Goal: Contribute content: Add original content to the website for others to see

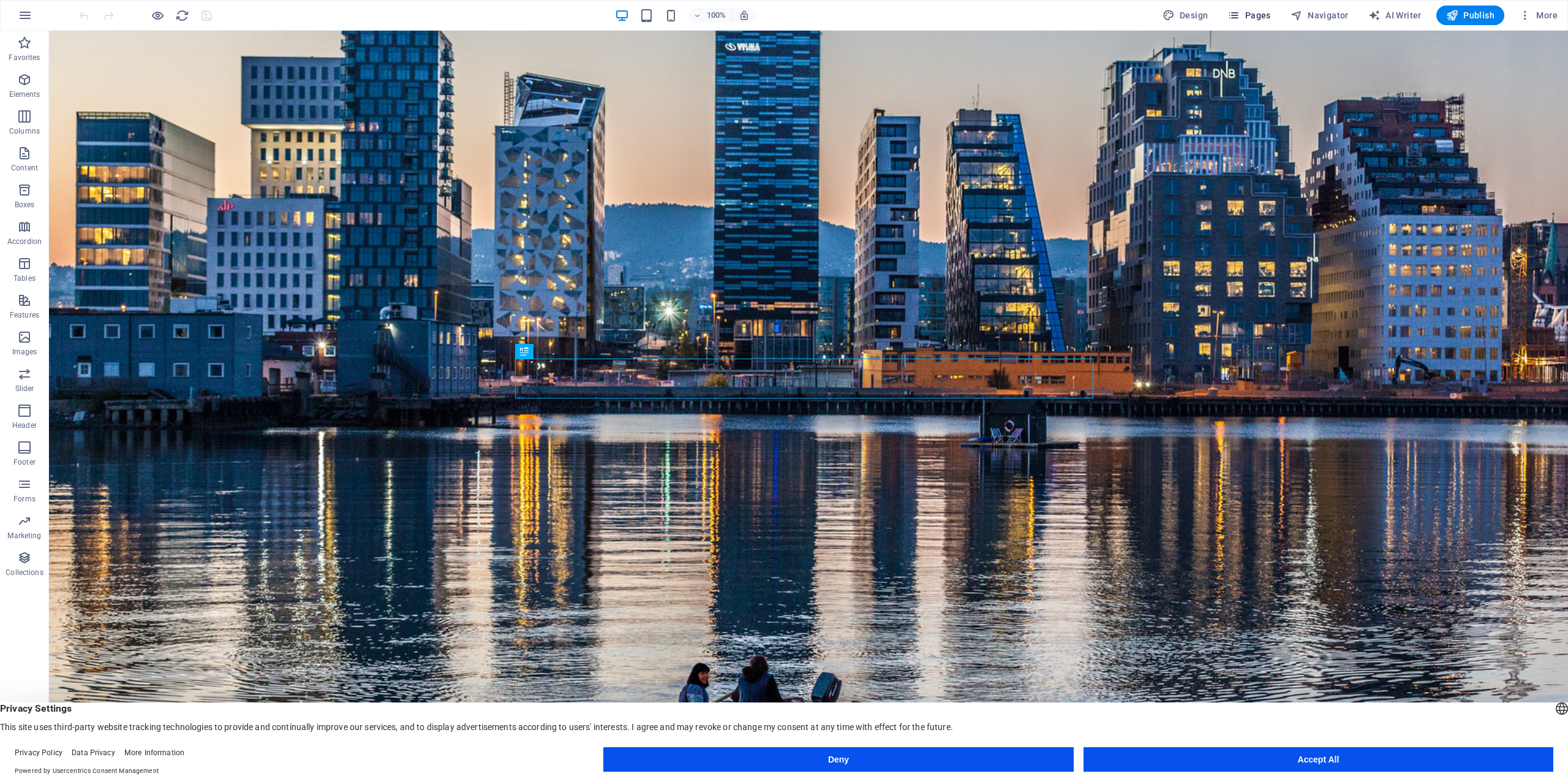
click at [1263, 20] on span "Pages" at bounding box center [1249, 15] width 43 height 12
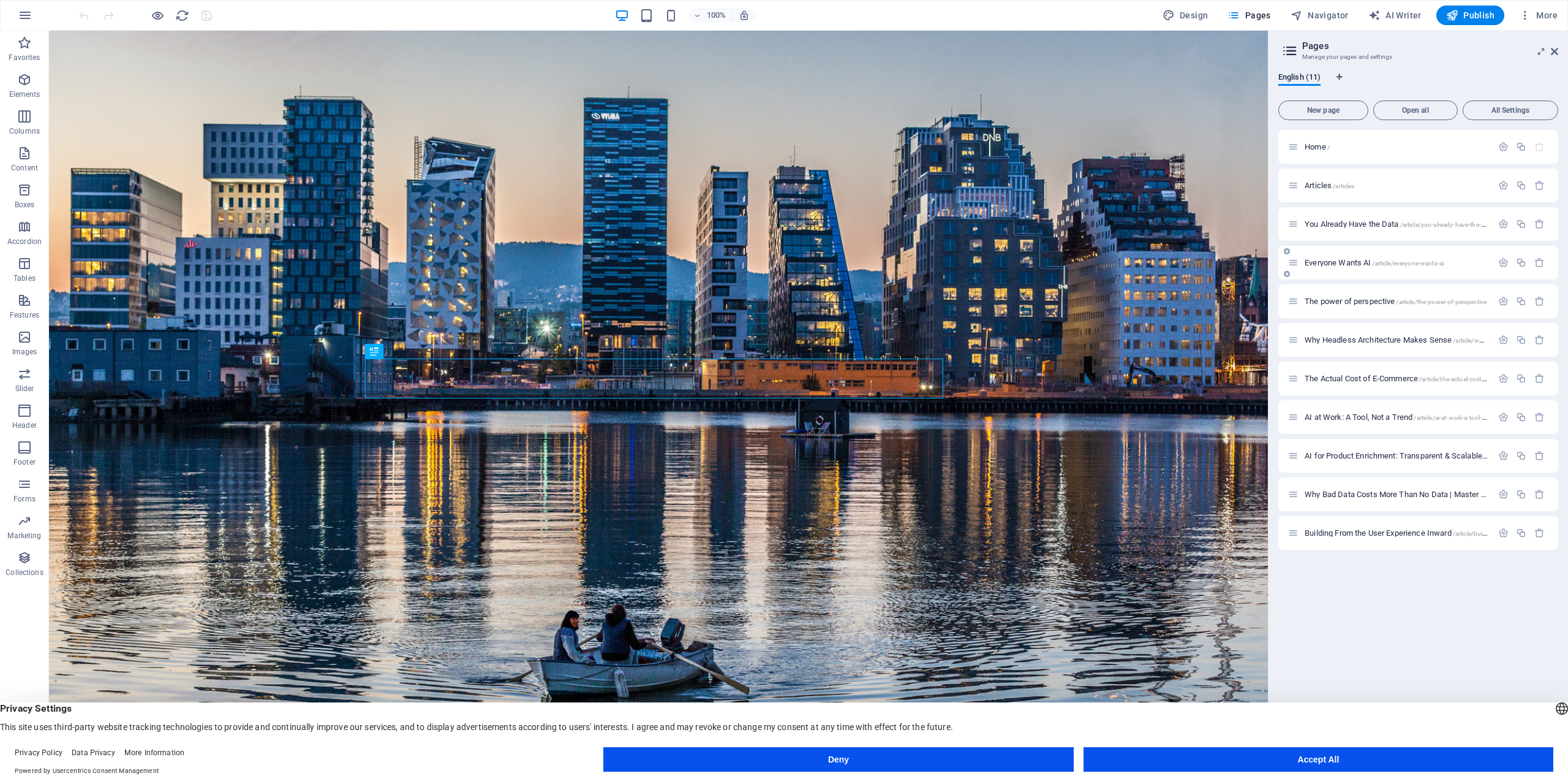
click at [1351, 263] on span "Everyone Wants AI /article/everyone-wants-ai" at bounding box center [1374, 262] width 139 height 9
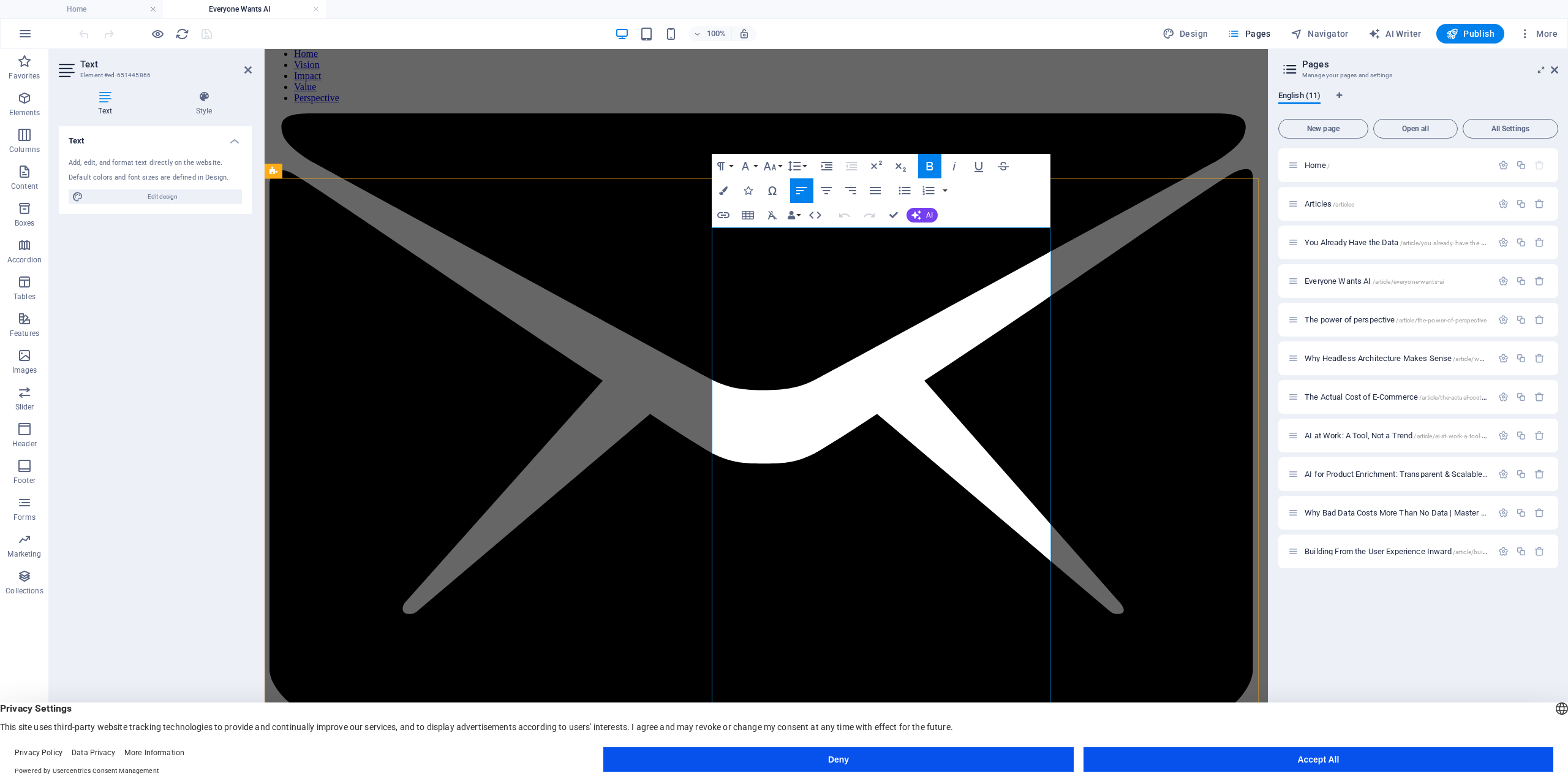
scroll to position [50, 0]
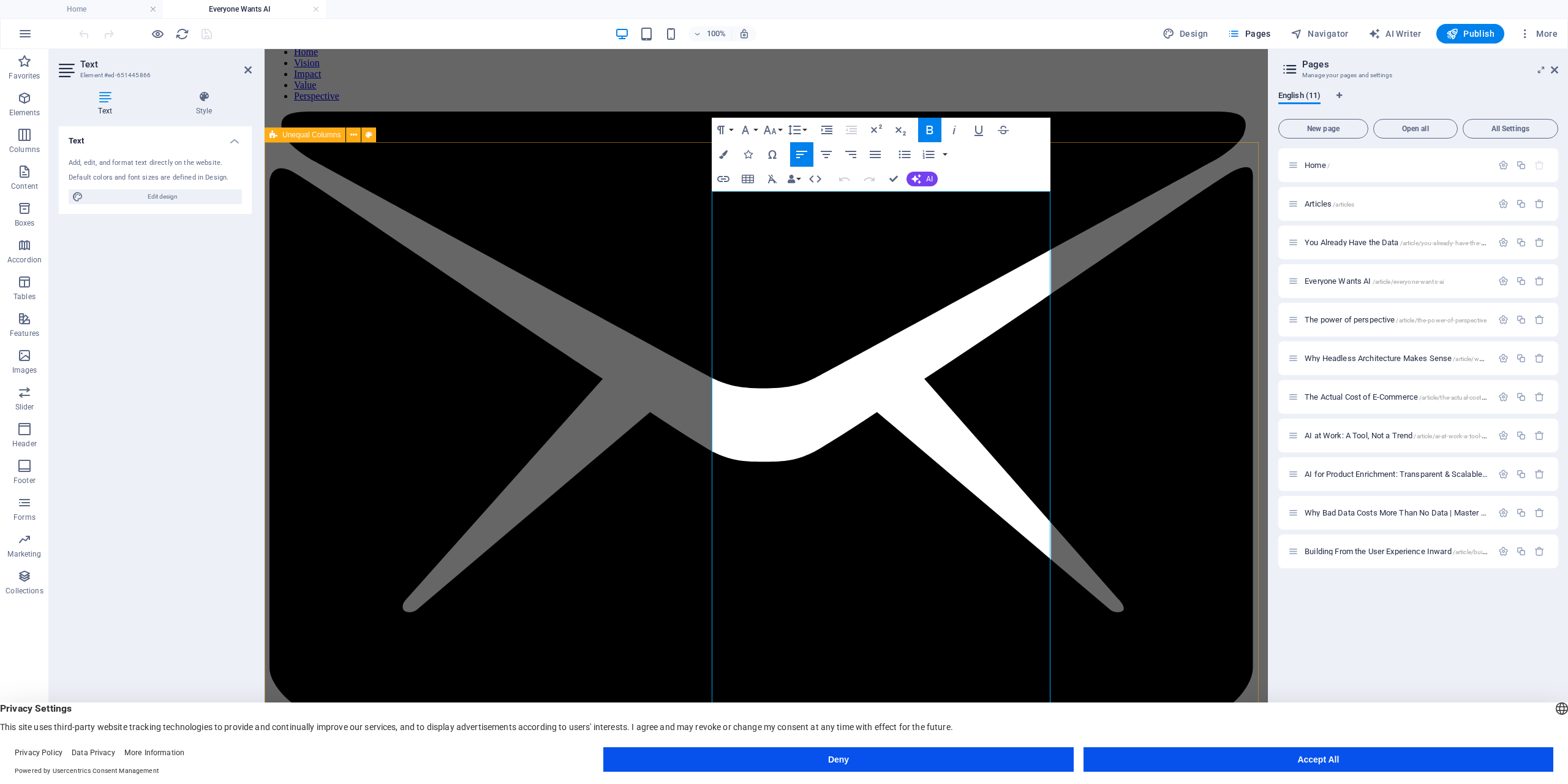
drag, startPoint x: 713, startPoint y: 250, endPoint x: 1156, endPoint y: 796, distance: 703.1
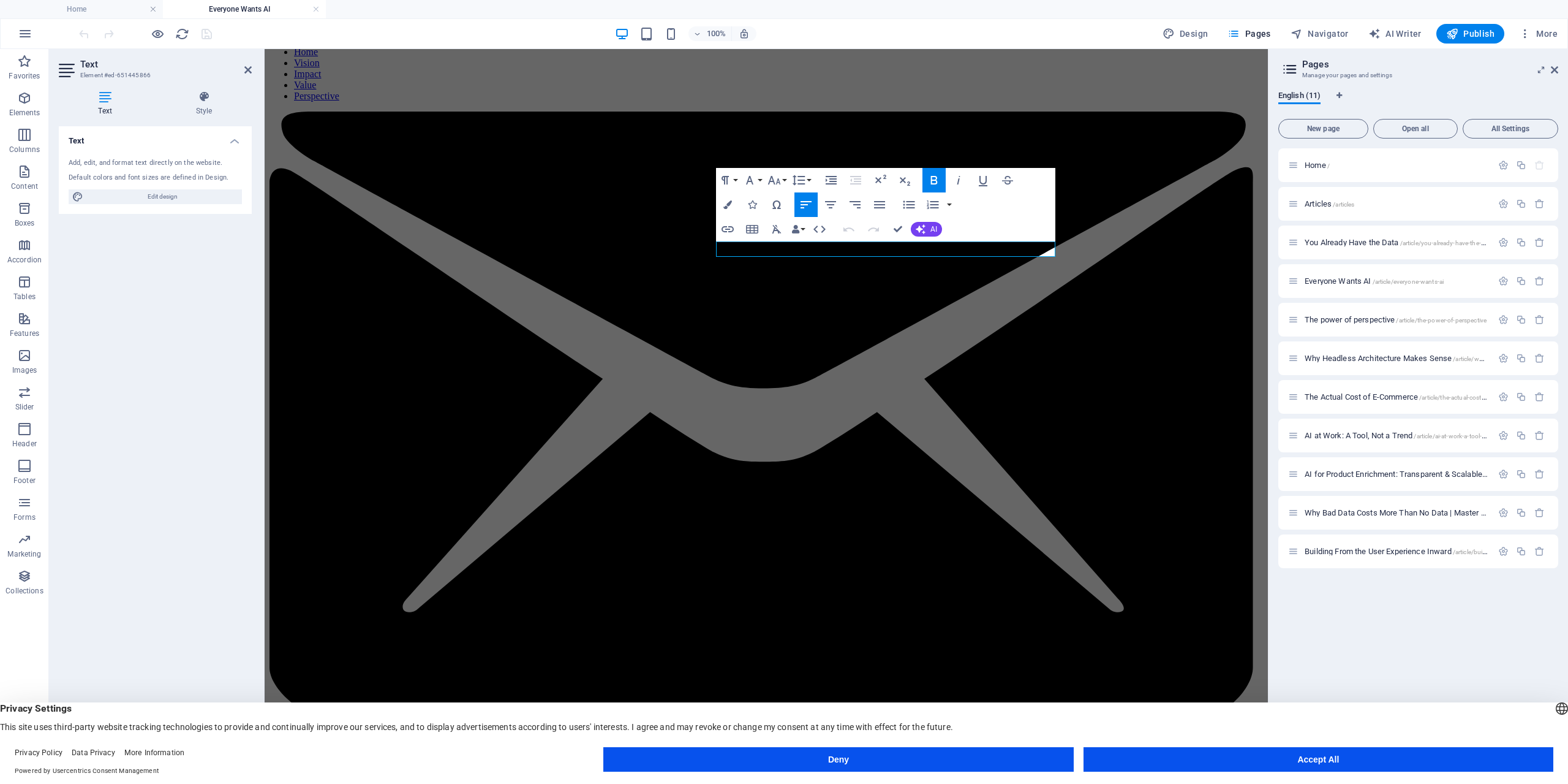
scroll to position [0, 0]
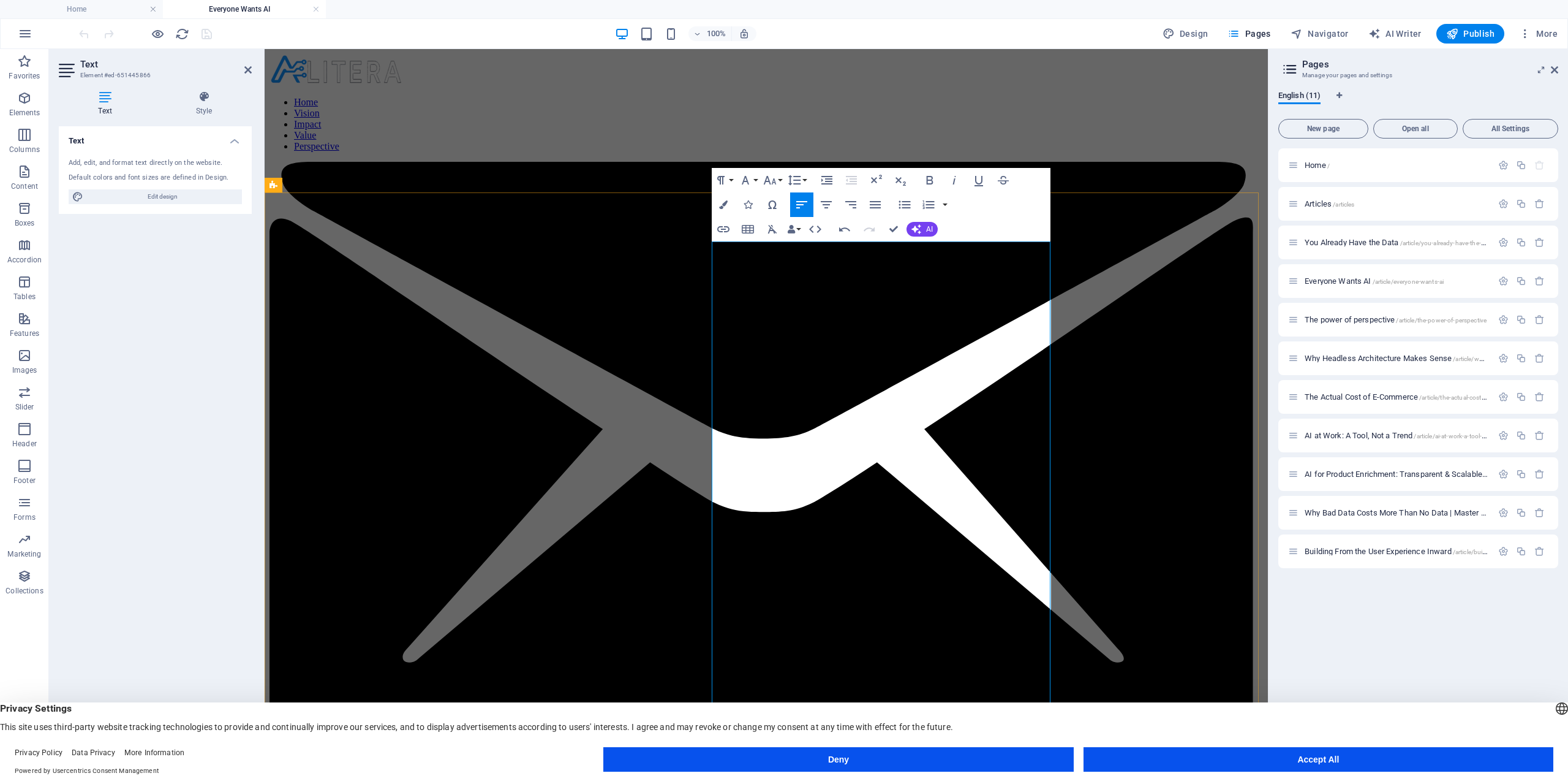
drag, startPoint x: 715, startPoint y: 247, endPoint x: 721, endPoint y: 265, distance: 19.0
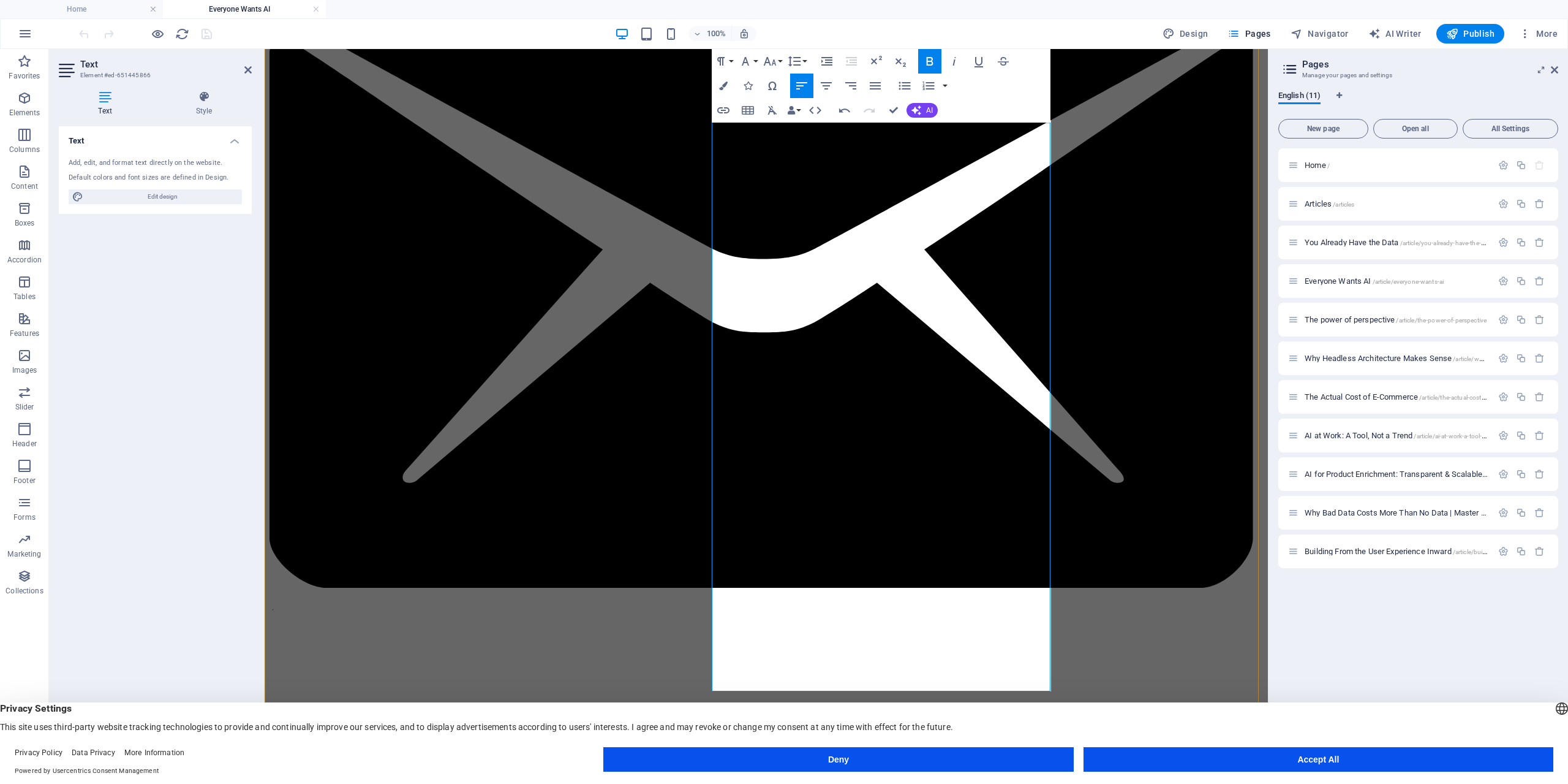
scroll to position [184, 0]
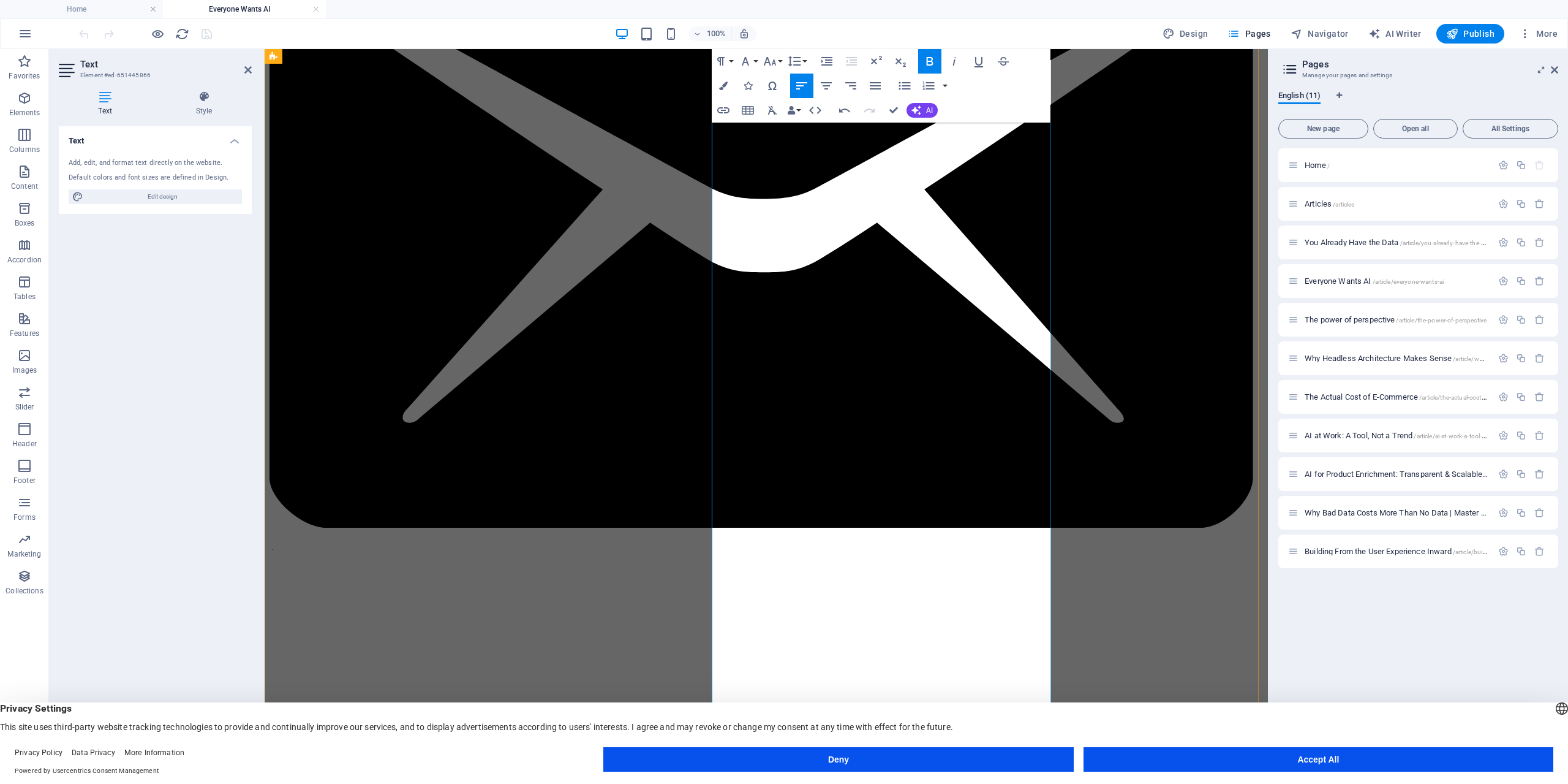
scroll to position [306, 0]
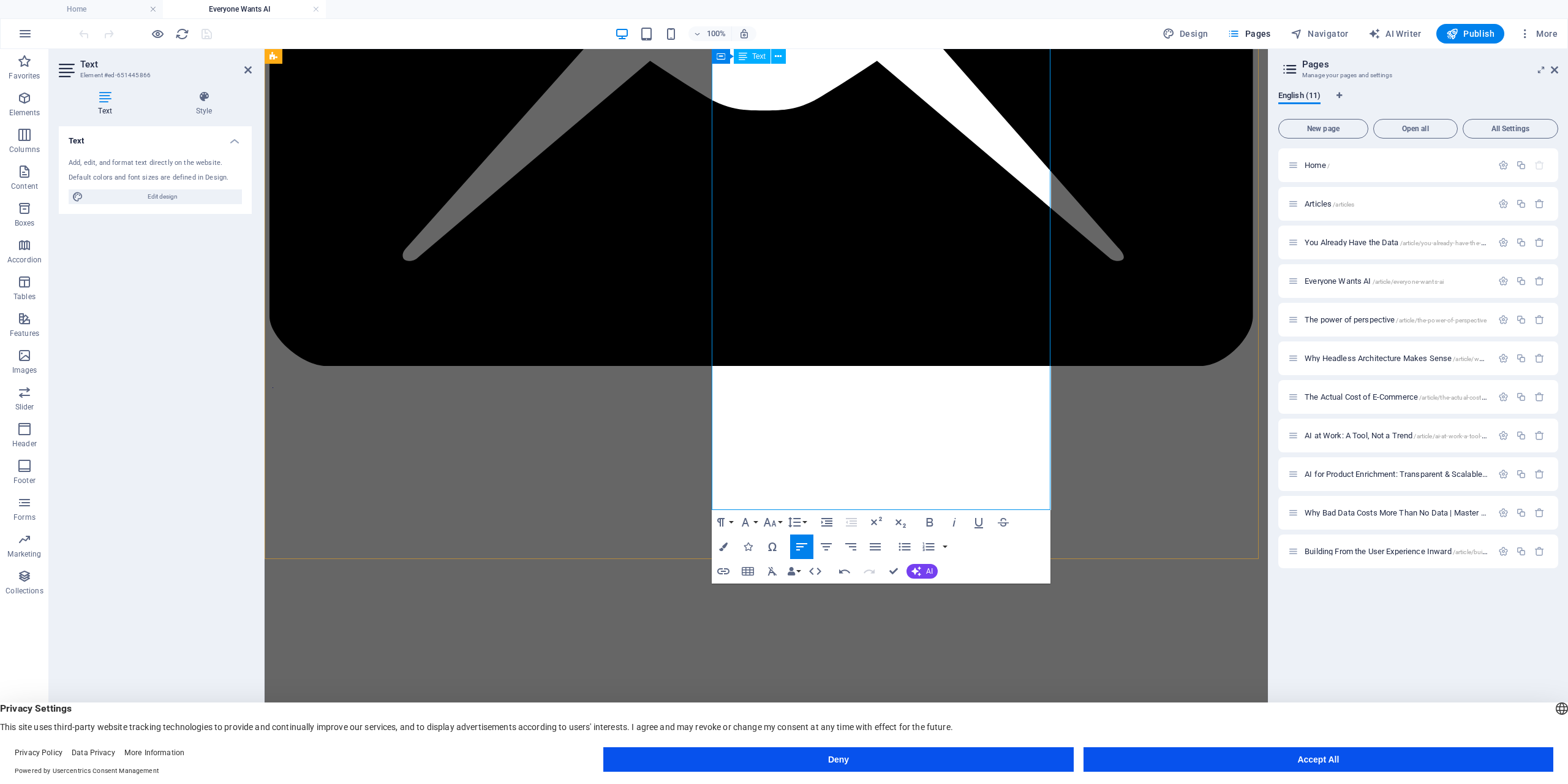
scroll to position [409, 0]
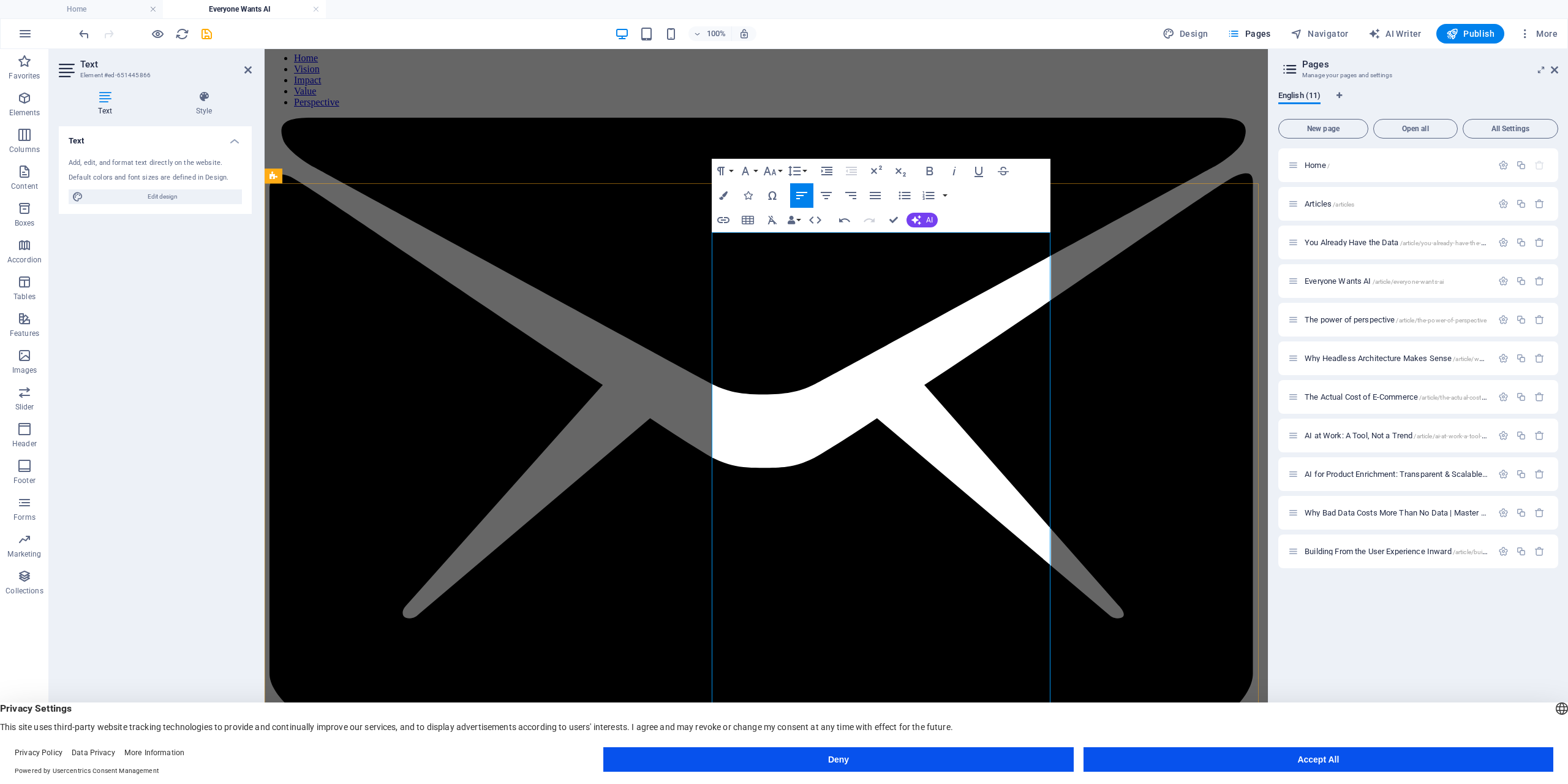
scroll to position [61, 0]
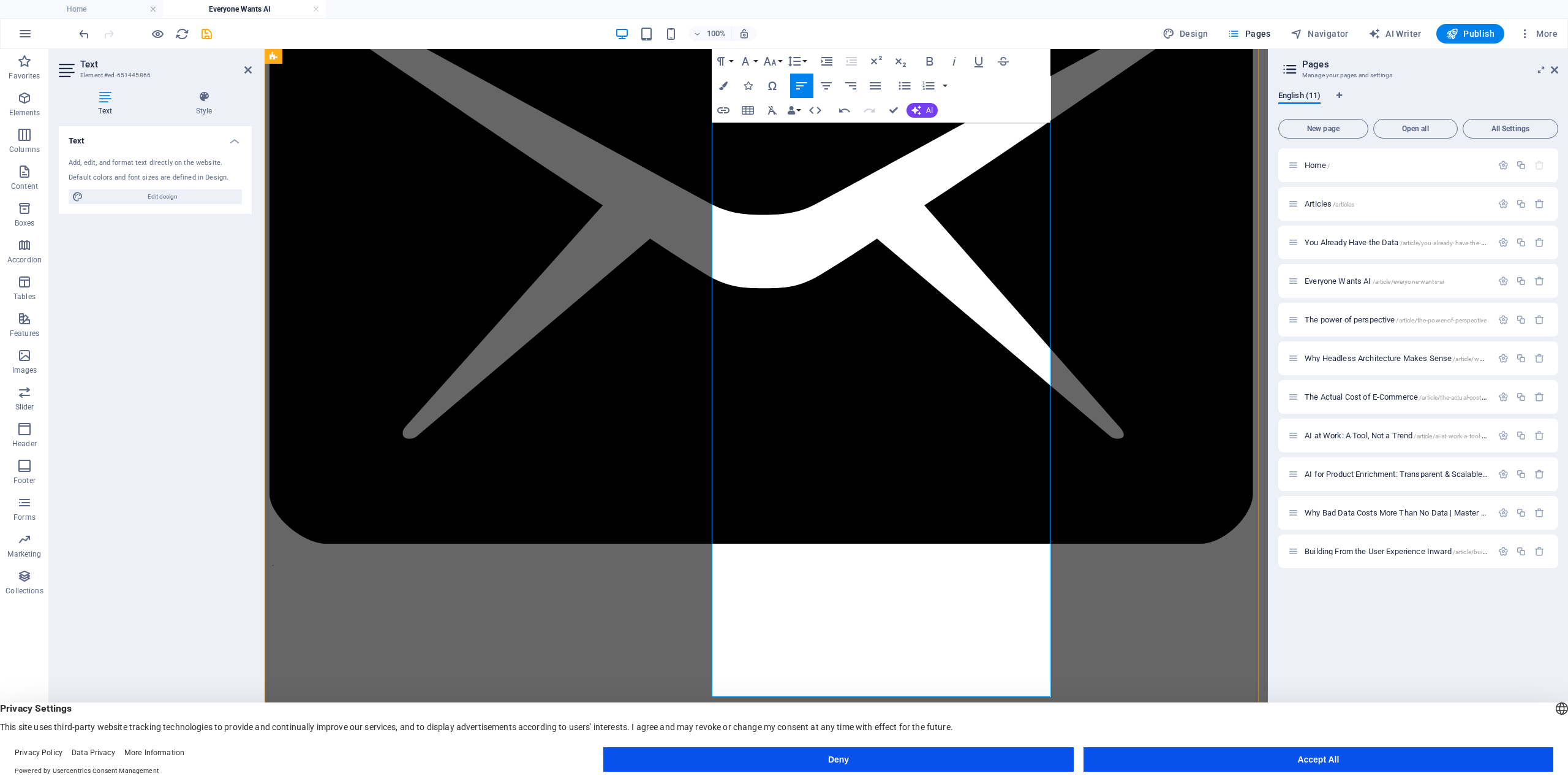
scroll to position [245, 0]
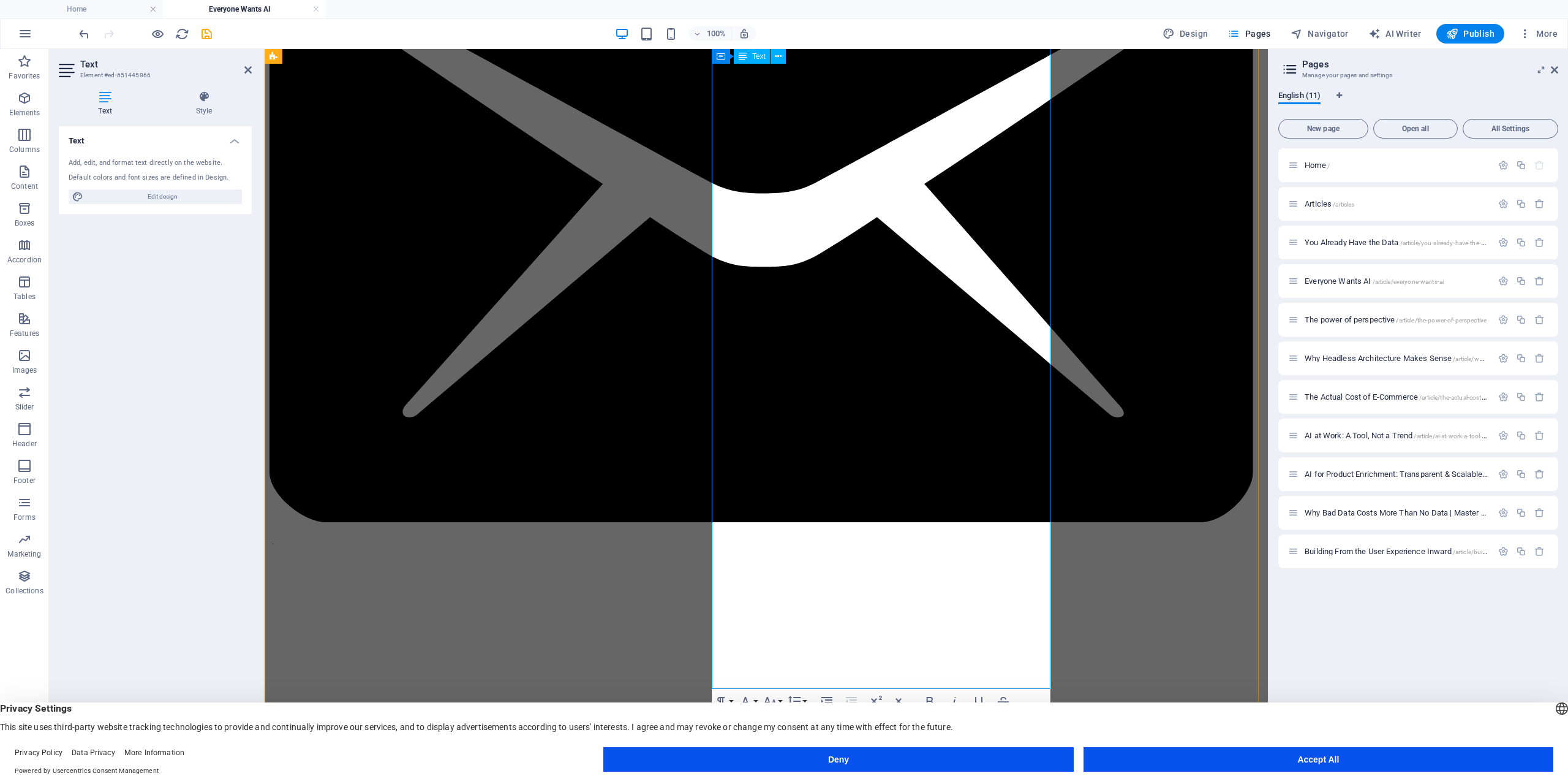
drag, startPoint x: 821, startPoint y: 559, endPoint x: 835, endPoint y: 585, distance: 29.5
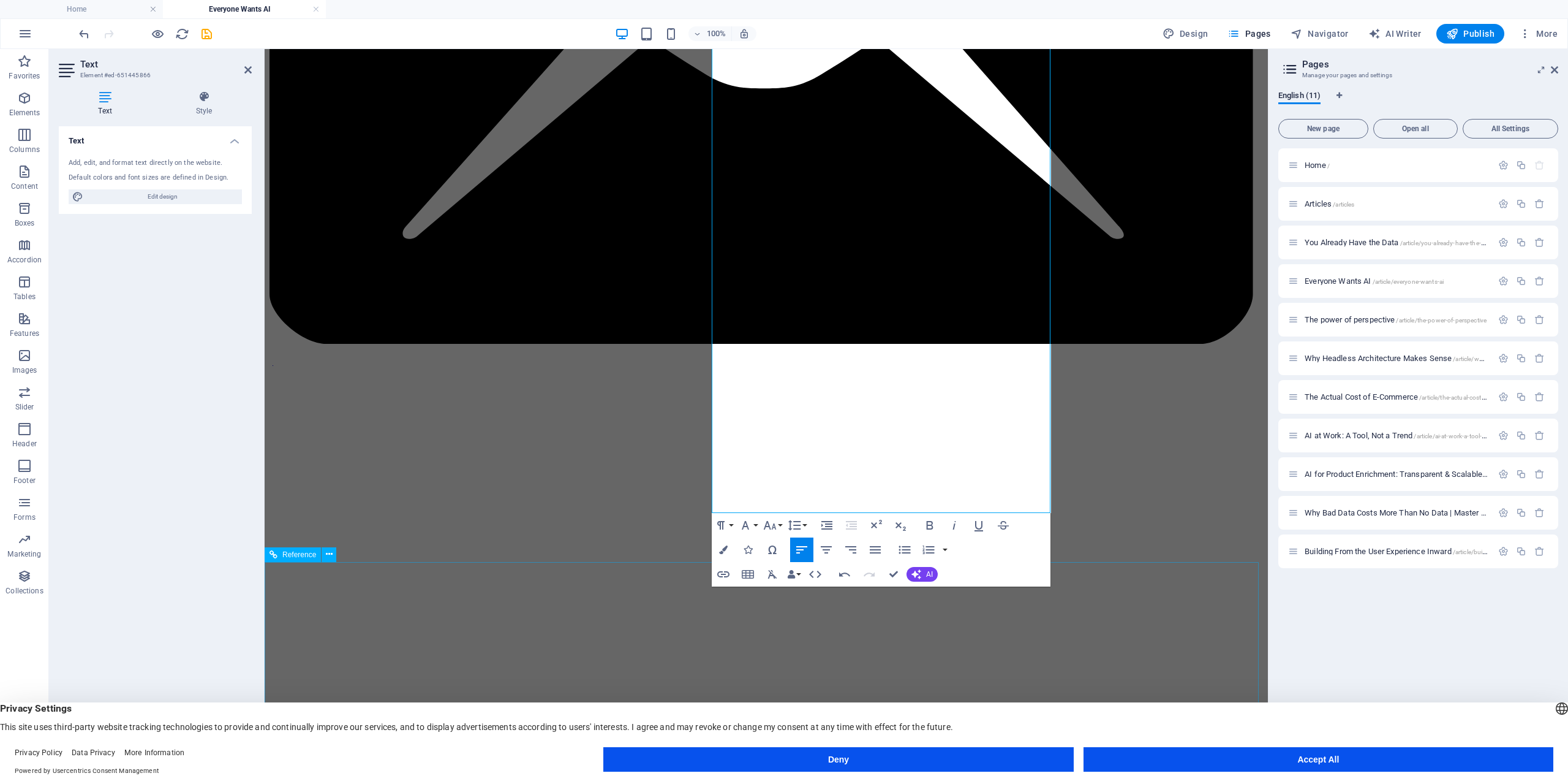
scroll to position [424, 0]
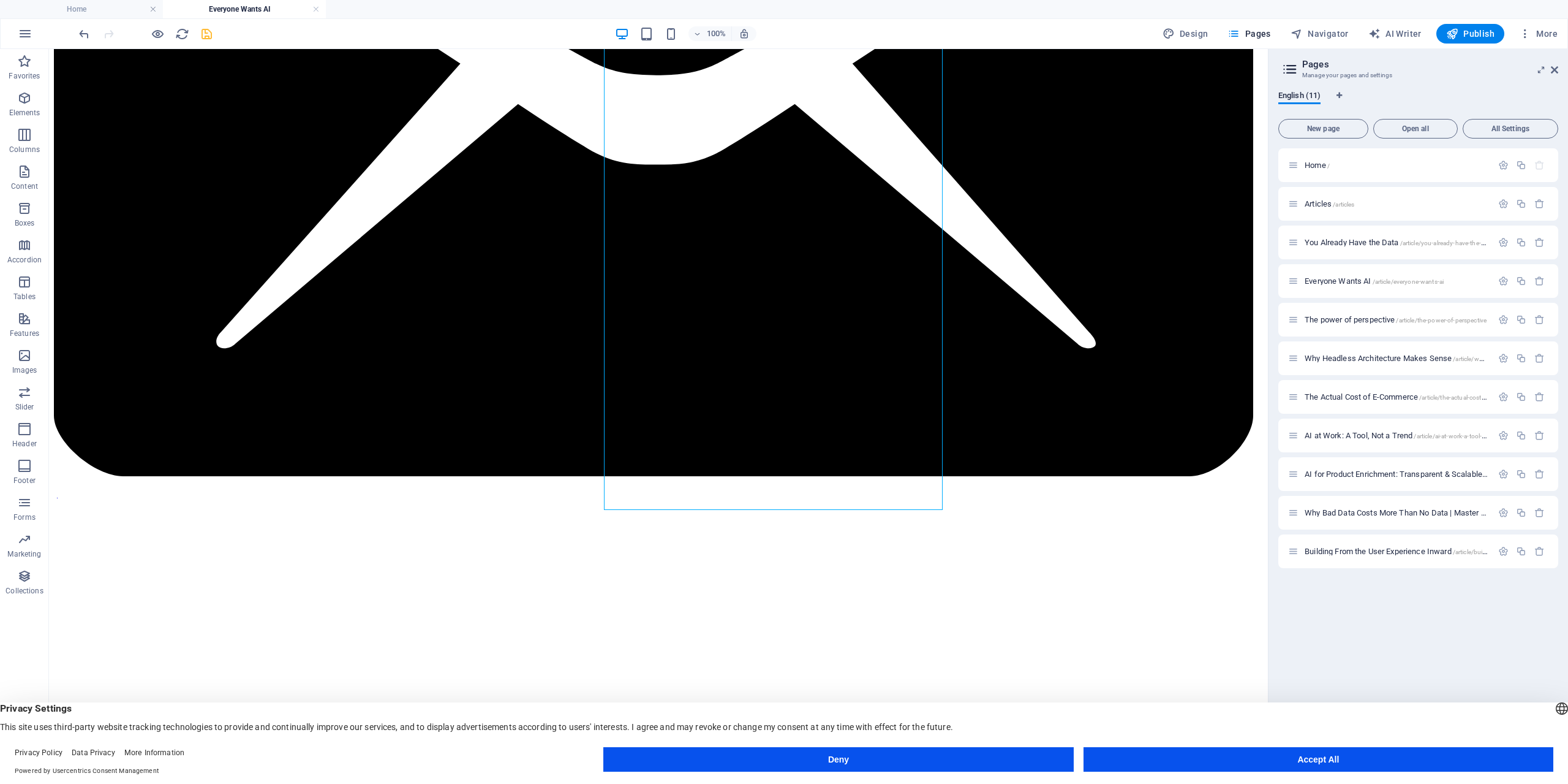
click at [207, 35] on icon "save" at bounding box center [207, 34] width 14 height 14
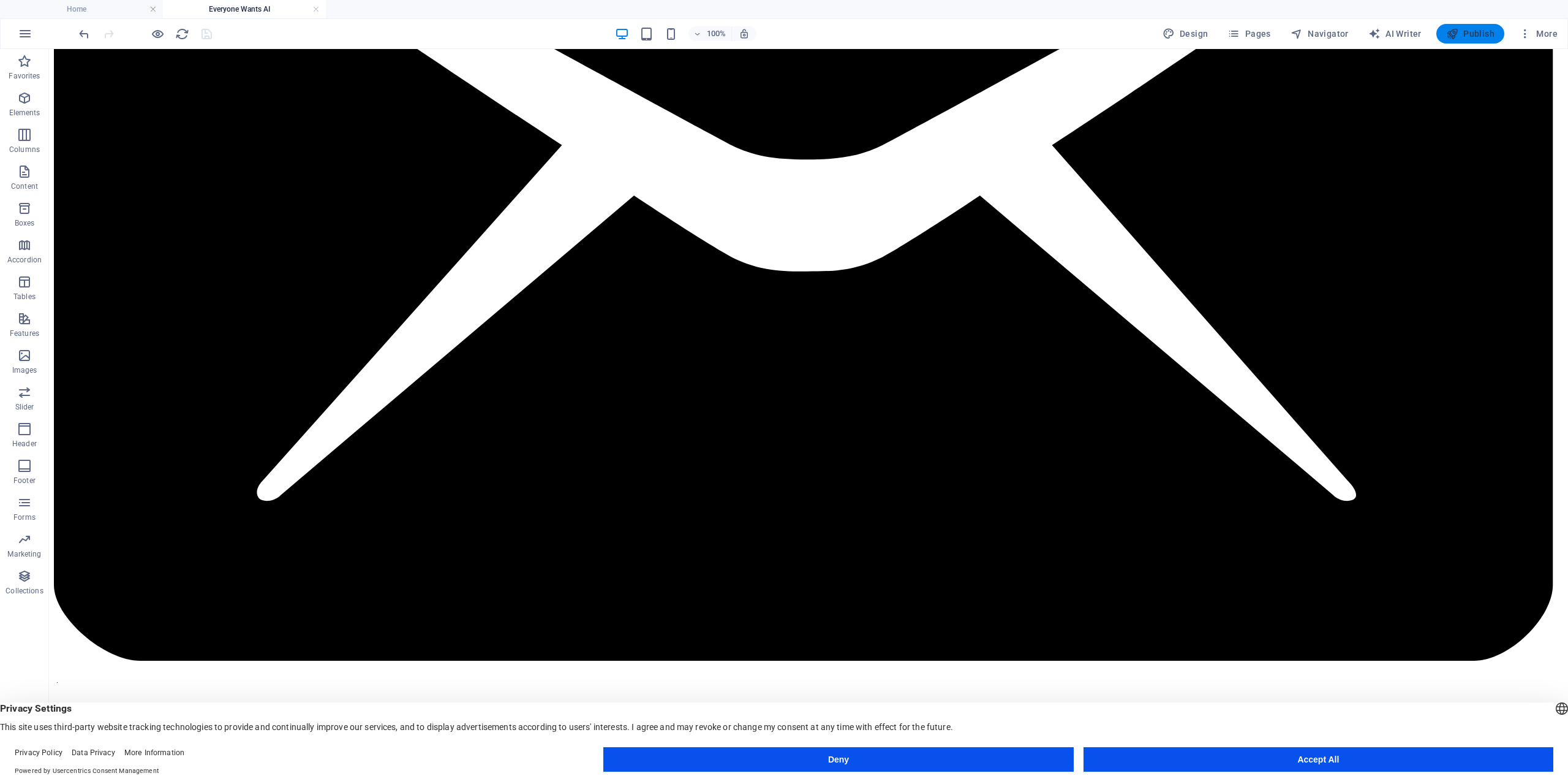
click at [1476, 34] on span "Publish" at bounding box center [1470, 34] width 48 height 12
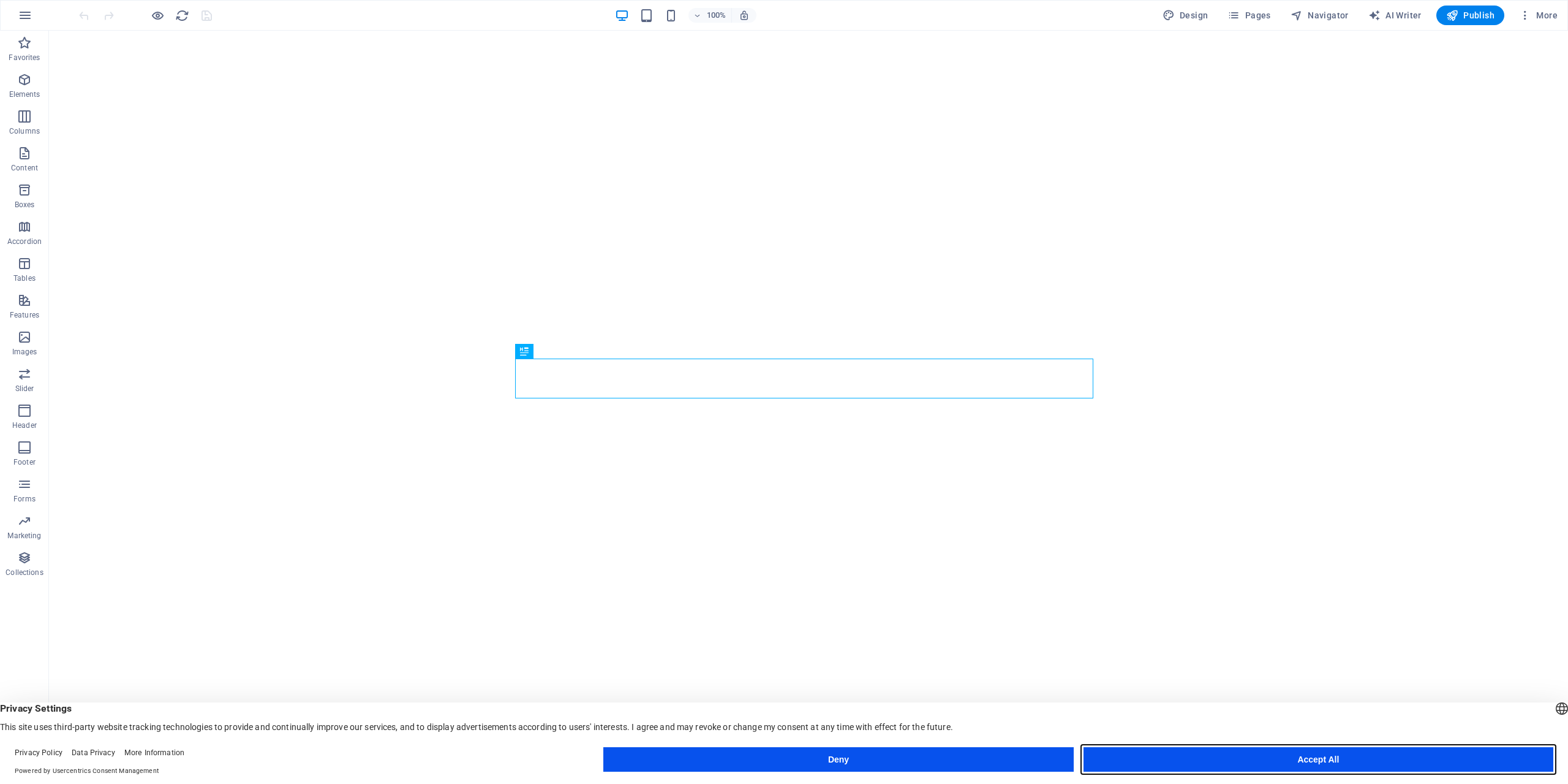
click at [1297, 763] on button "Accept All" at bounding box center [1318, 760] width 470 height 24
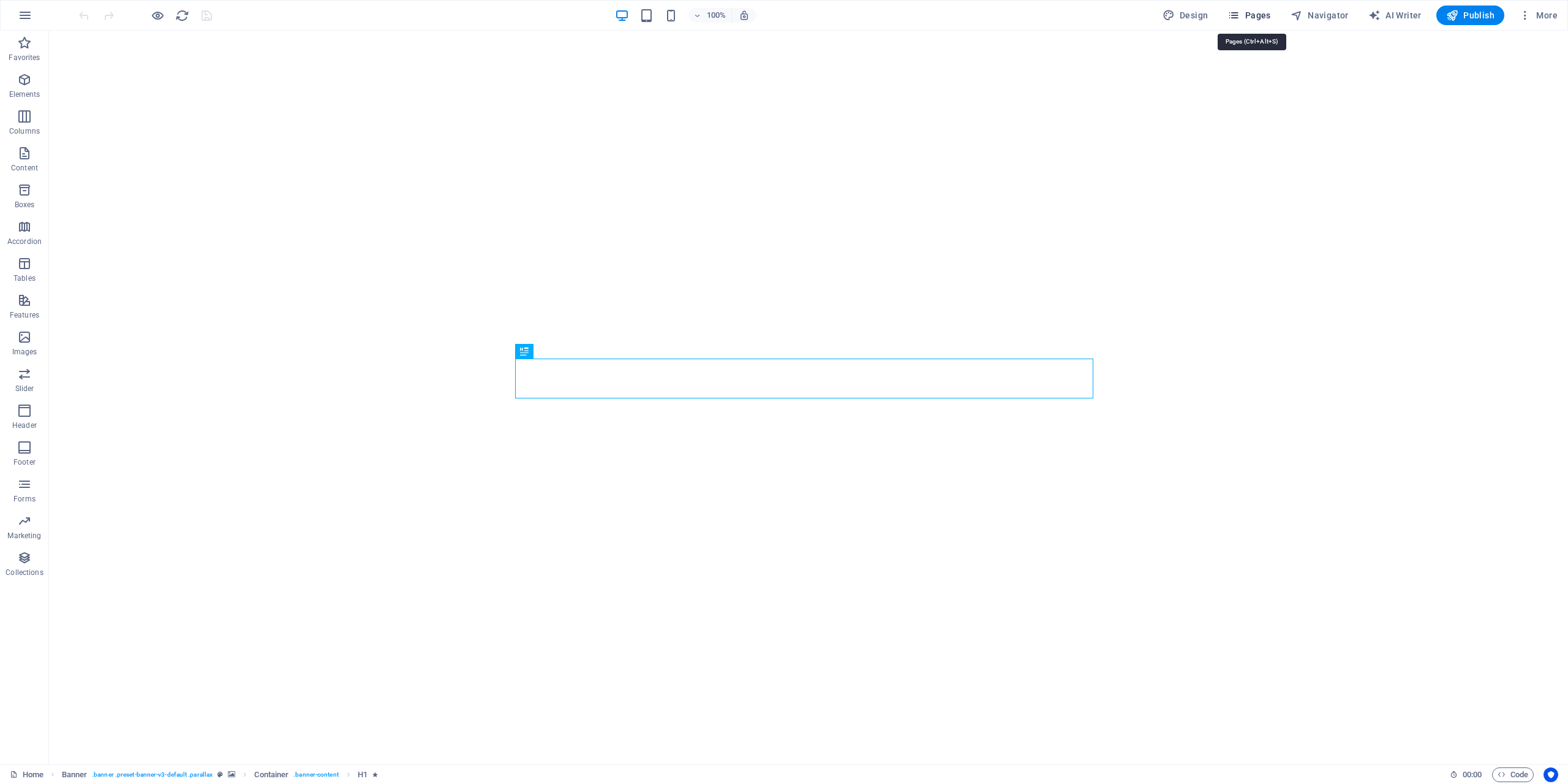
click at [1258, 13] on span "Pages" at bounding box center [1249, 15] width 43 height 12
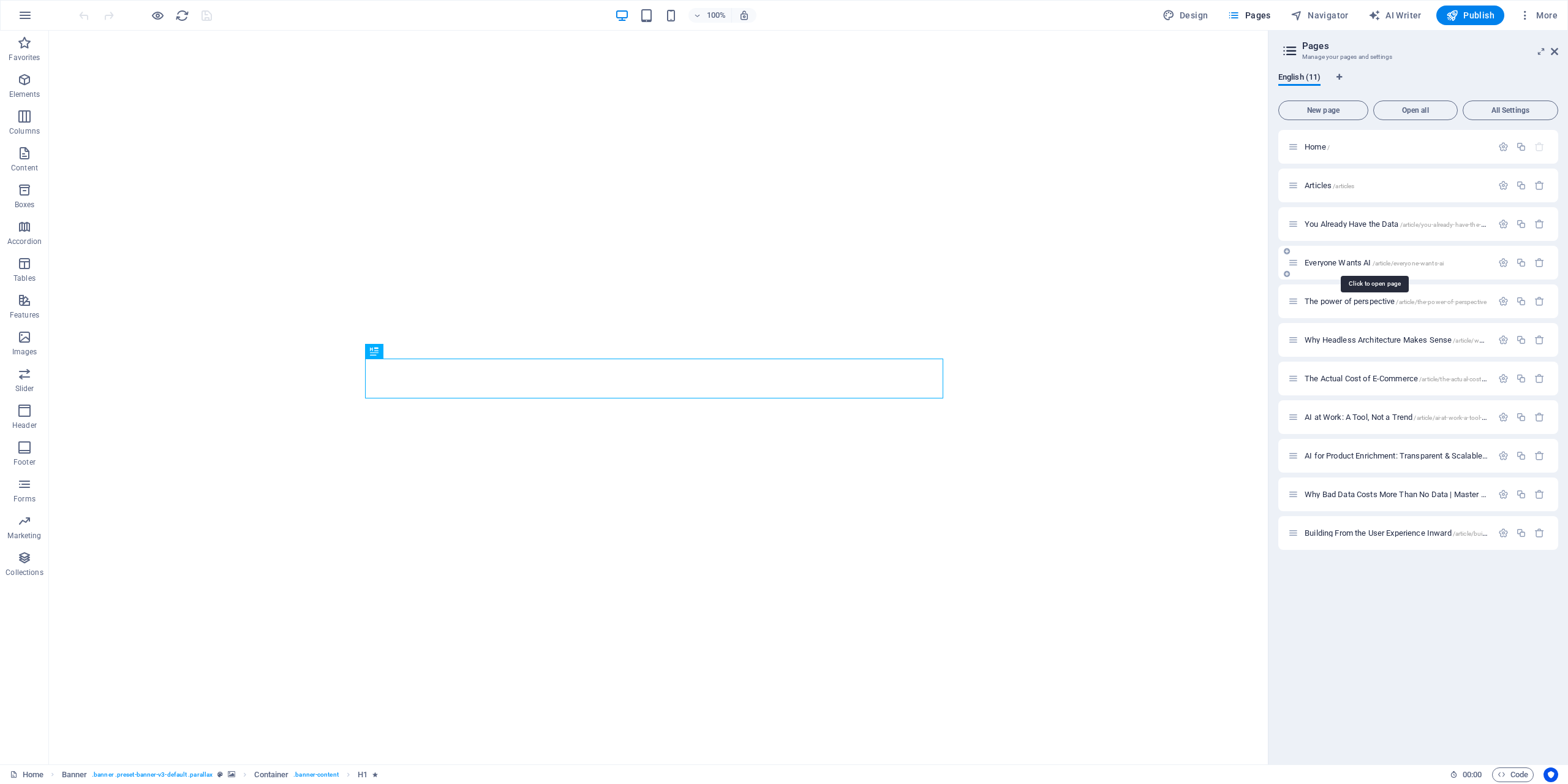
click at [1337, 261] on span "Everyone Wants AI /article/everyone-wants-ai" at bounding box center [1374, 262] width 139 height 9
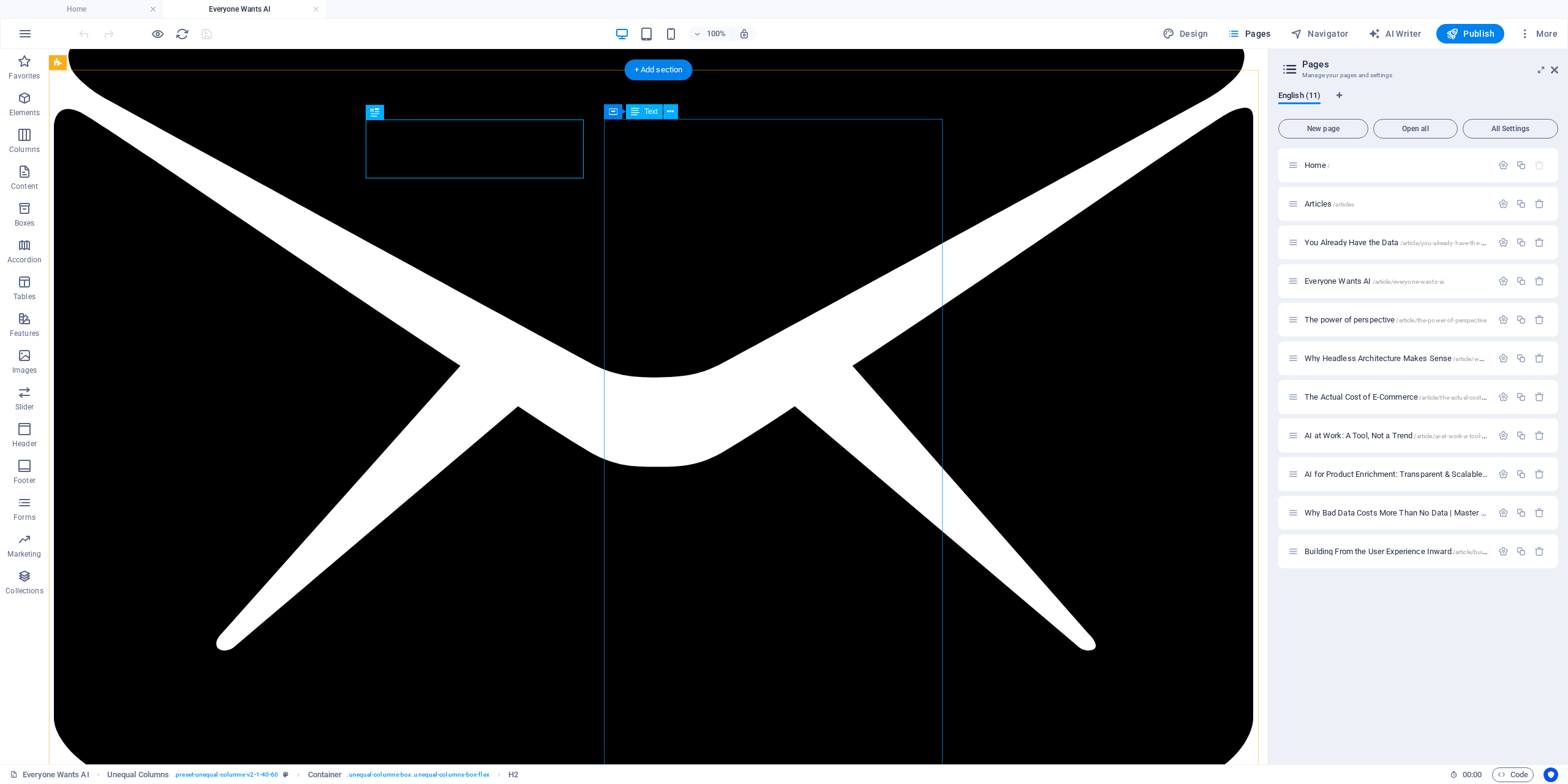
scroll to position [122, 0]
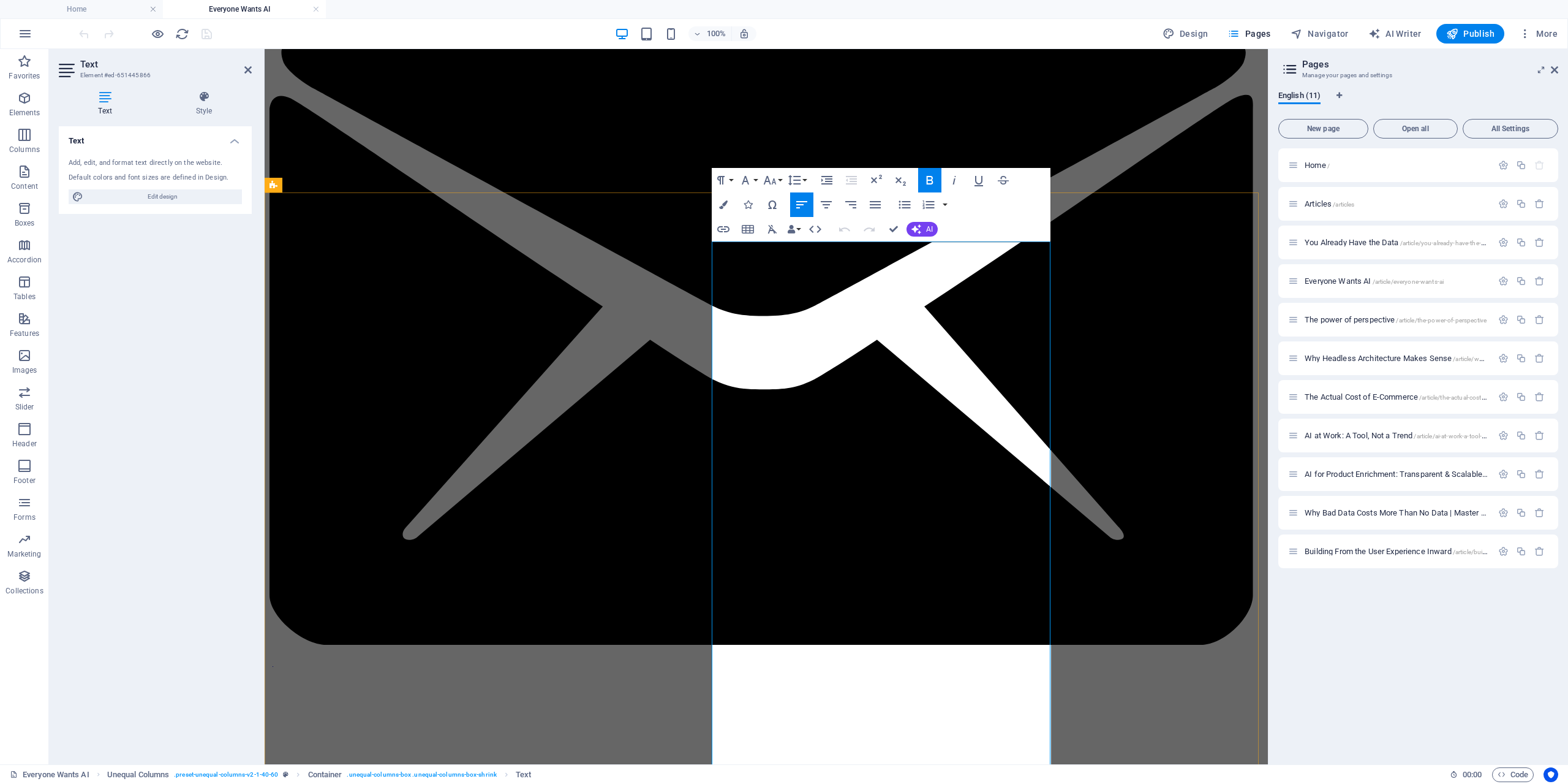
scroll to position [0, 0]
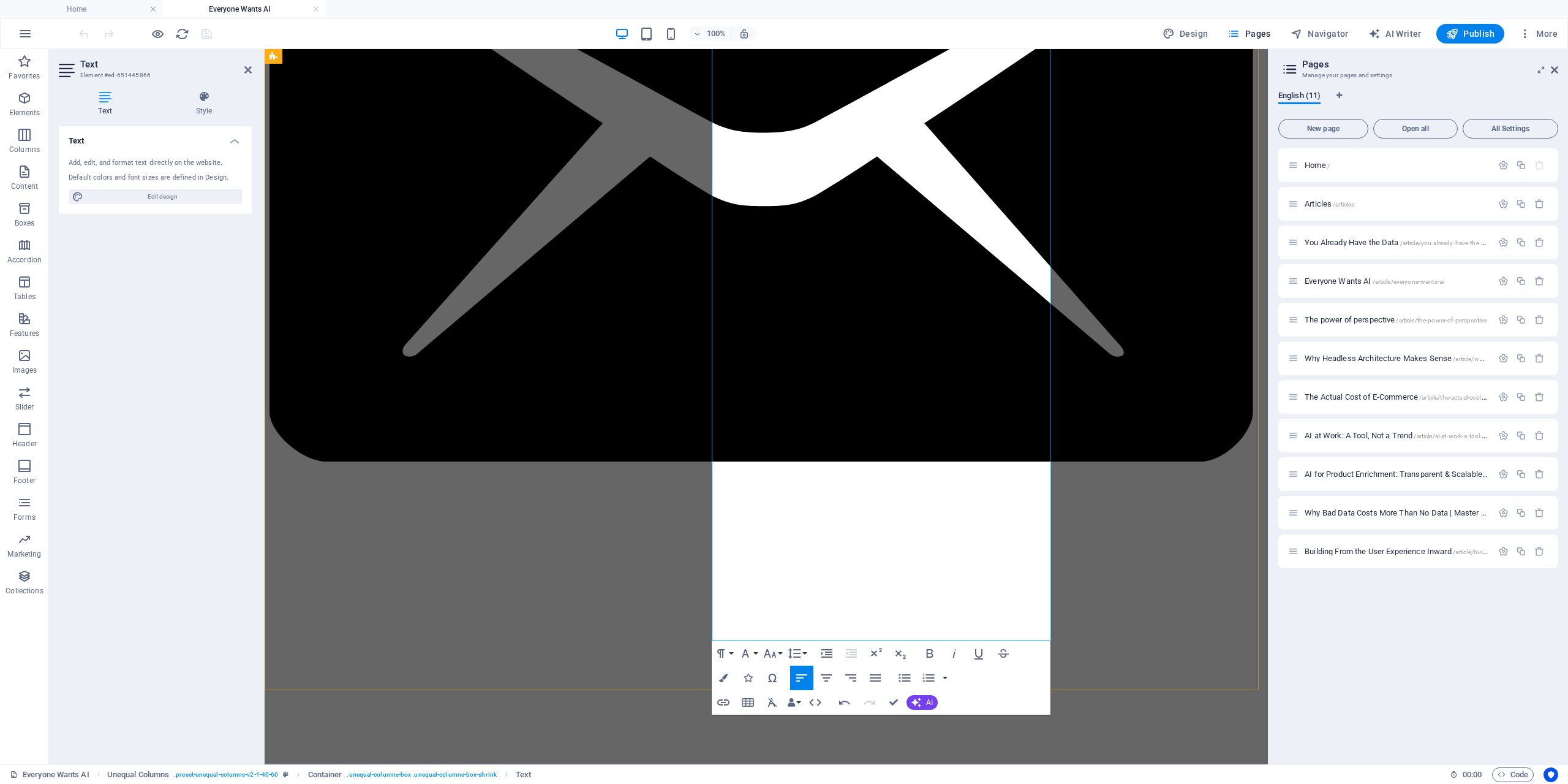
scroll to position [306, 0]
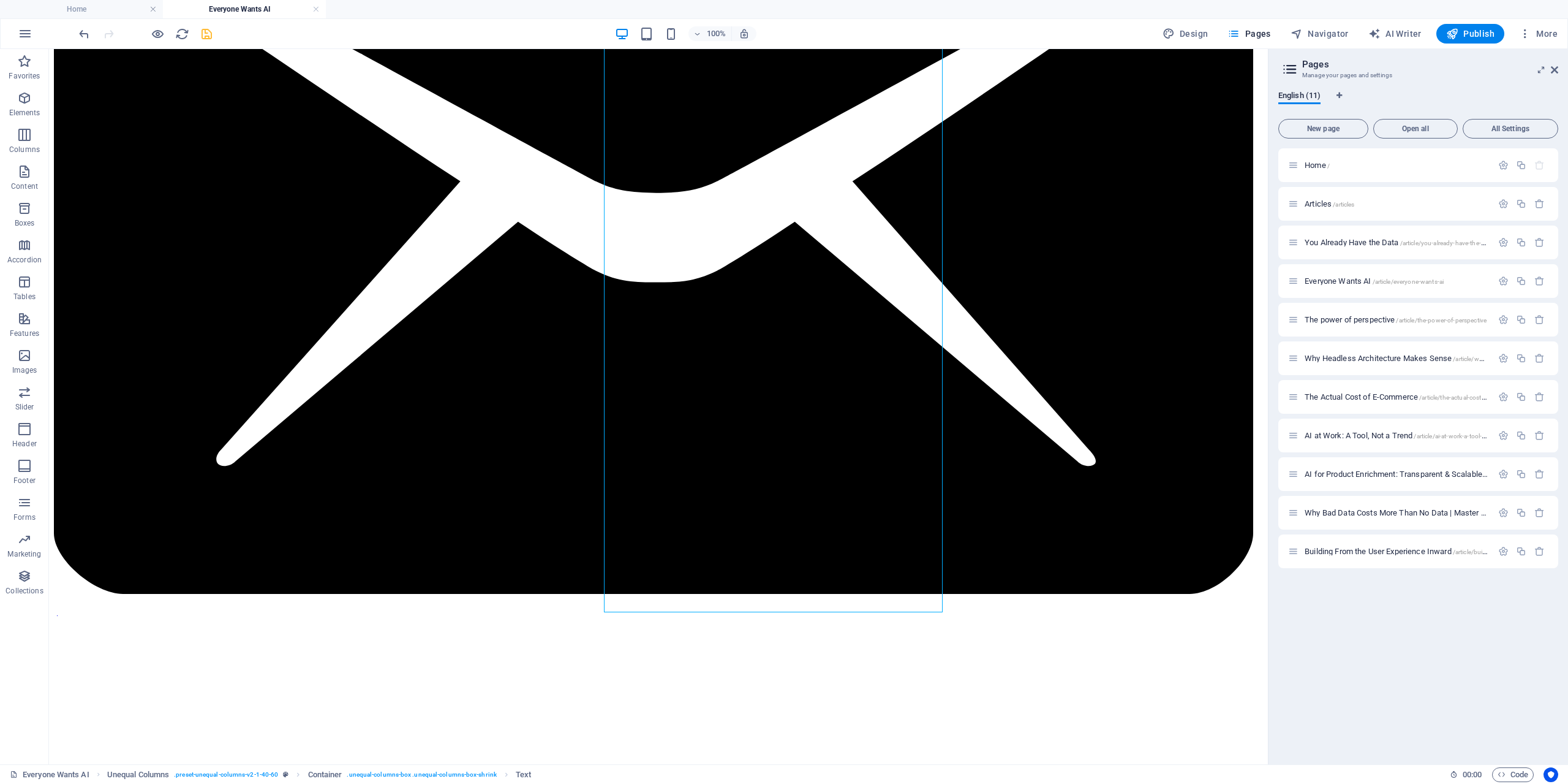
click at [202, 32] on icon "save" at bounding box center [207, 34] width 14 height 14
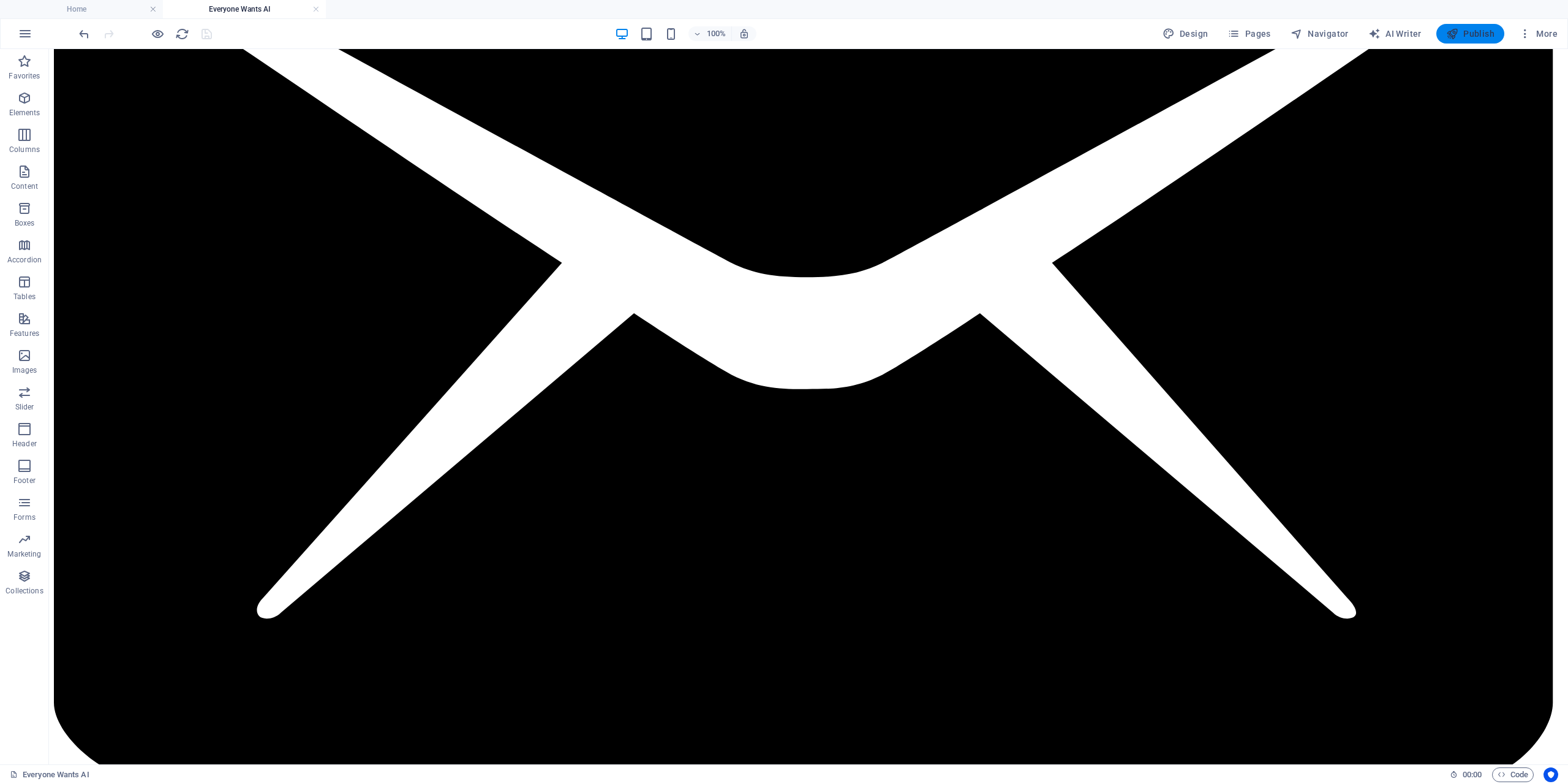
click at [1478, 32] on span "Publish" at bounding box center [1470, 34] width 48 height 12
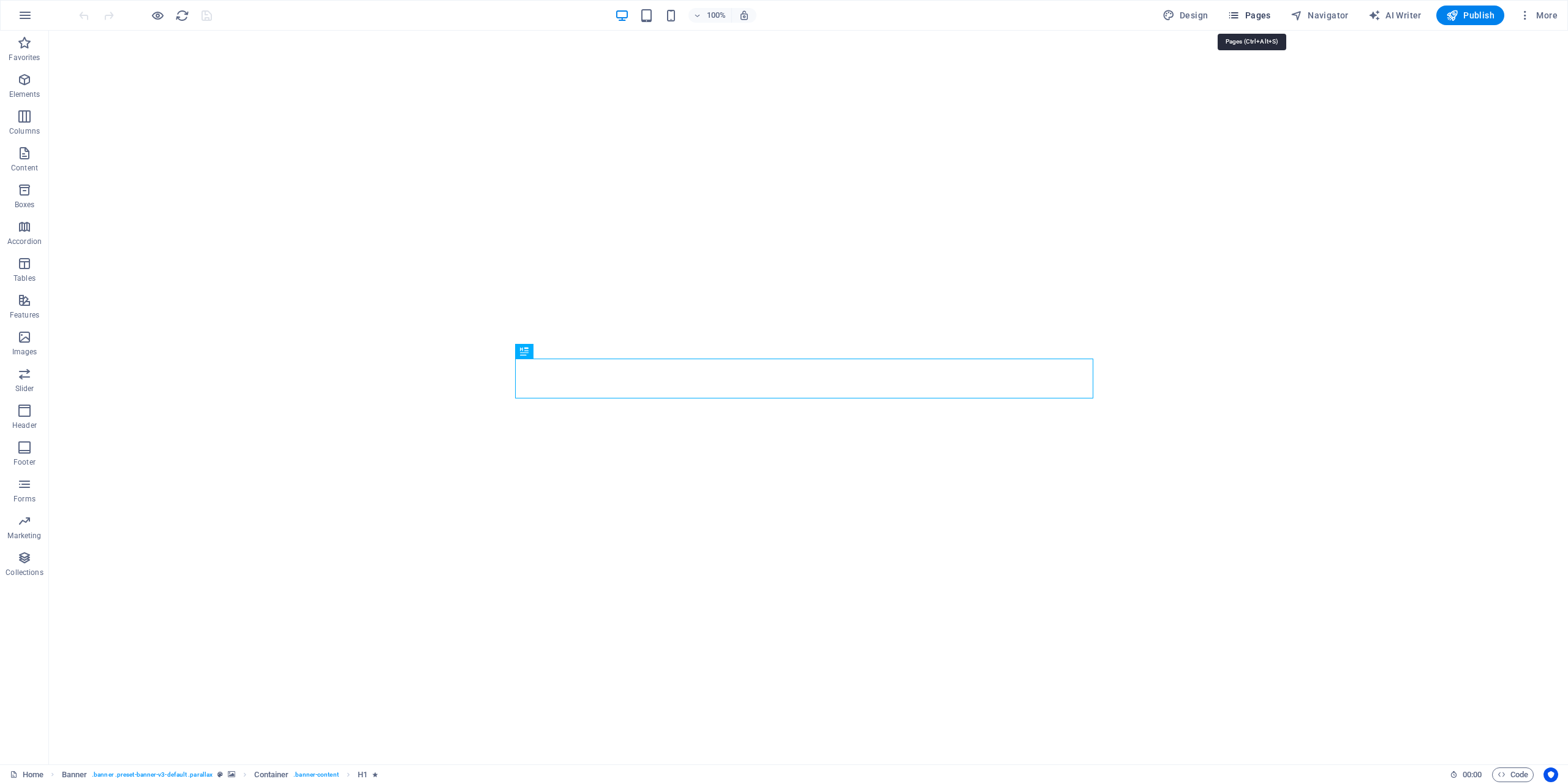
click at [1264, 14] on span "Pages" at bounding box center [1249, 15] width 43 height 12
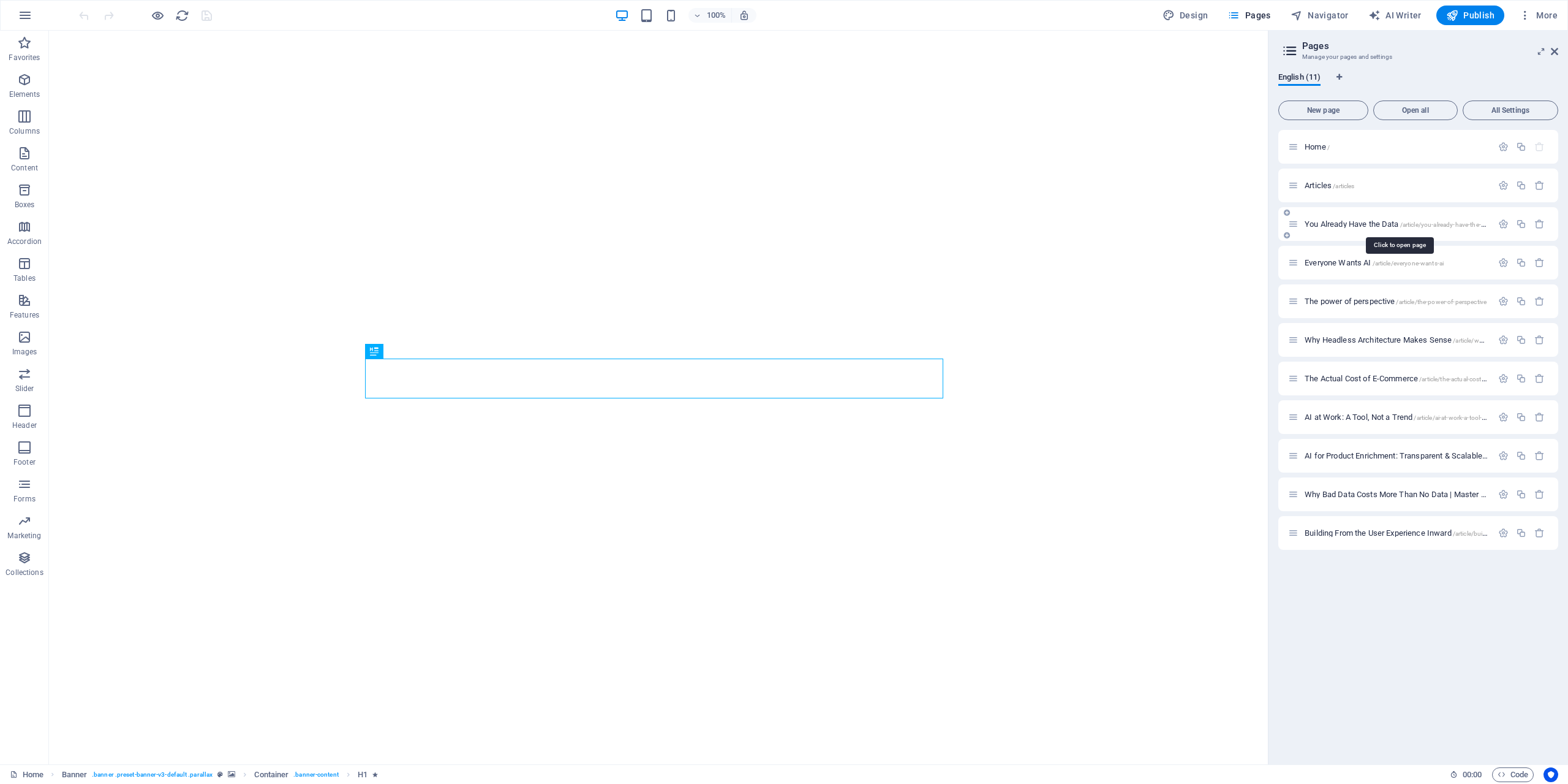
click at [1362, 224] on span "You Already Have the Data /article/you-already-have-the-data" at bounding box center [1399, 224] width 188 height 9
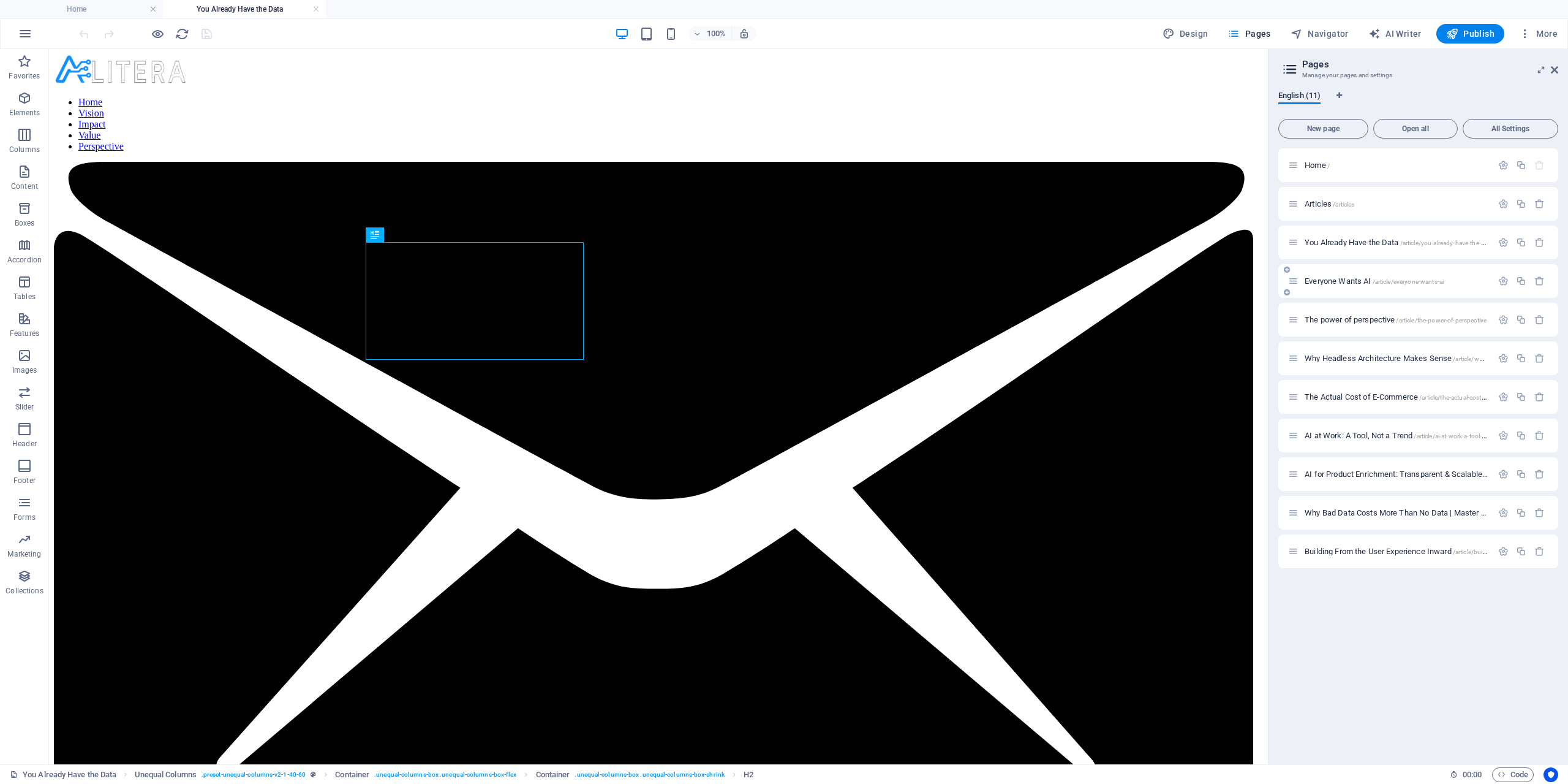
click at [1348, 250] on div "You Already Have the Data /article/you-already-have-the-data" at bounding box center [1418, 242] width 280 height 34
click at [1344, 280] on span "Everyone Wants AI /article/everyone-wants-ai" at bounding box center [1374, 281] width 139 height 9
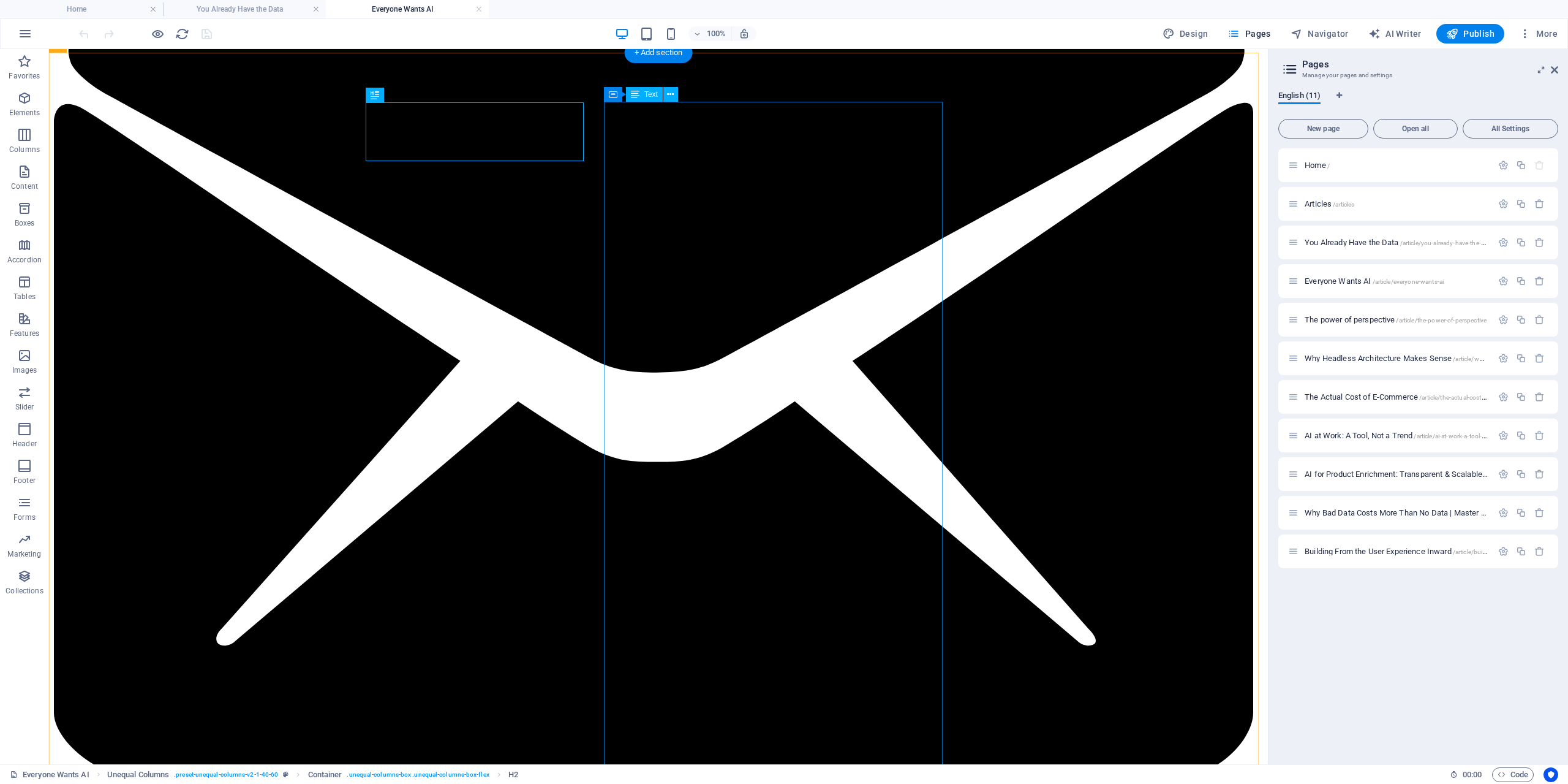
scroll to position [184, 0]
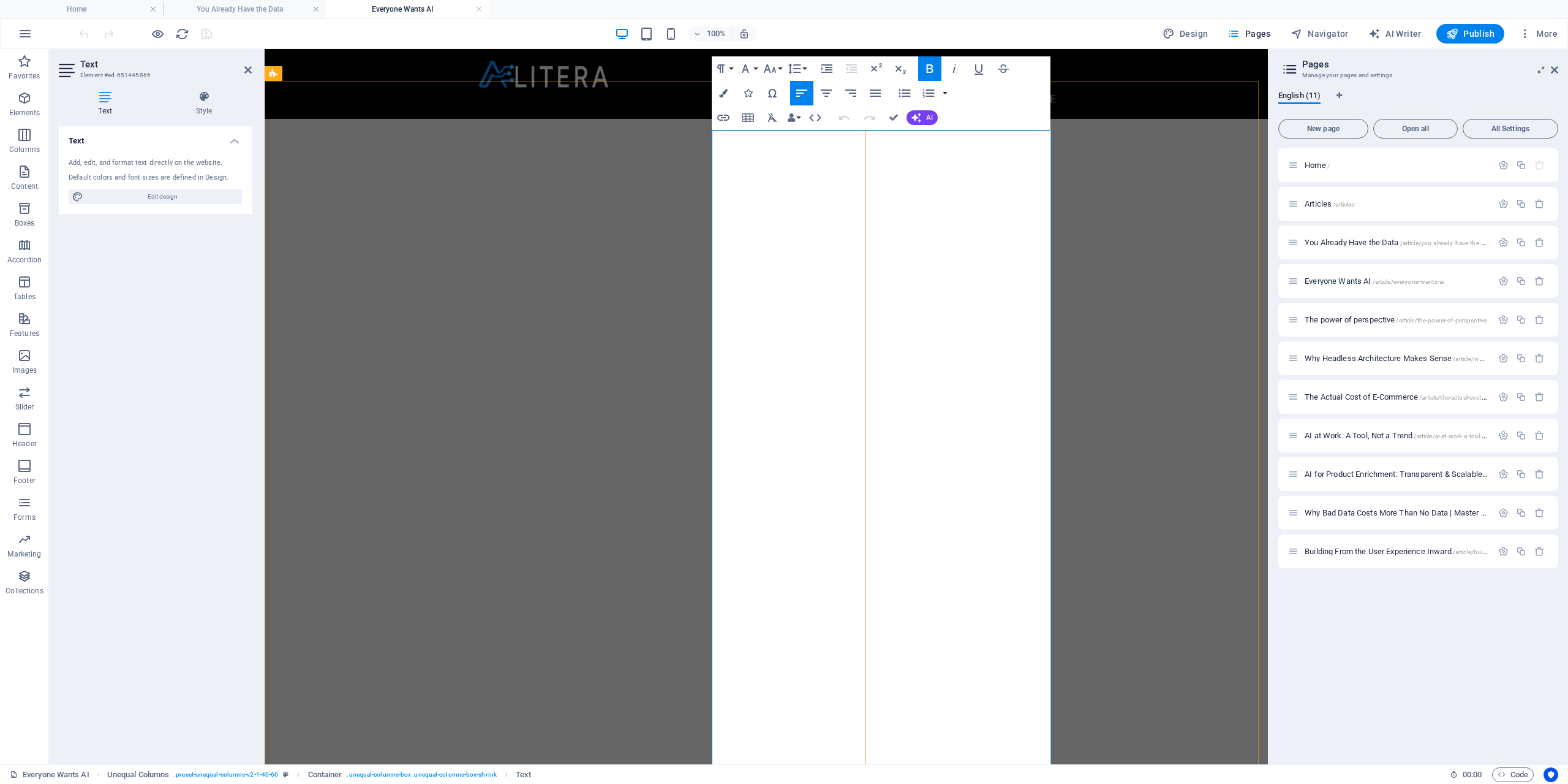
scroll to position [61, 0]
drag, startPoint x: 1018, startPoint y: 466, endPoint x: 710, endPoint y: 262, distance: 369.4
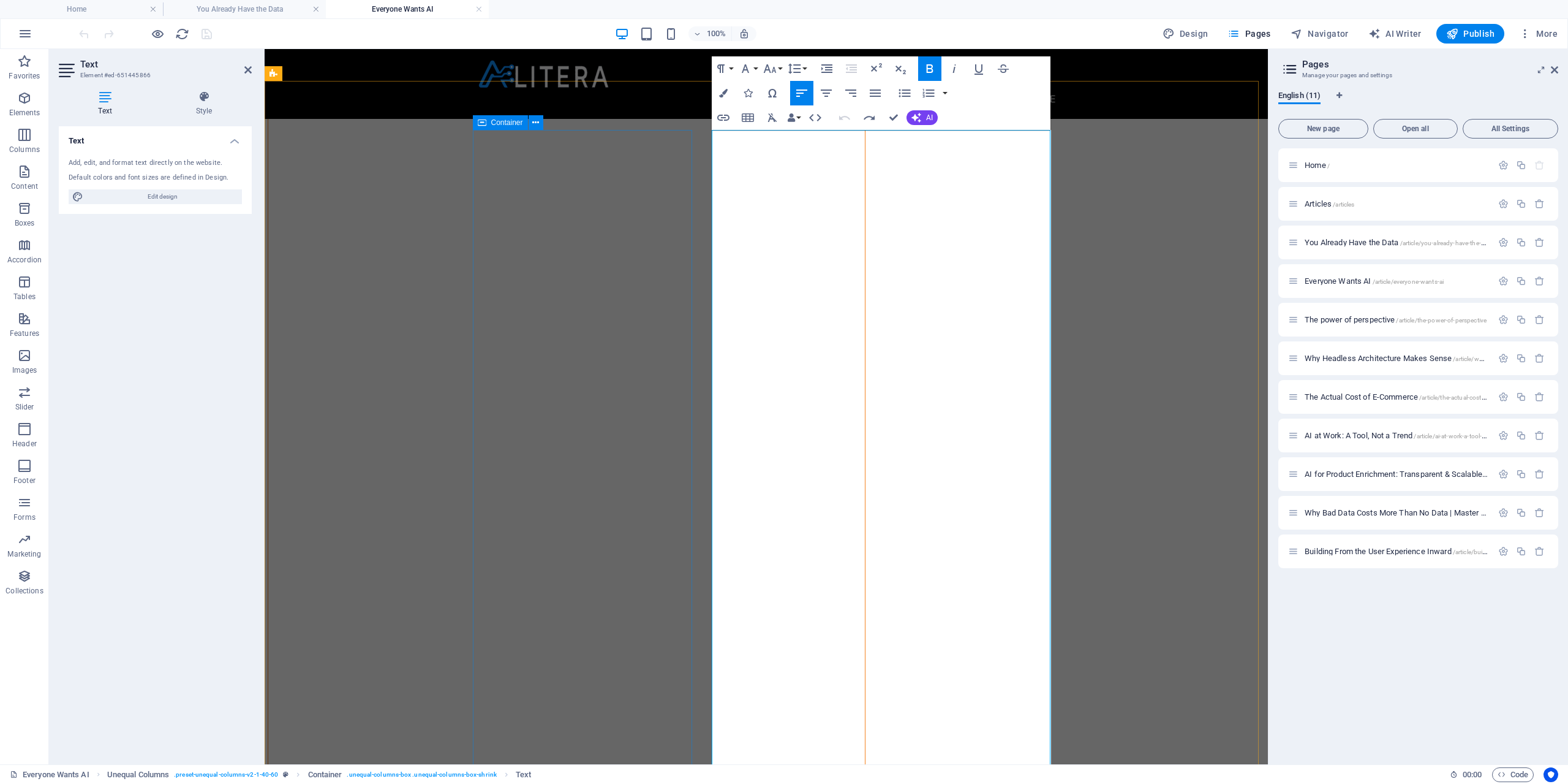
drag, startPoint x: 906, startPoint y: 557, endPoint x: 671, endPoint y: 262, distance: 377.2
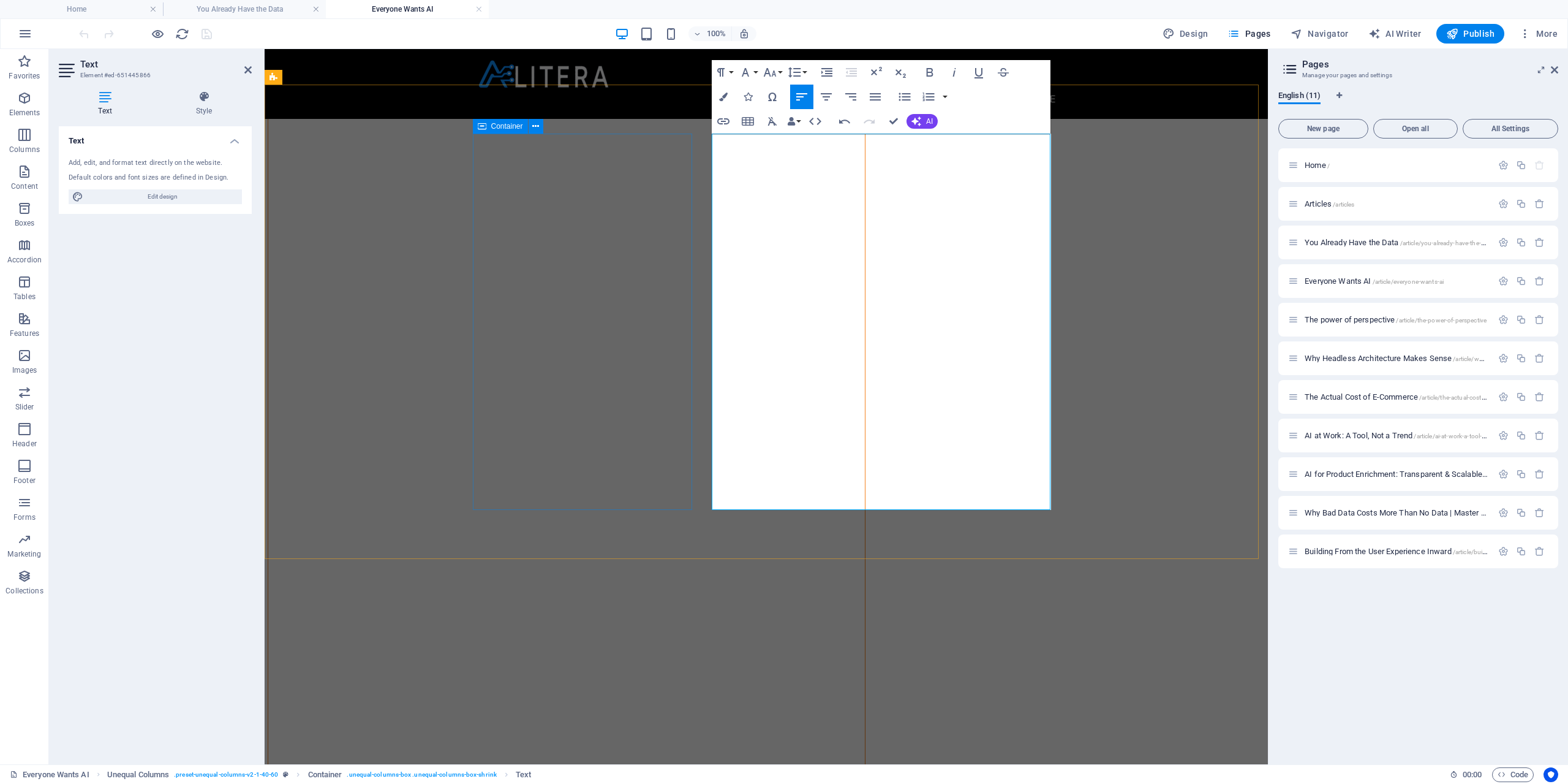
scroll to position [43, 0]
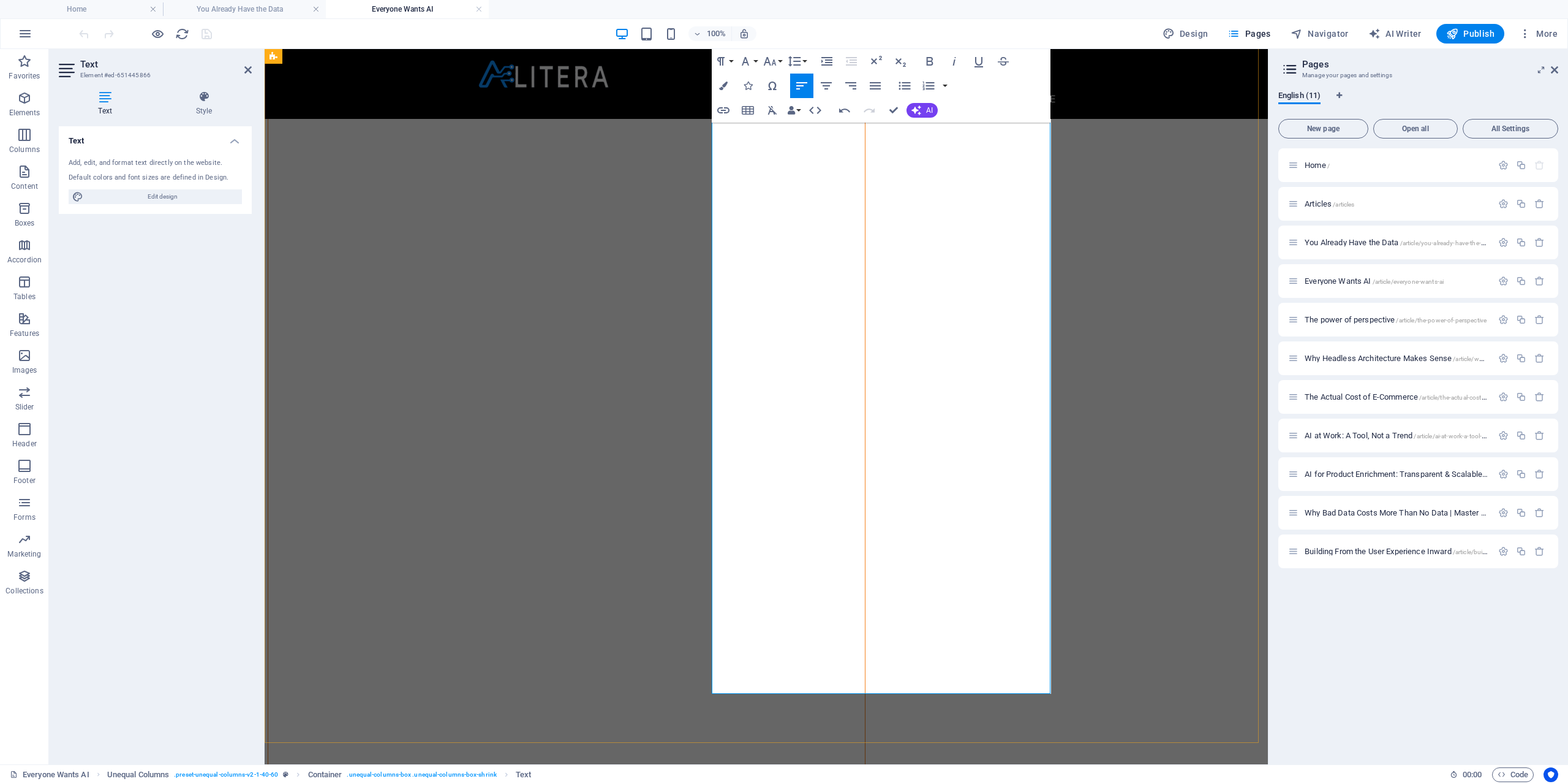
scroll to position [165, 0]
drag, startPoint x: 991, startPoint y: 333, endPoint x: 708, endPoint y: 325, distance: 283.1
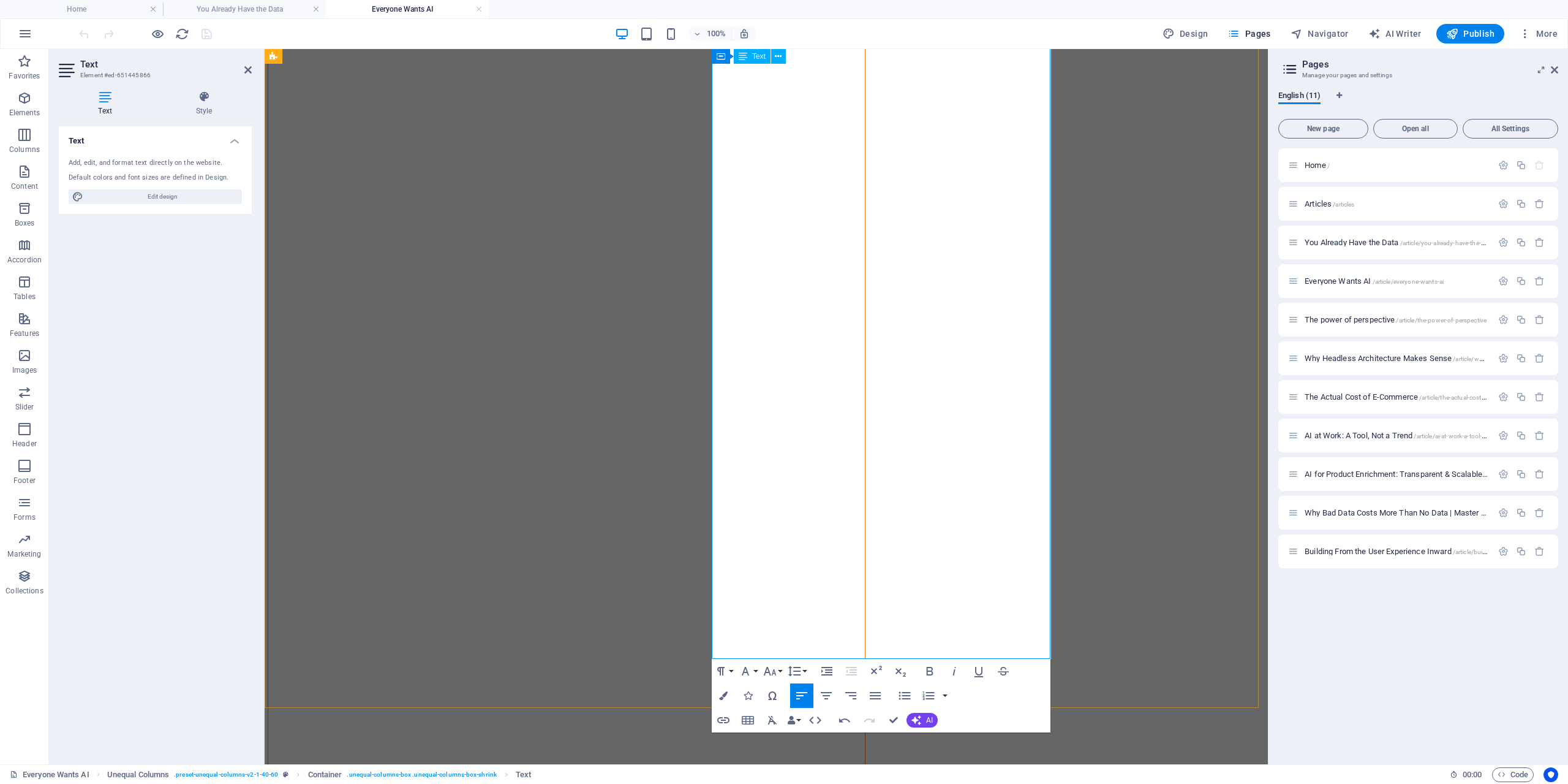
scroll to position [288, 0]
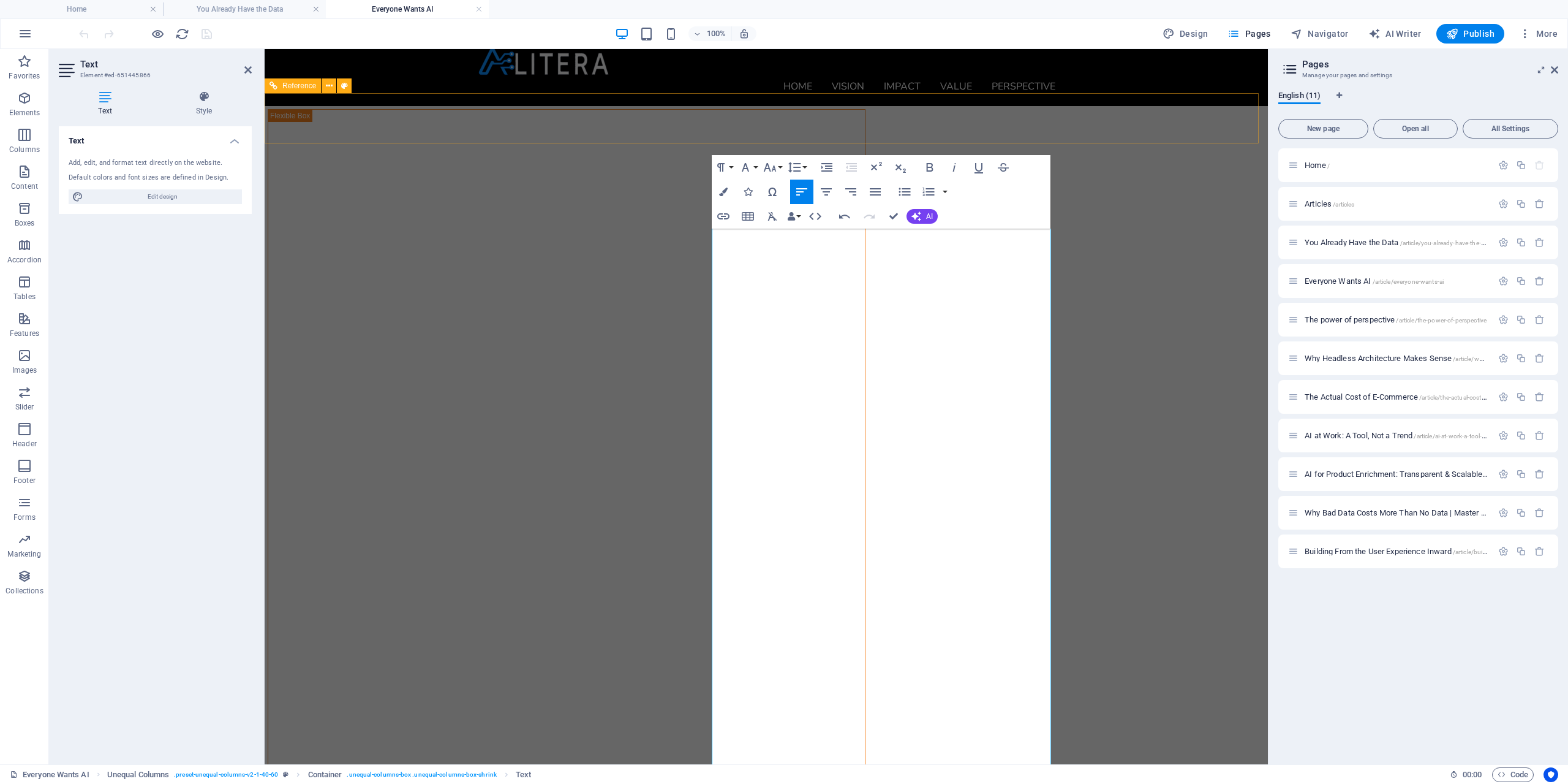
scroll to position [8, 0]
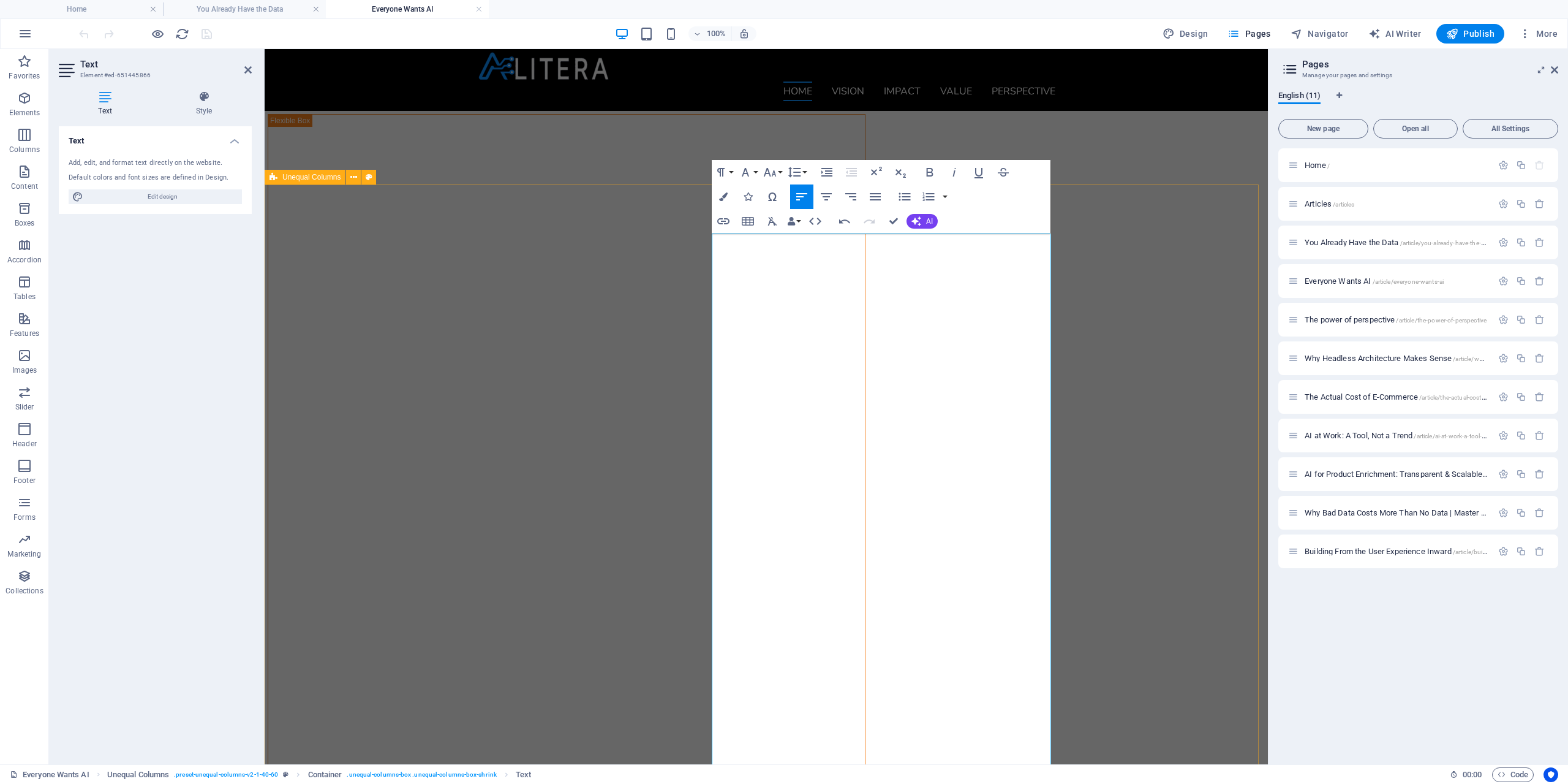
drag, startPoint x: 902, startPoint y: 625, endPoint x: 702, endPoint y: 221, distance: 450.8
copy div "- Lor Ips dol sita con adi el seddoeiu tem in. Utl etdoloremagn aliqua enimadmi…"
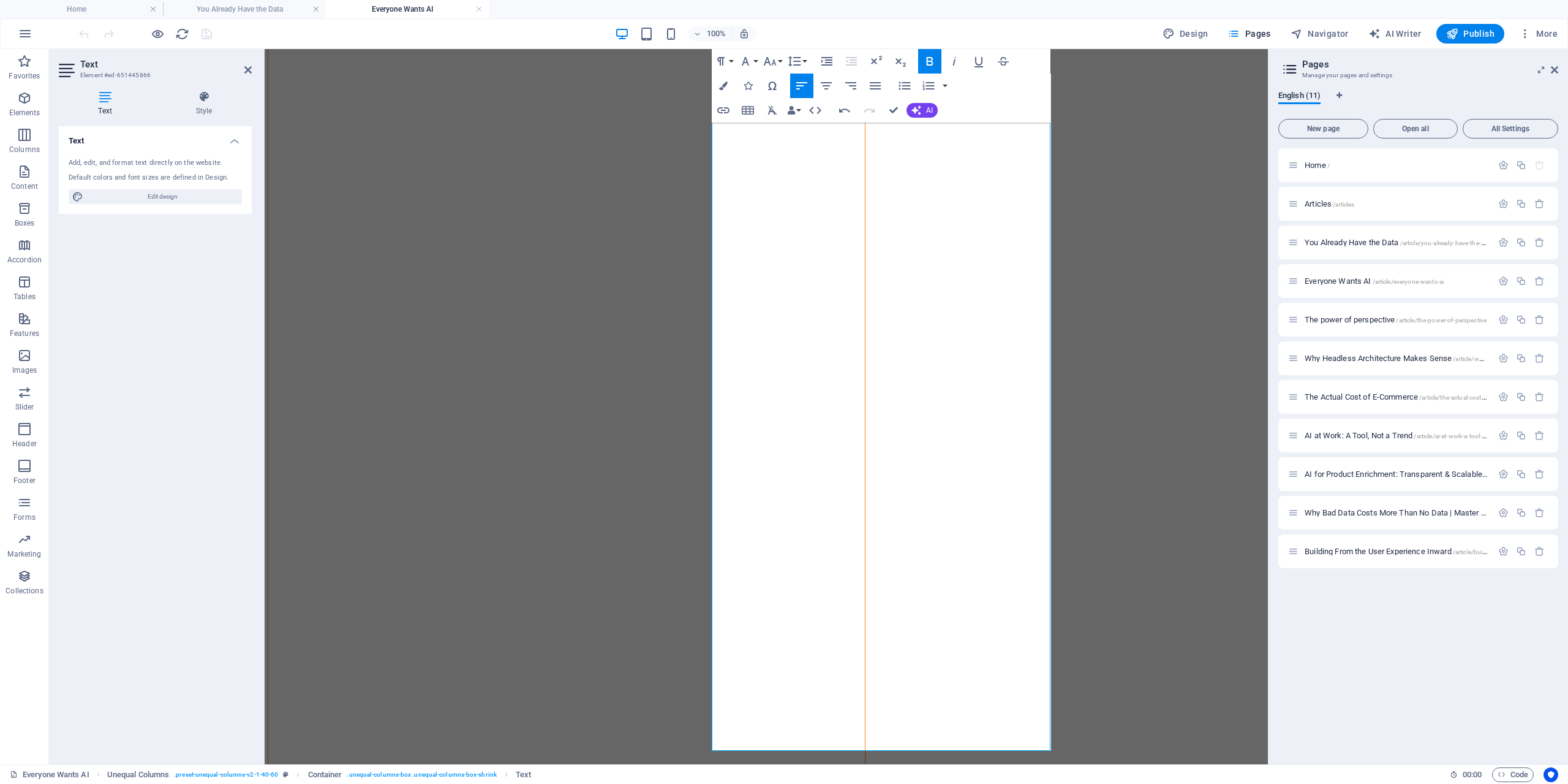
scroll to position [409, 0]
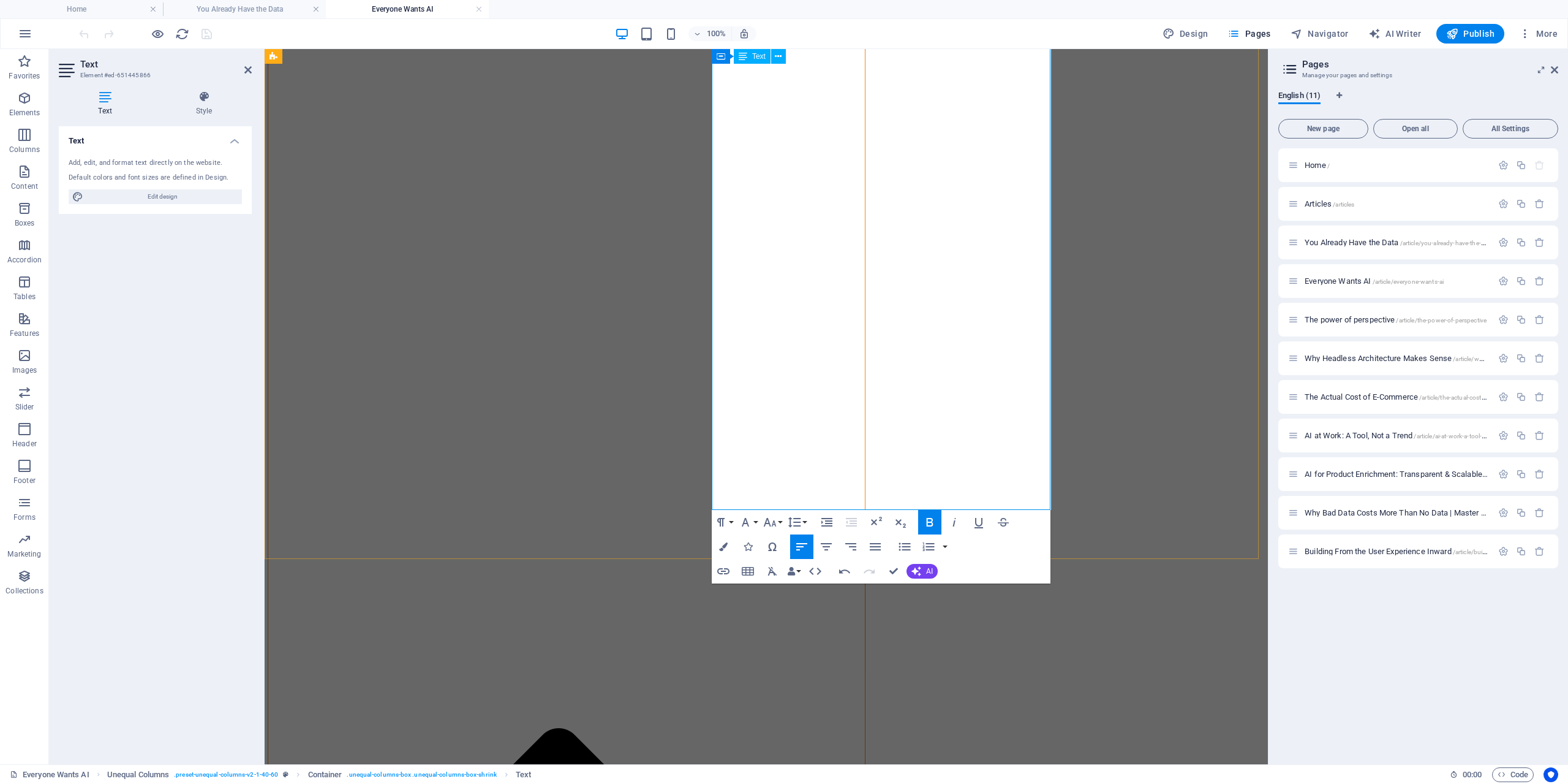
drag, startPoint x: 711, startPoint y: 240, endPoint x: 1001, endPoint y: 474, distance: 372.6
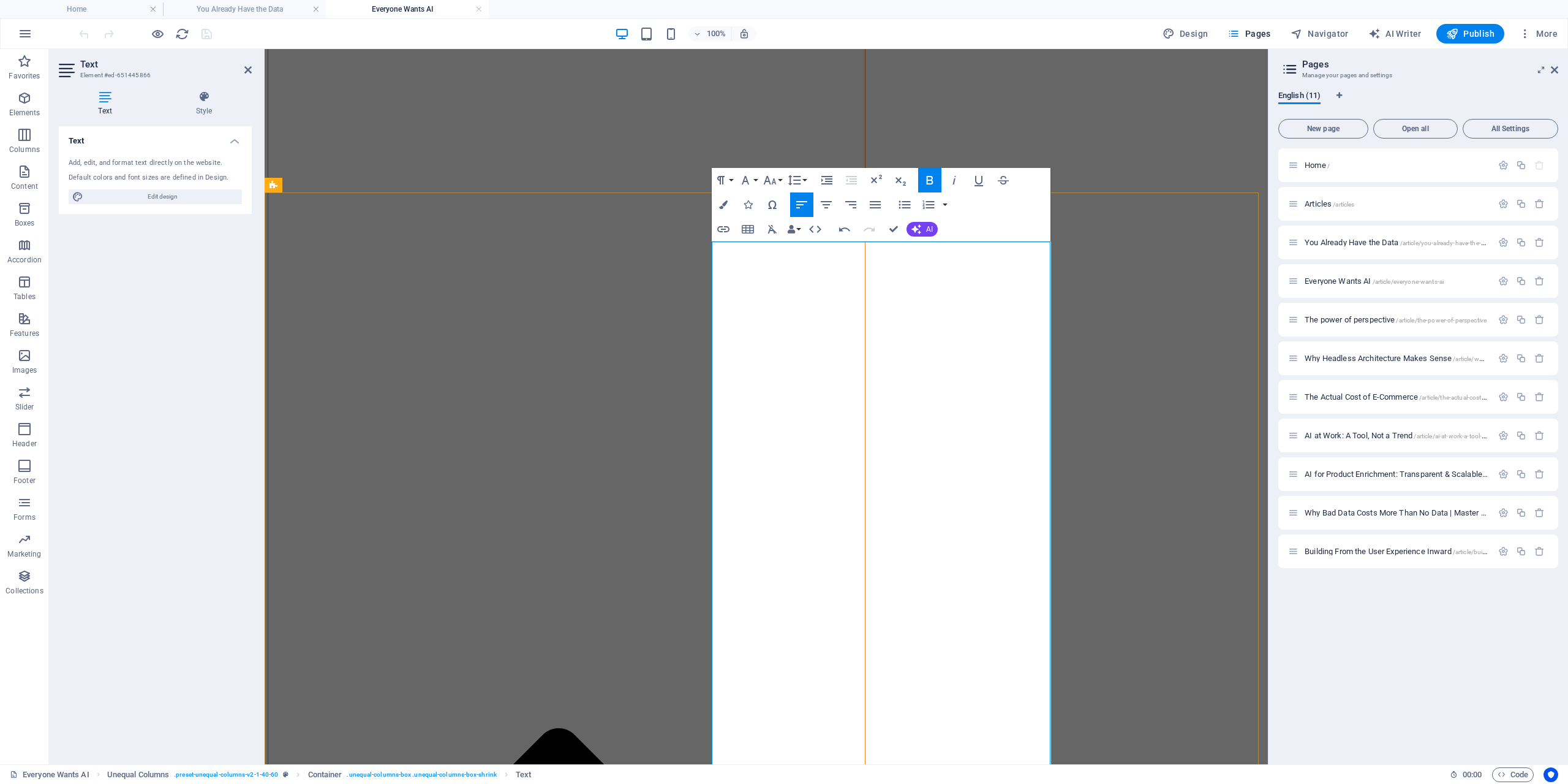
scroll to position [0, 0]
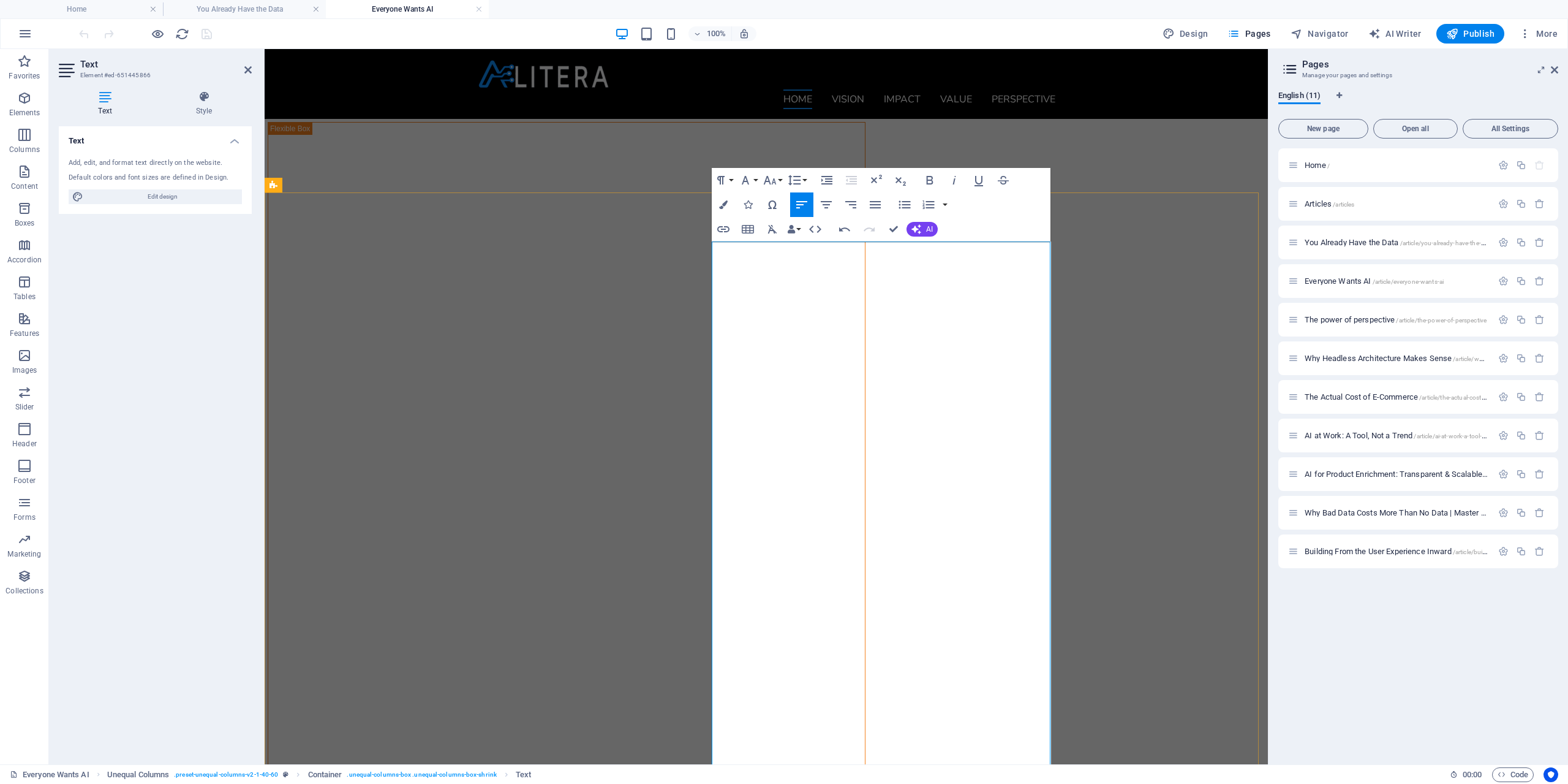
drag, startPoint x: 902, startPoint y: 542, endPoint x: 917, endPoint y: 554, distance: 19.2
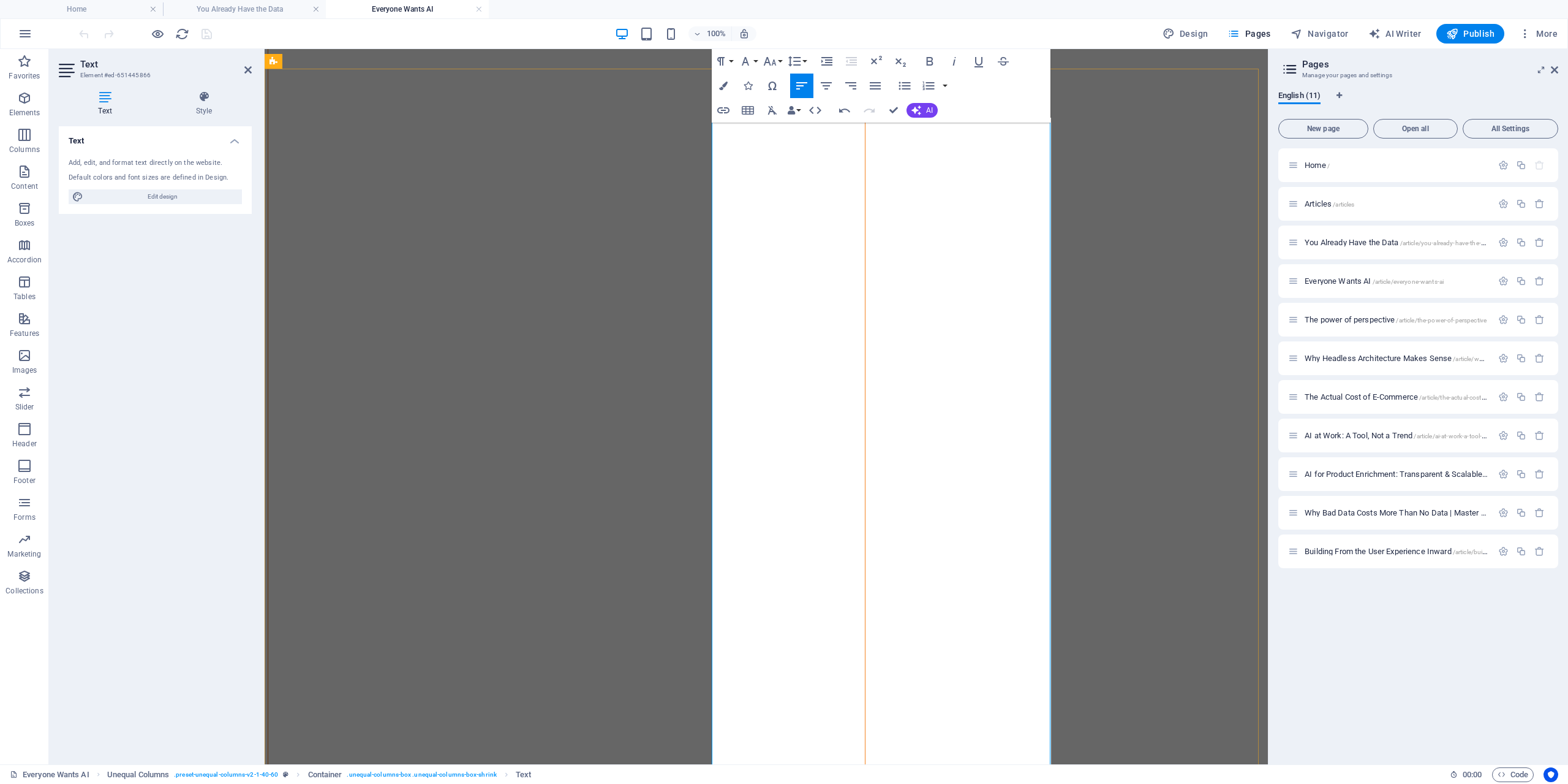
scroll to position [184, 0]
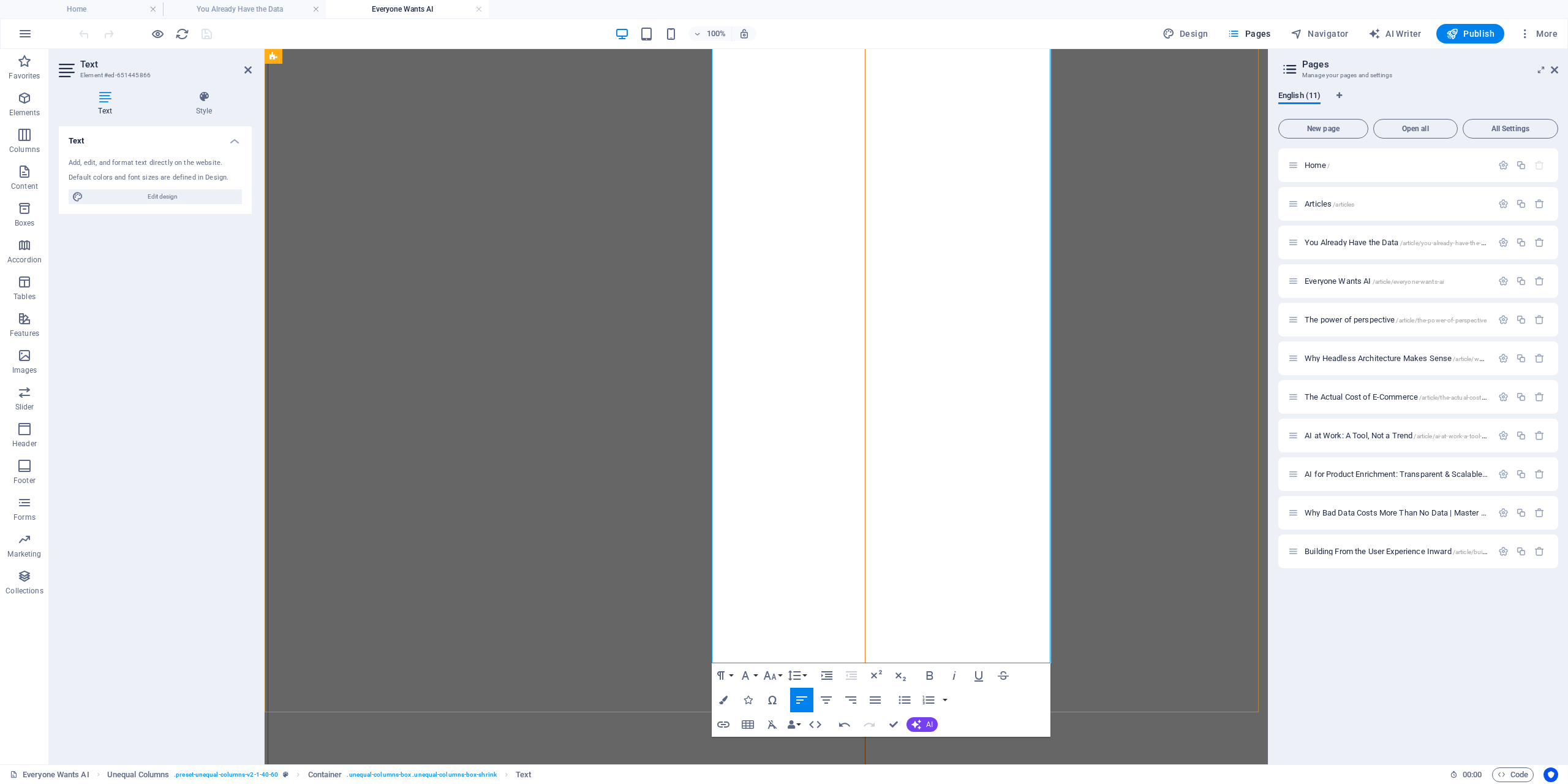
scroll to position [306, 0]
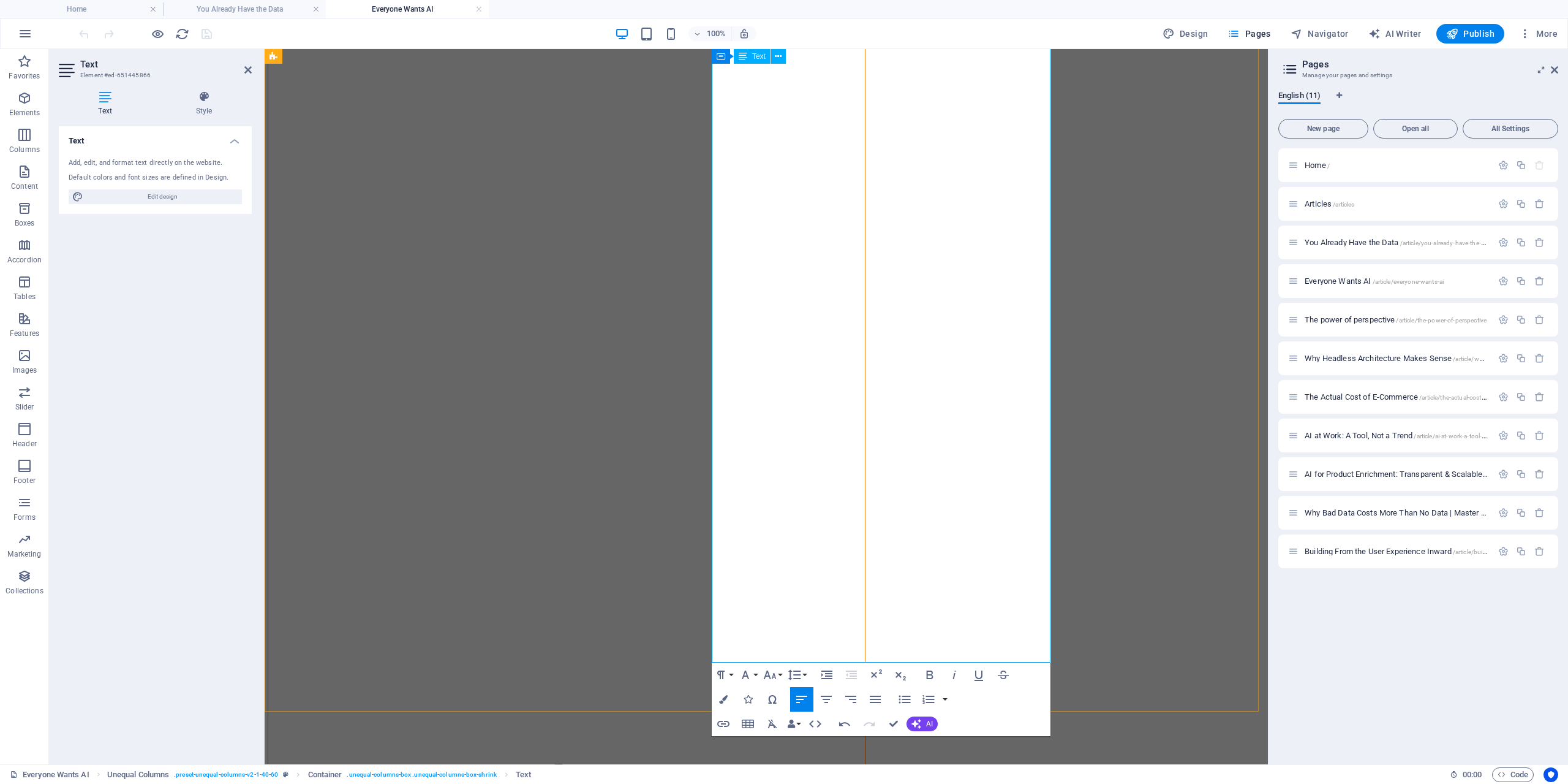
scroll to position [429, 0]
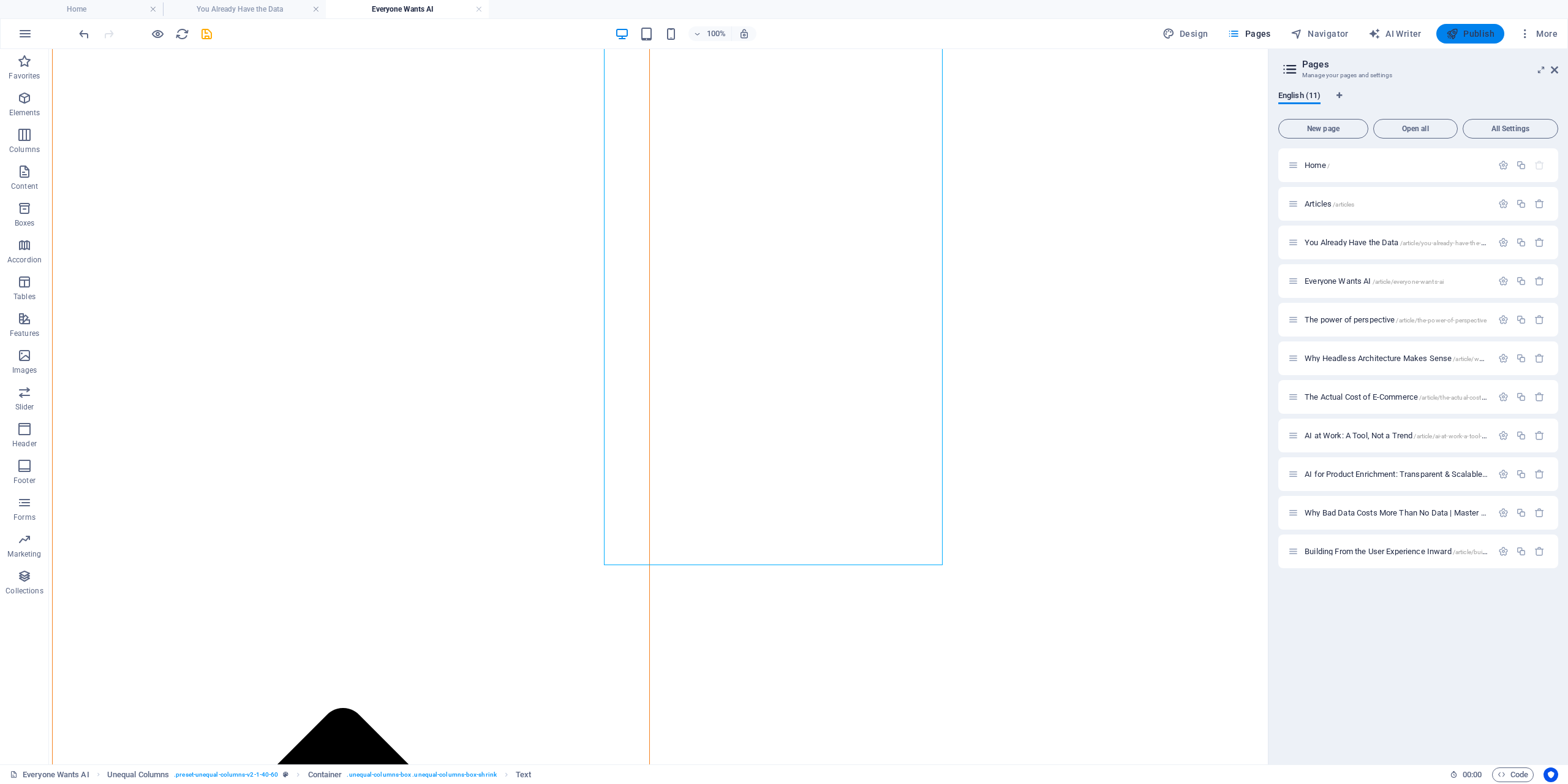
click at [1478, 32] on span "Publish" at bounding box center [1470, 34] width 48 height 12
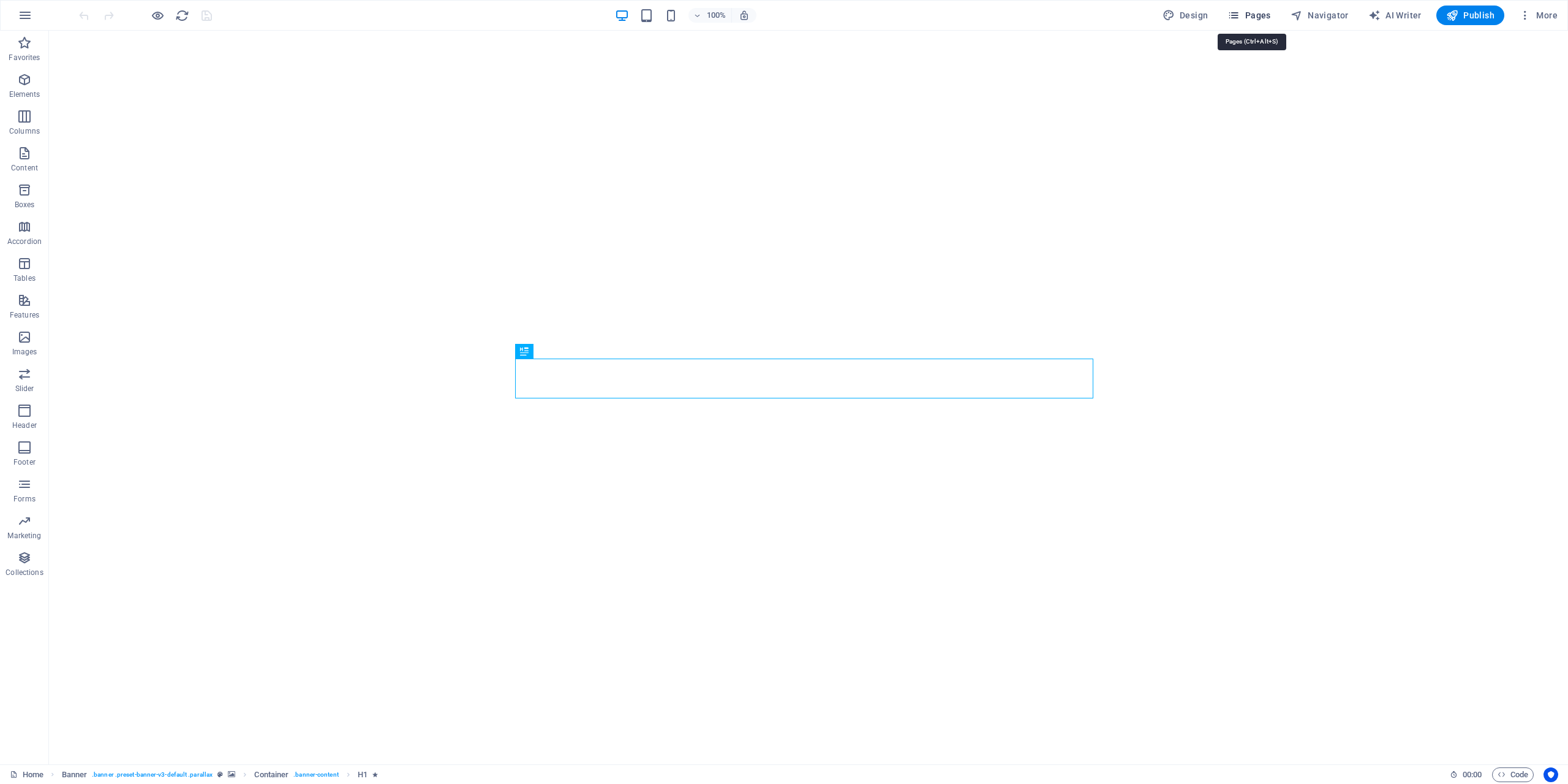
click at [1264, 15] on span "Pages" at bounding box center [1249, 15] width 43 height 12
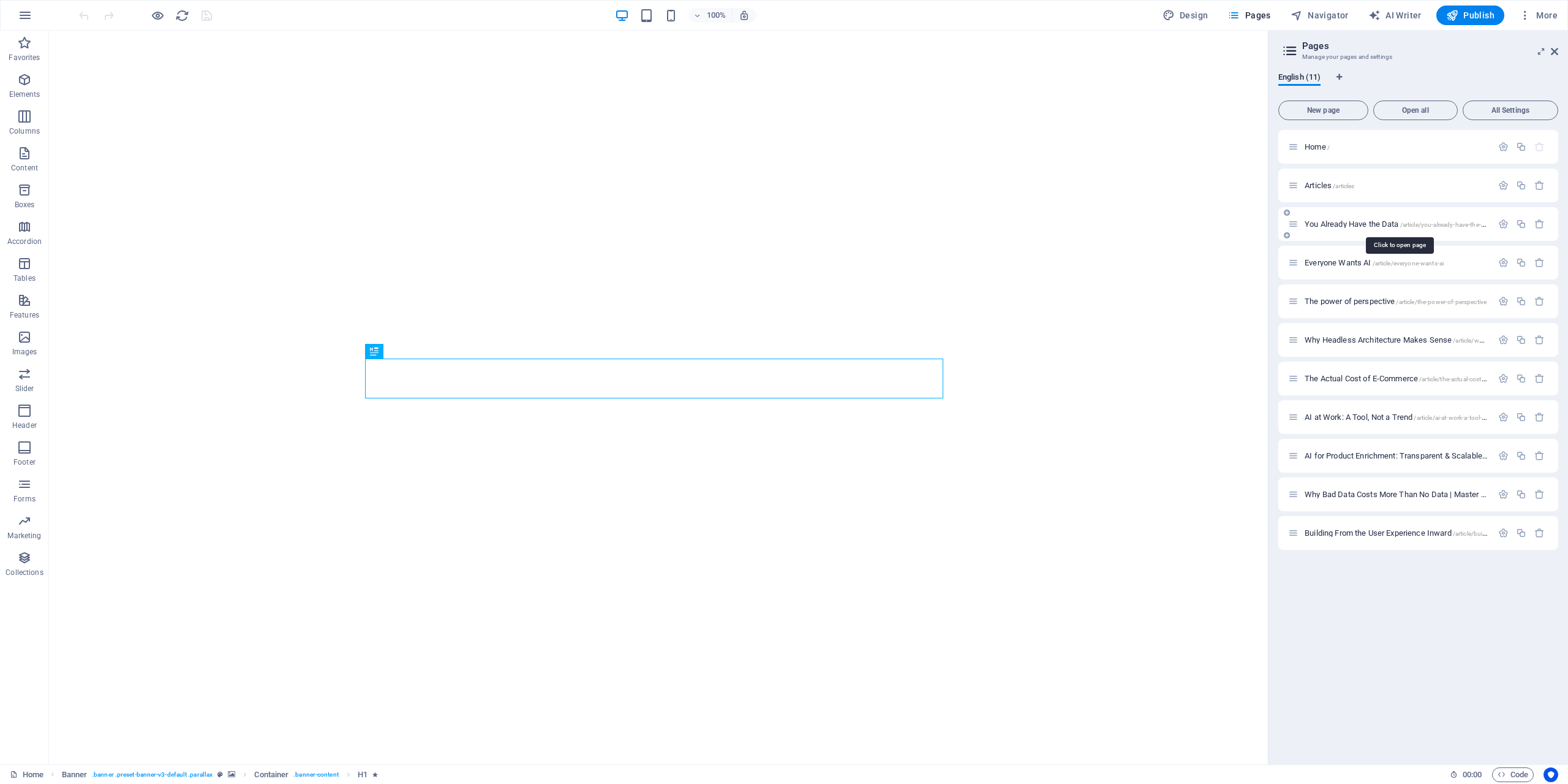
click at [1340, 223] on span "You Already Have the Data /article/you-already-have-the-data" at bounding box center [1399, 224] width 188 height 9
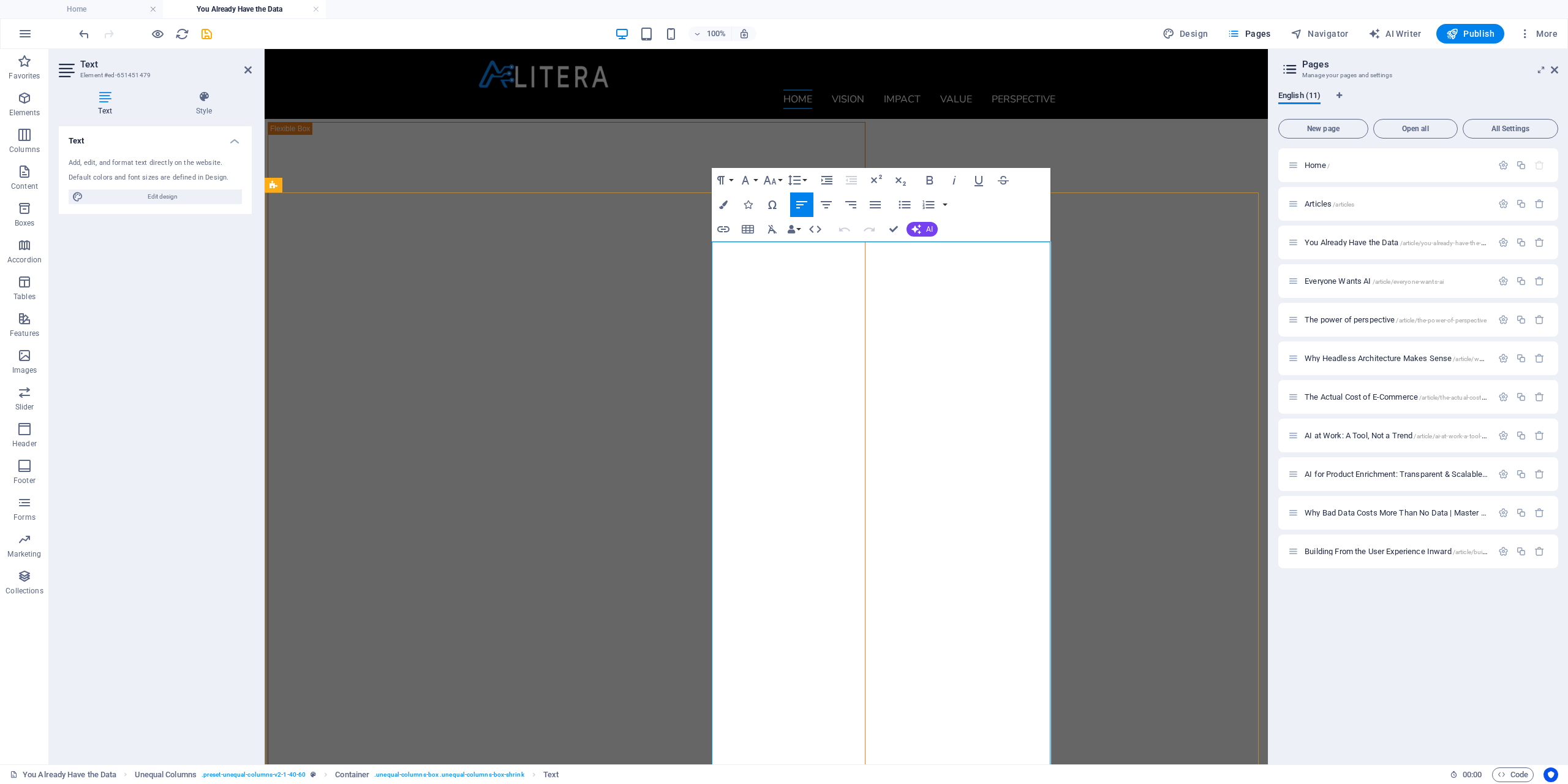
drag, startPoint x: 996, startPoint y: 429, endPoint x: 1005, endPoint y: 451, distance: 23.8
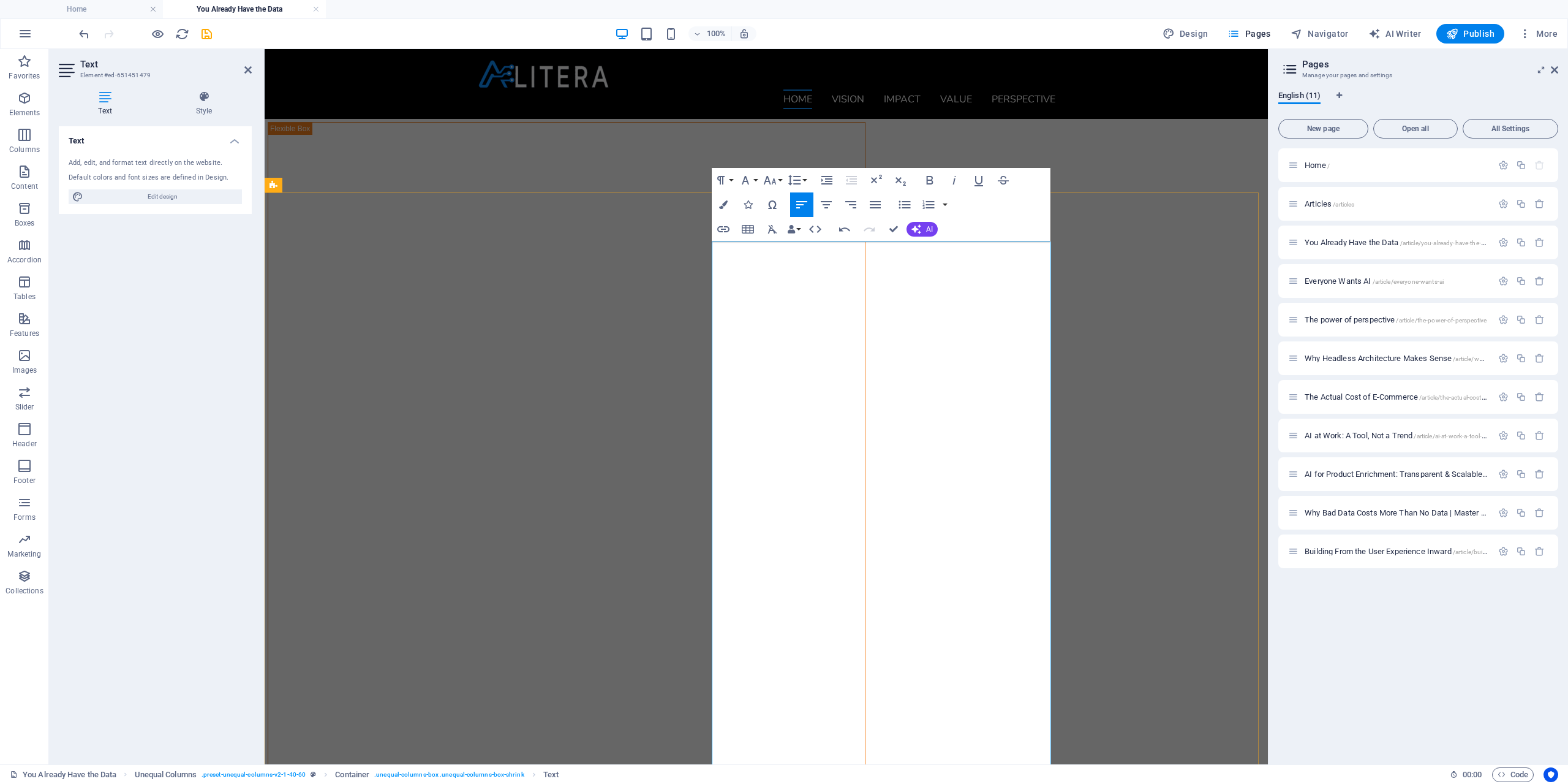
drag, startPoint x: 1034, startPoint y: 579, endPoint x: 1038, endPoint y: 598, distance: 19.4
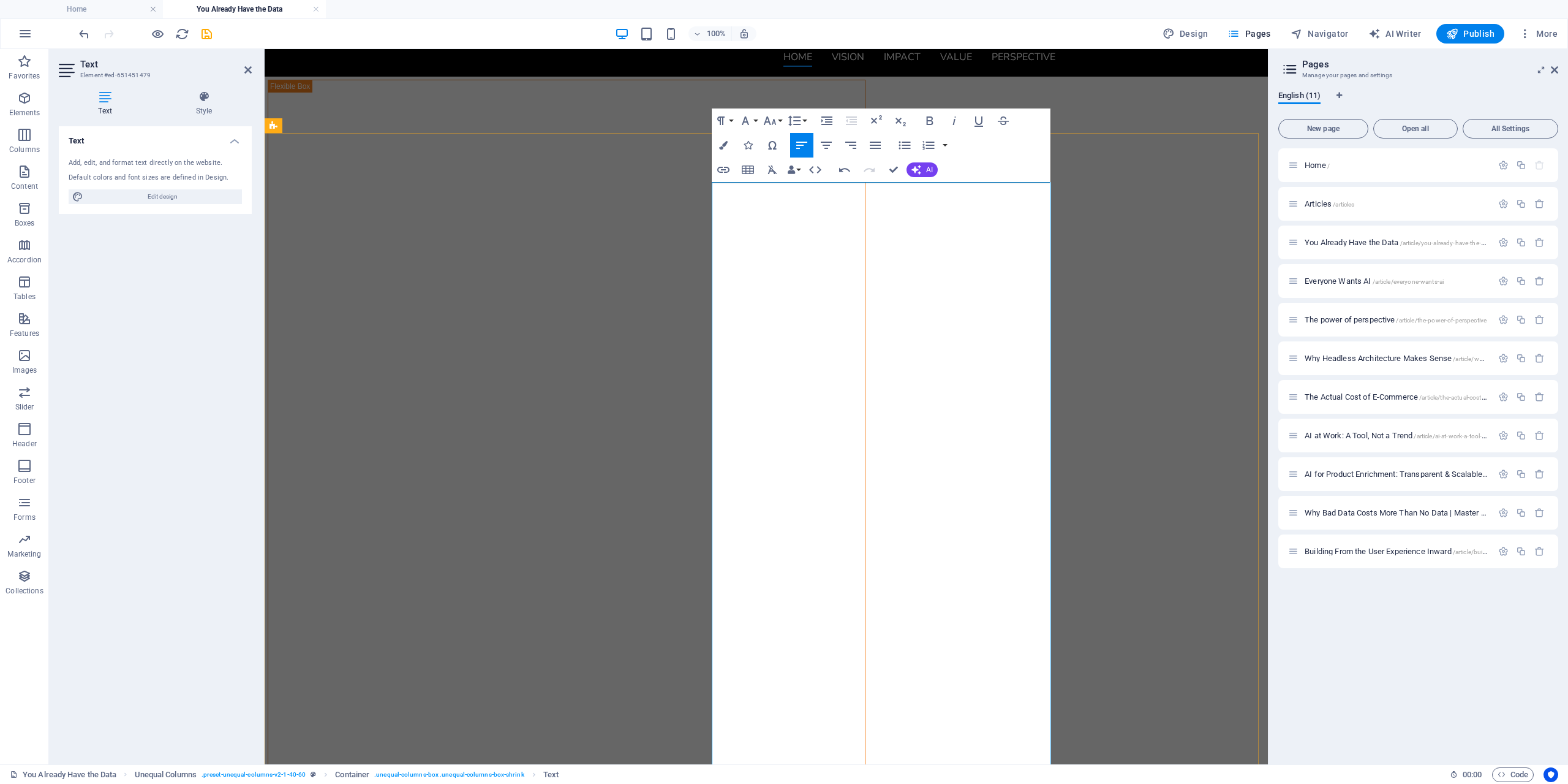
scroll to position [61, 0]
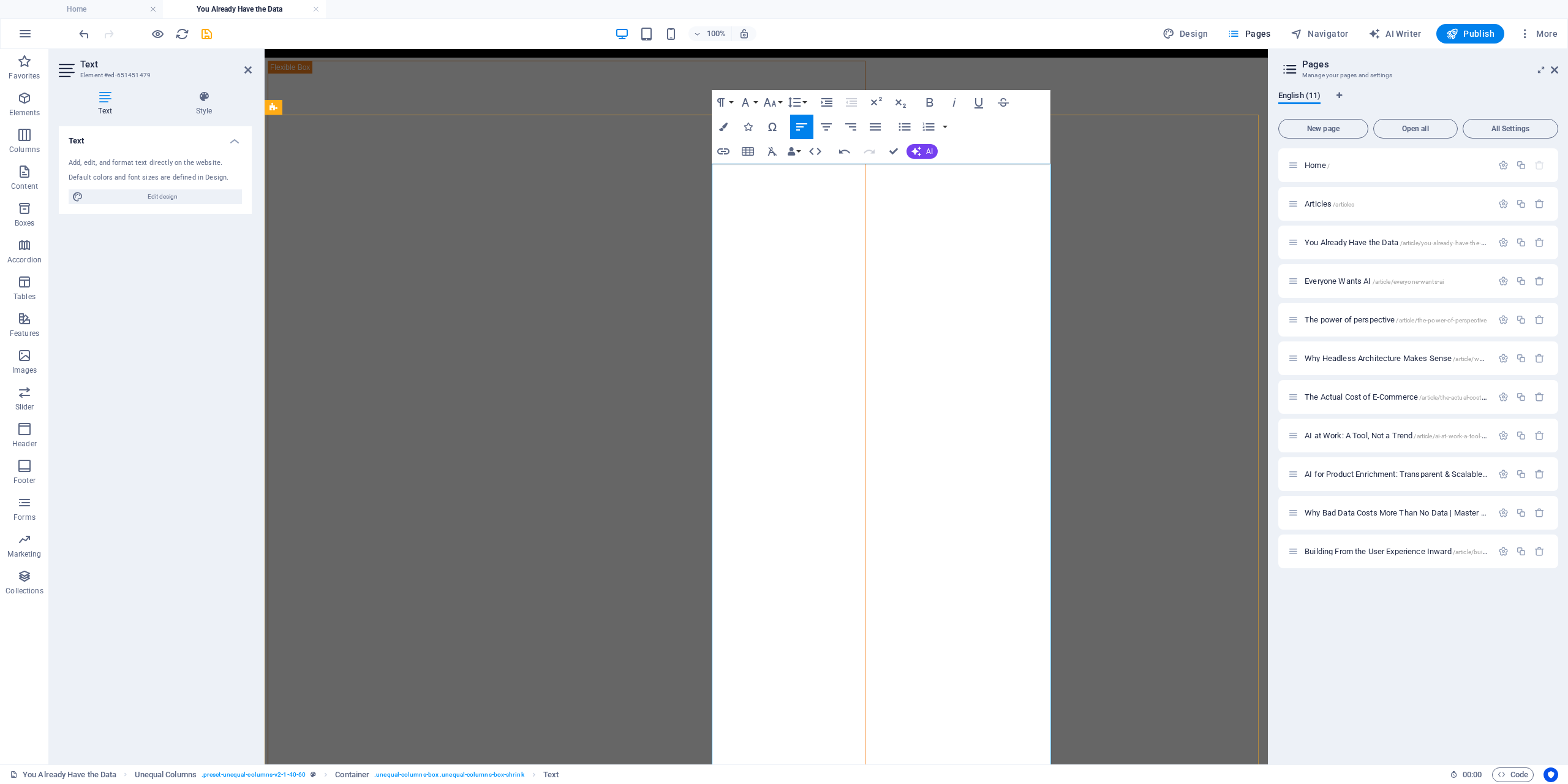
scroll to position [122, 0]
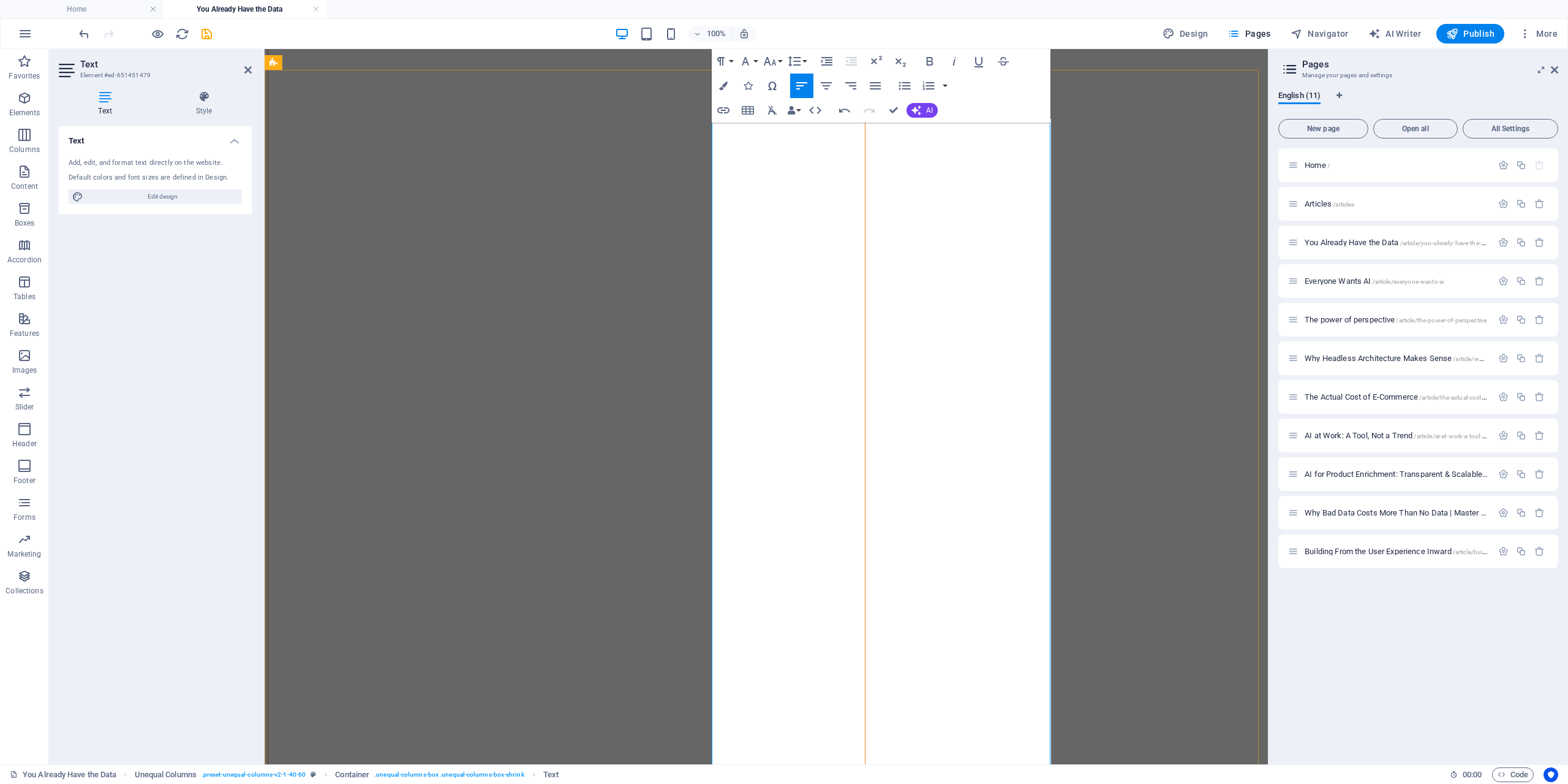
drag, startPoint x: 1027, startPoint y: 635, endPoint x: 1027, endPoint y: 656, distance: 21.0
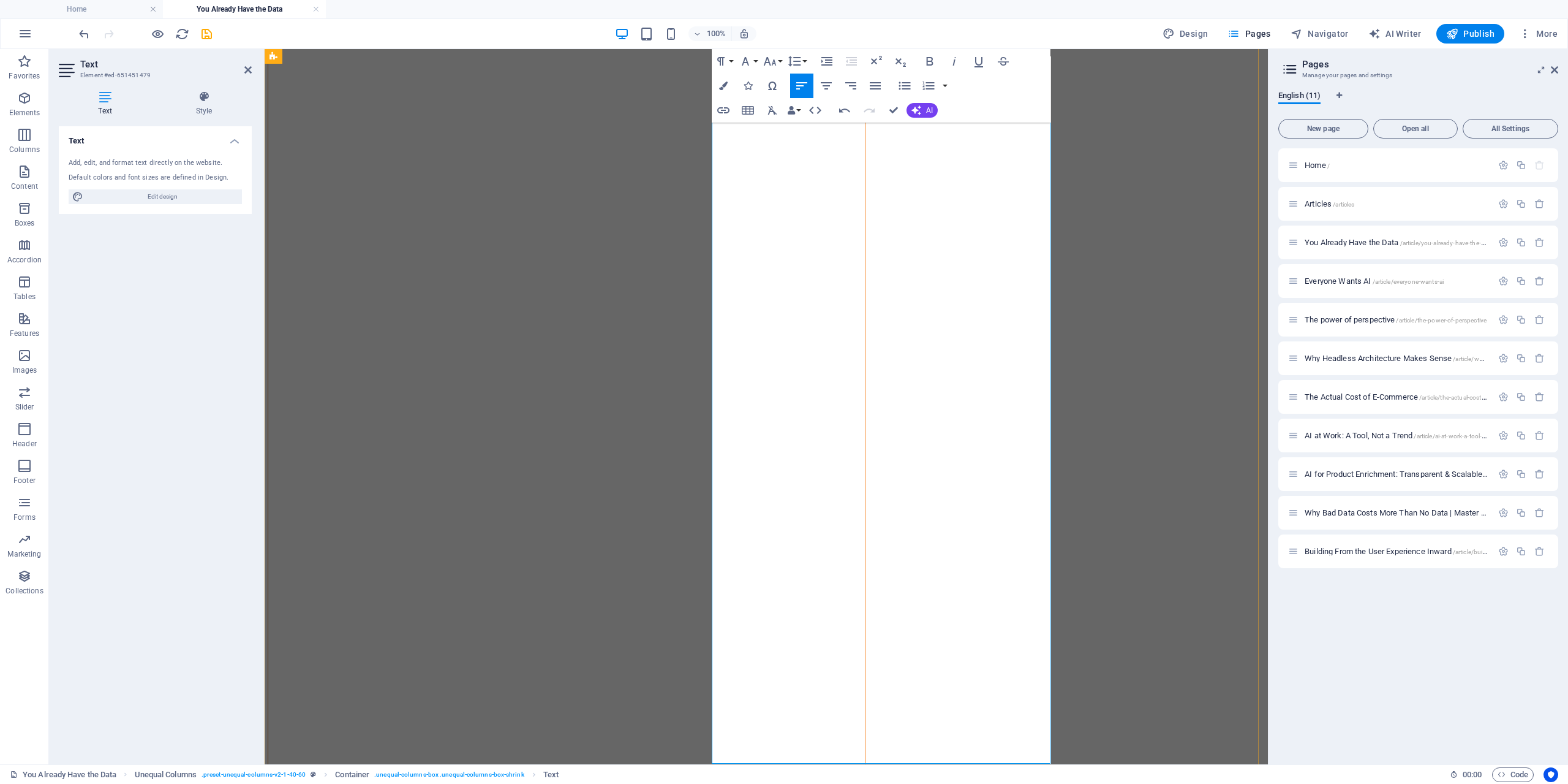
scroll to position [245, 0]
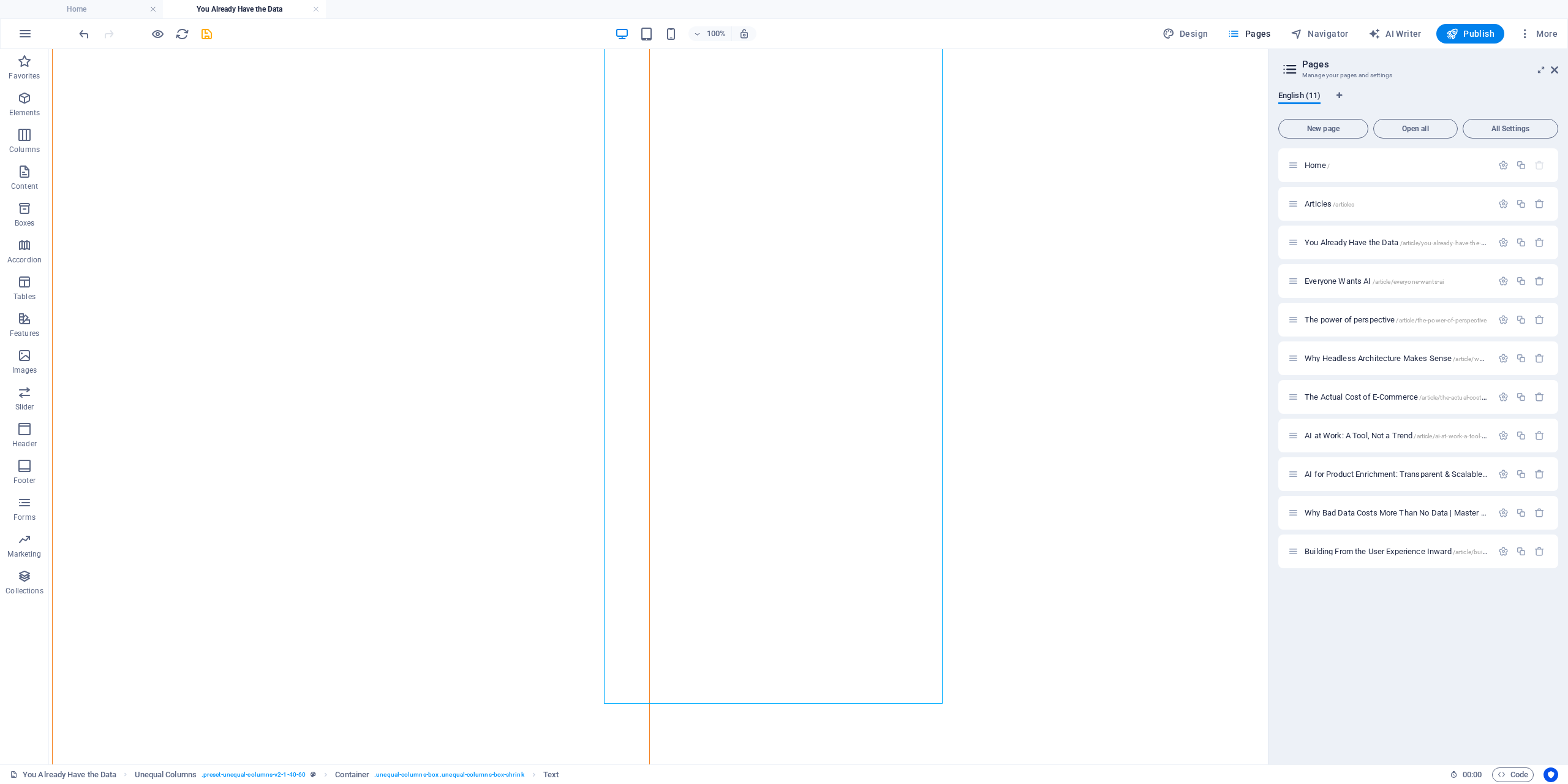
click at [200, 32] on icon "save" at bounding box center [207, 34] width 14 height 14
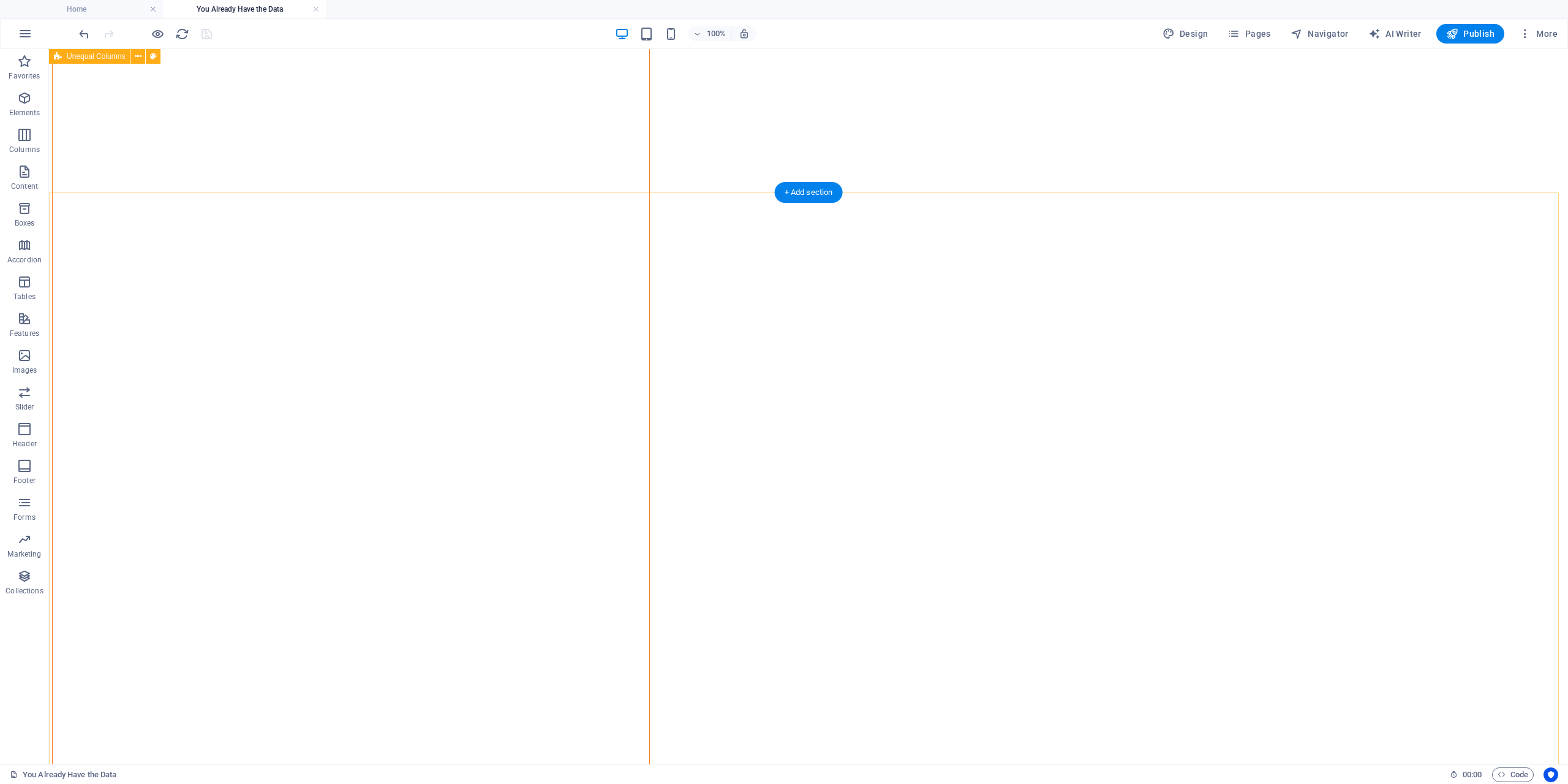
scroll to position [0, 0]
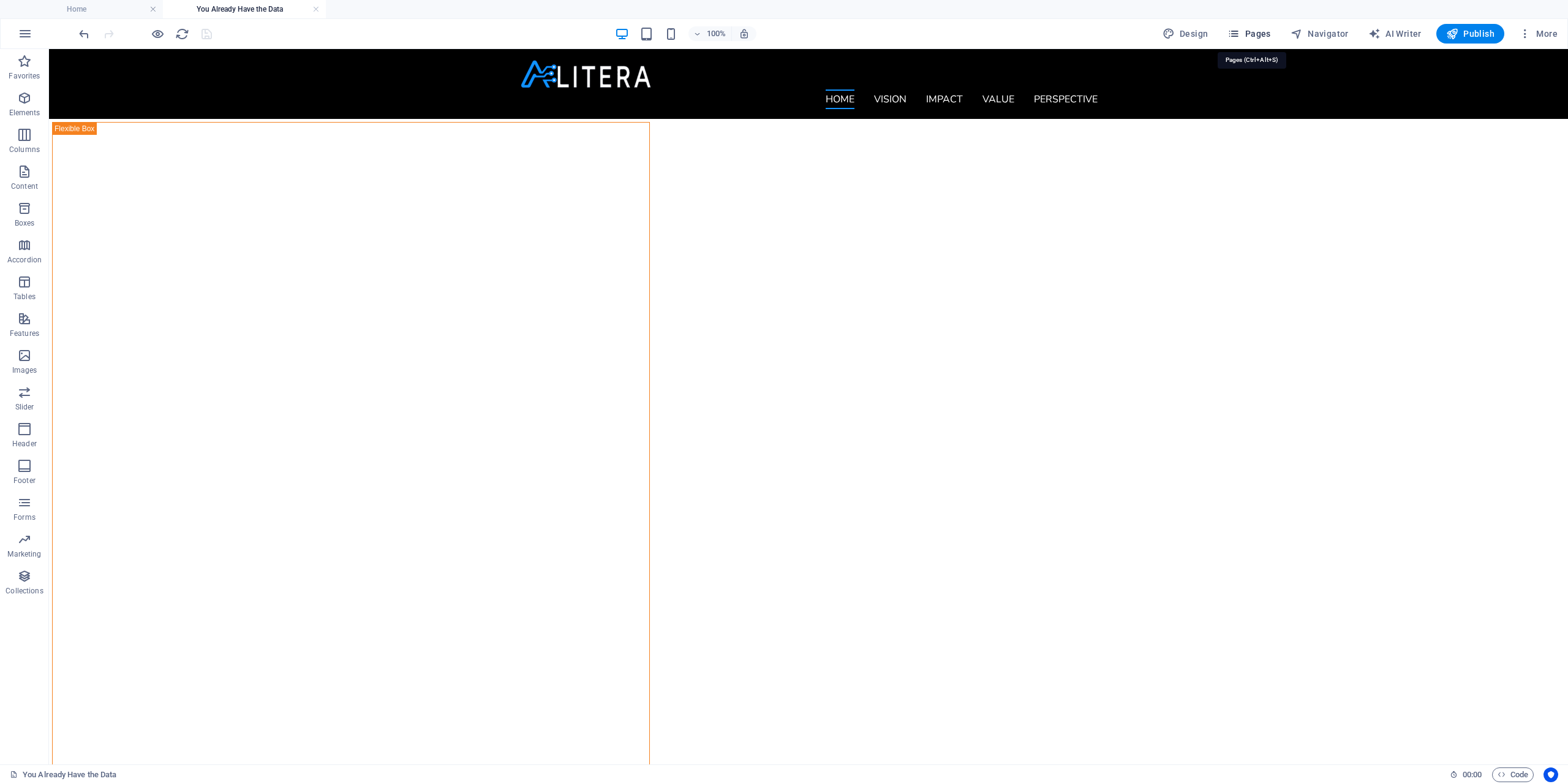
click at [1252, 31] on span "Pages" at bounding box center [1249, 34] width 43 height 12
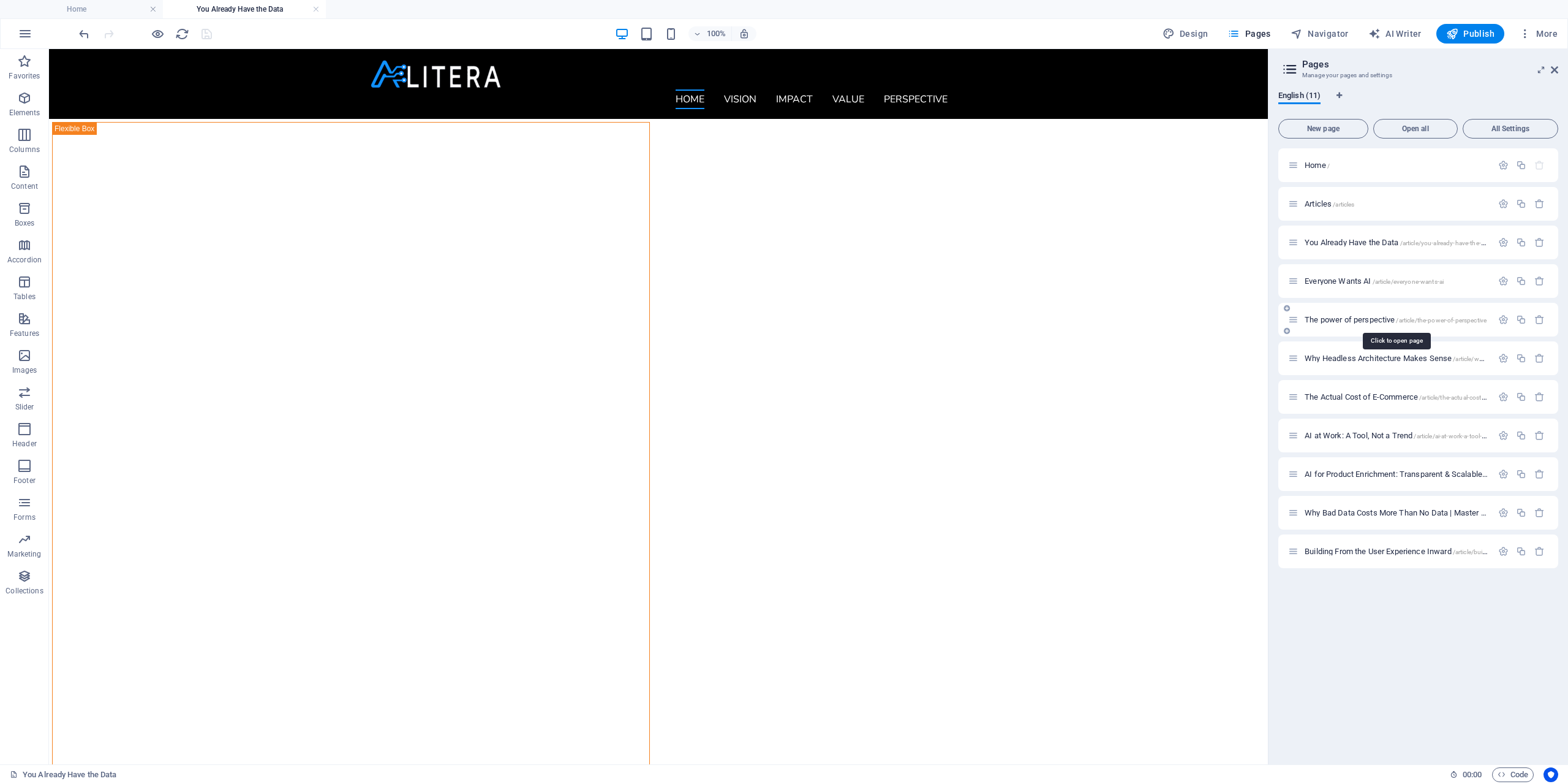
click at [1347, 318] on span "The power of perspective /article/the-power-of-perspective" at bounding box center [1395, 319] width 182 height 9
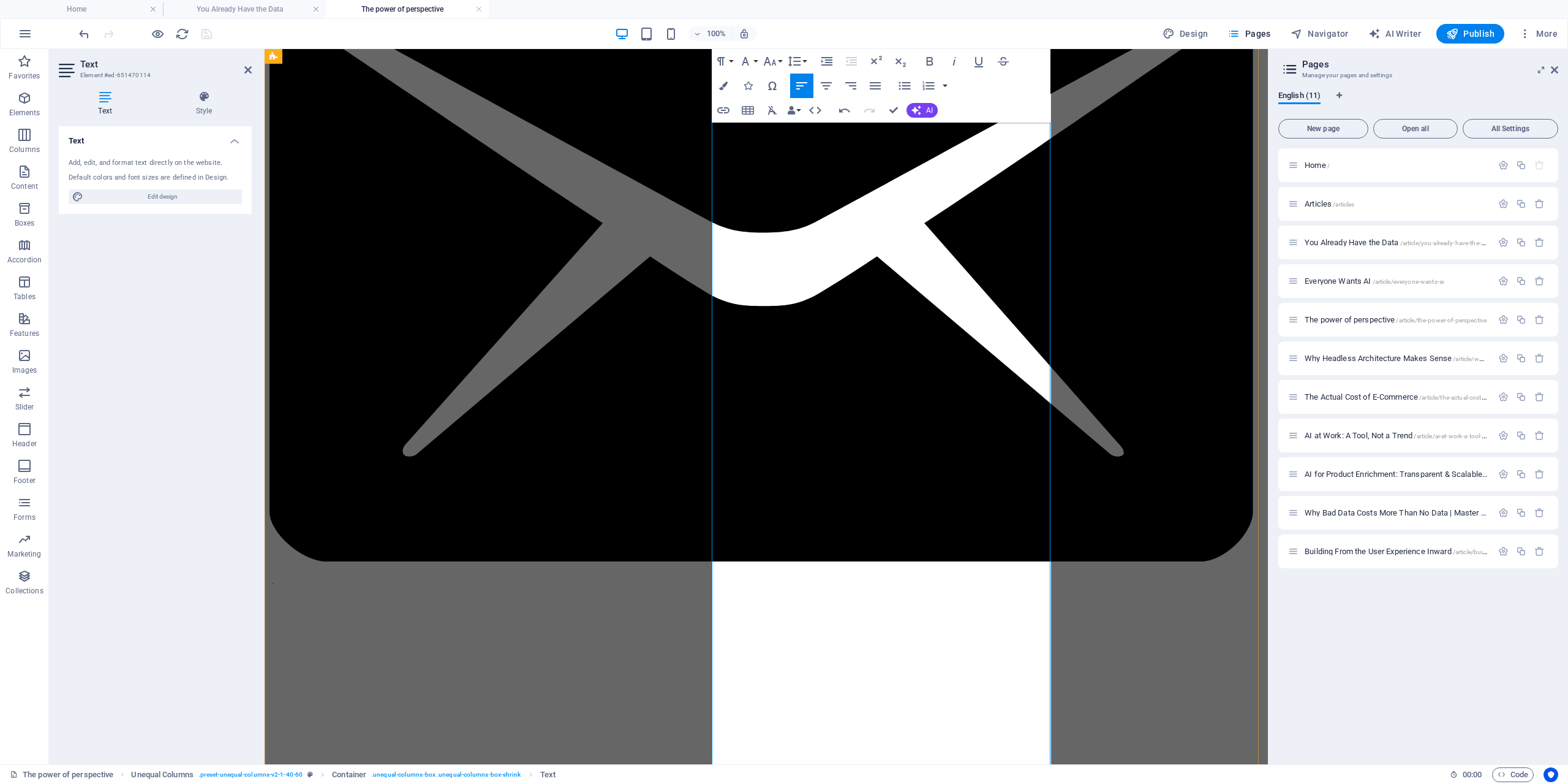
scroll to position [245, 0]
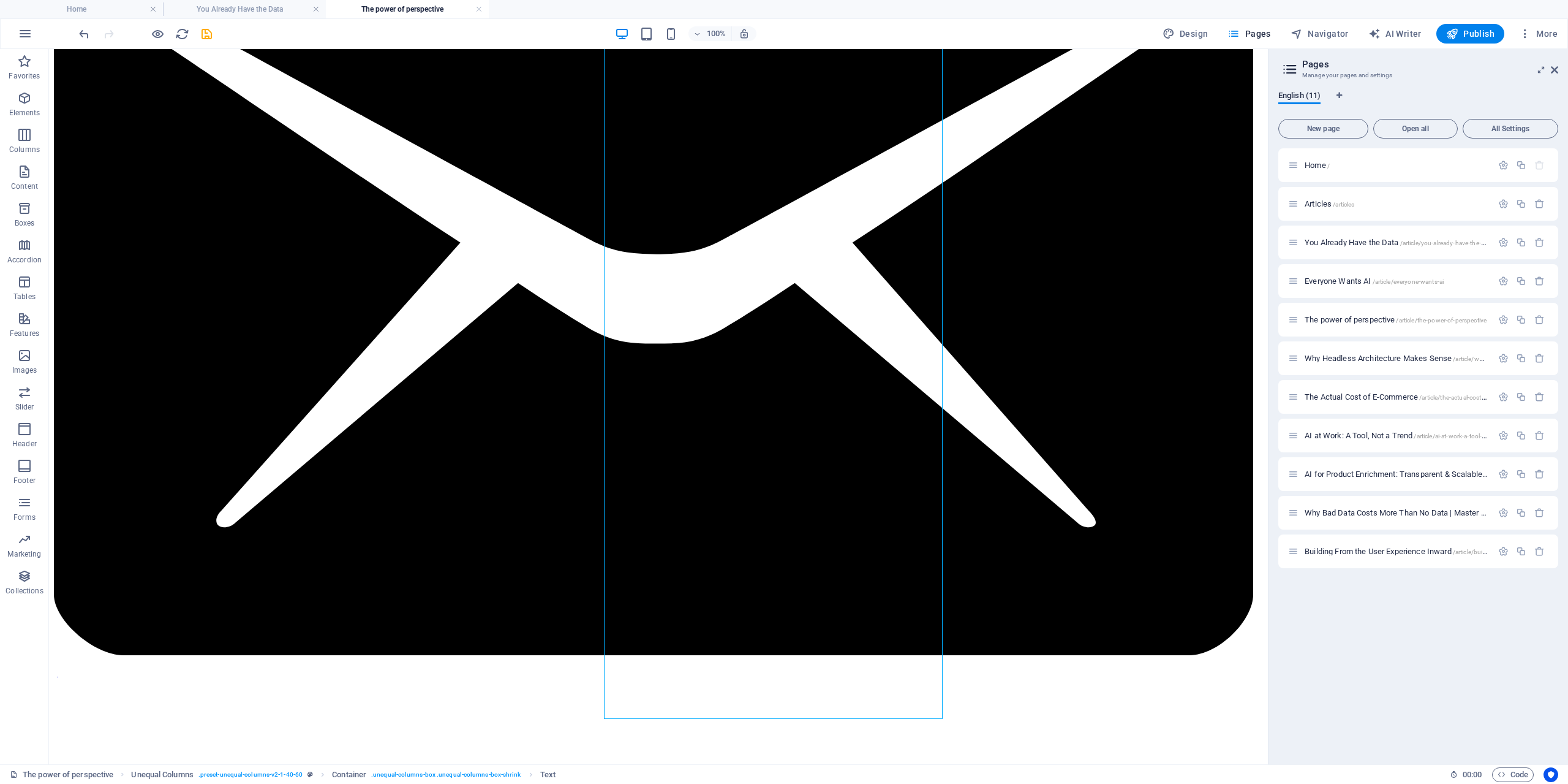
click at [206, 31] on icon "save" at bounding box center [207, 34] width 14 height 14
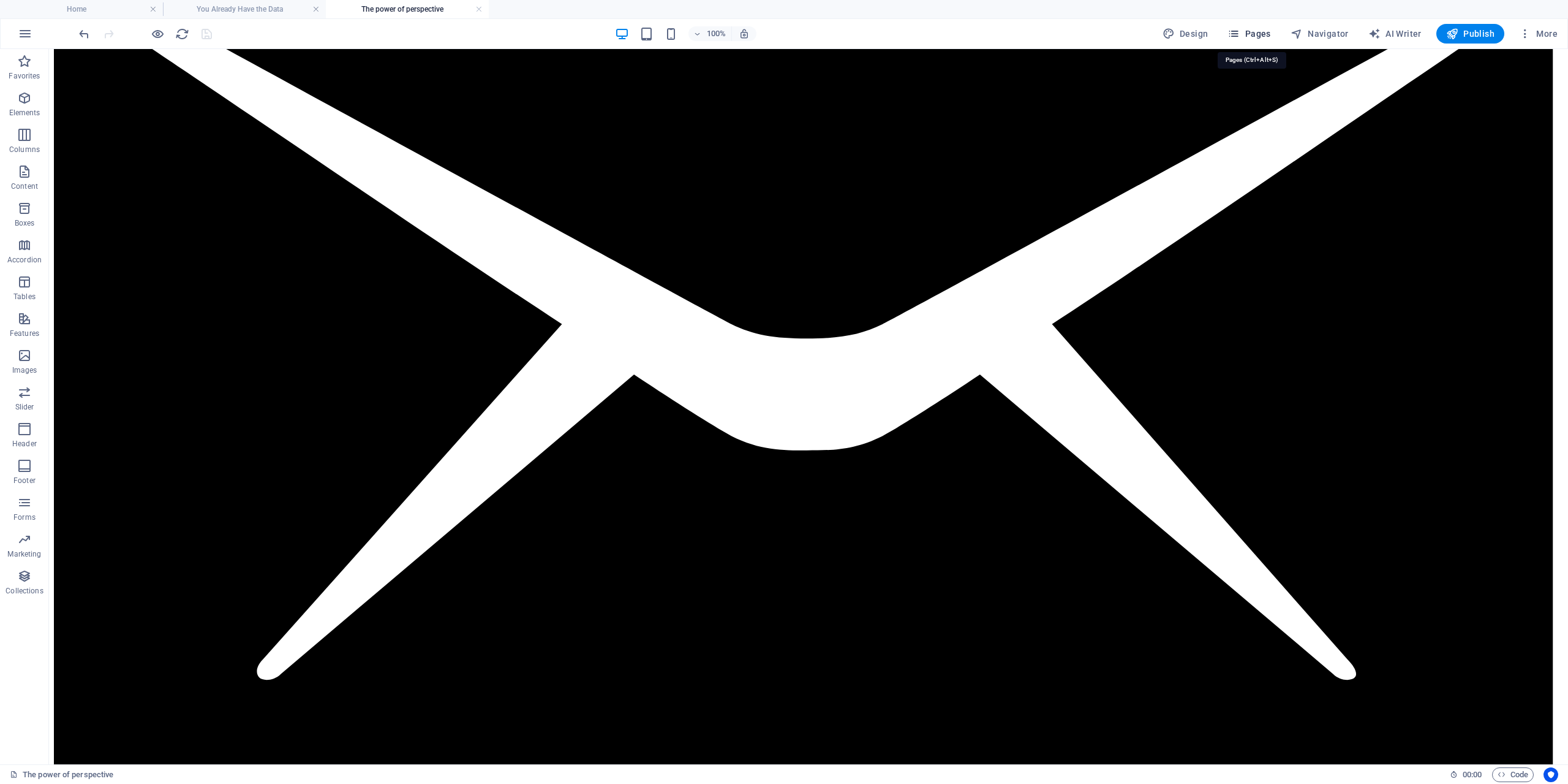
click at [1253, 32] on span "Pages" at bounding box center [1249, 34] width 43 height 12
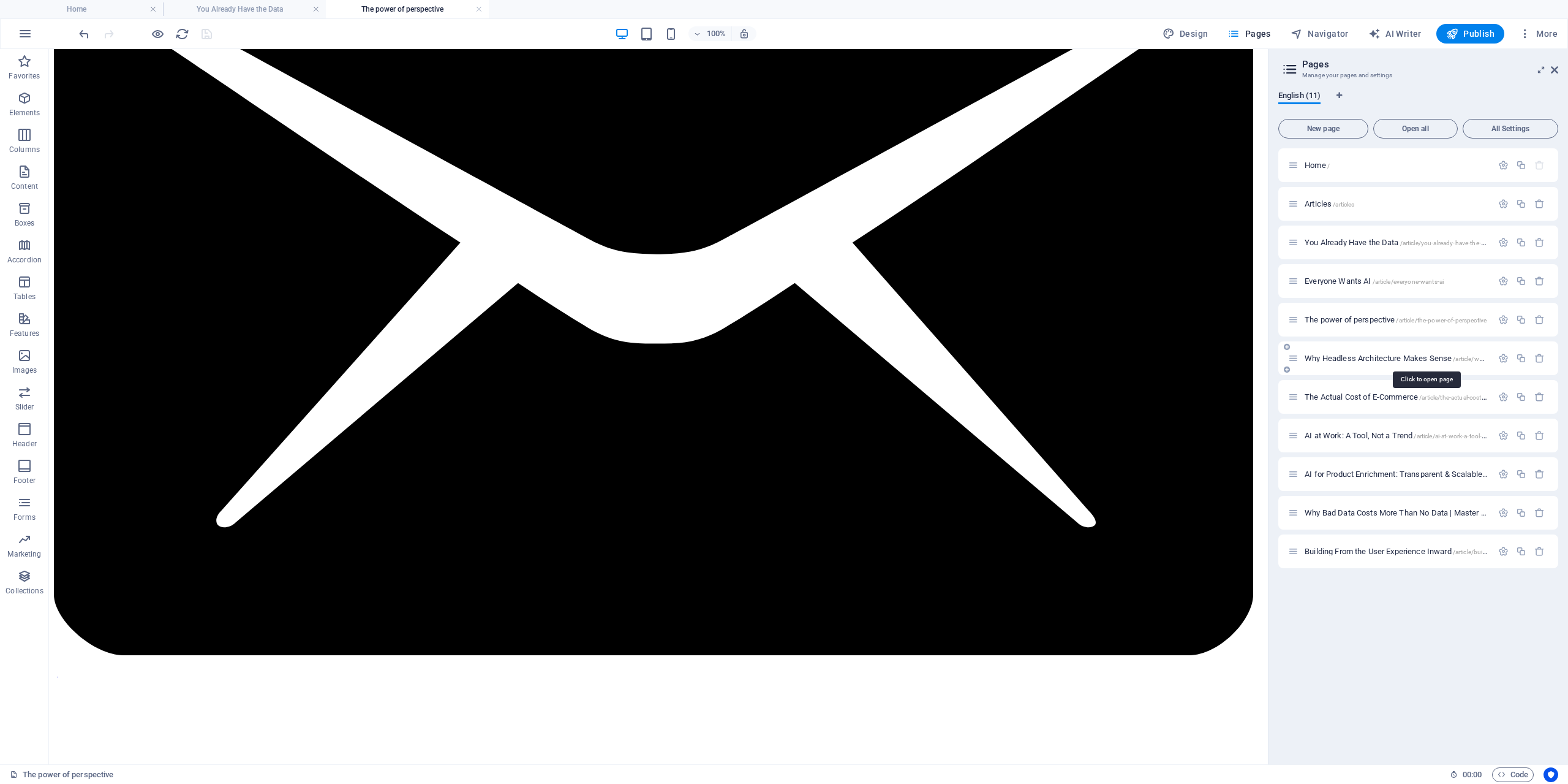
click at [1411, 358] on span "Why Headless Architecture Makes Sense /article/why-headless-make-sense" at bounding box center [1426, 358] width 243 height 9
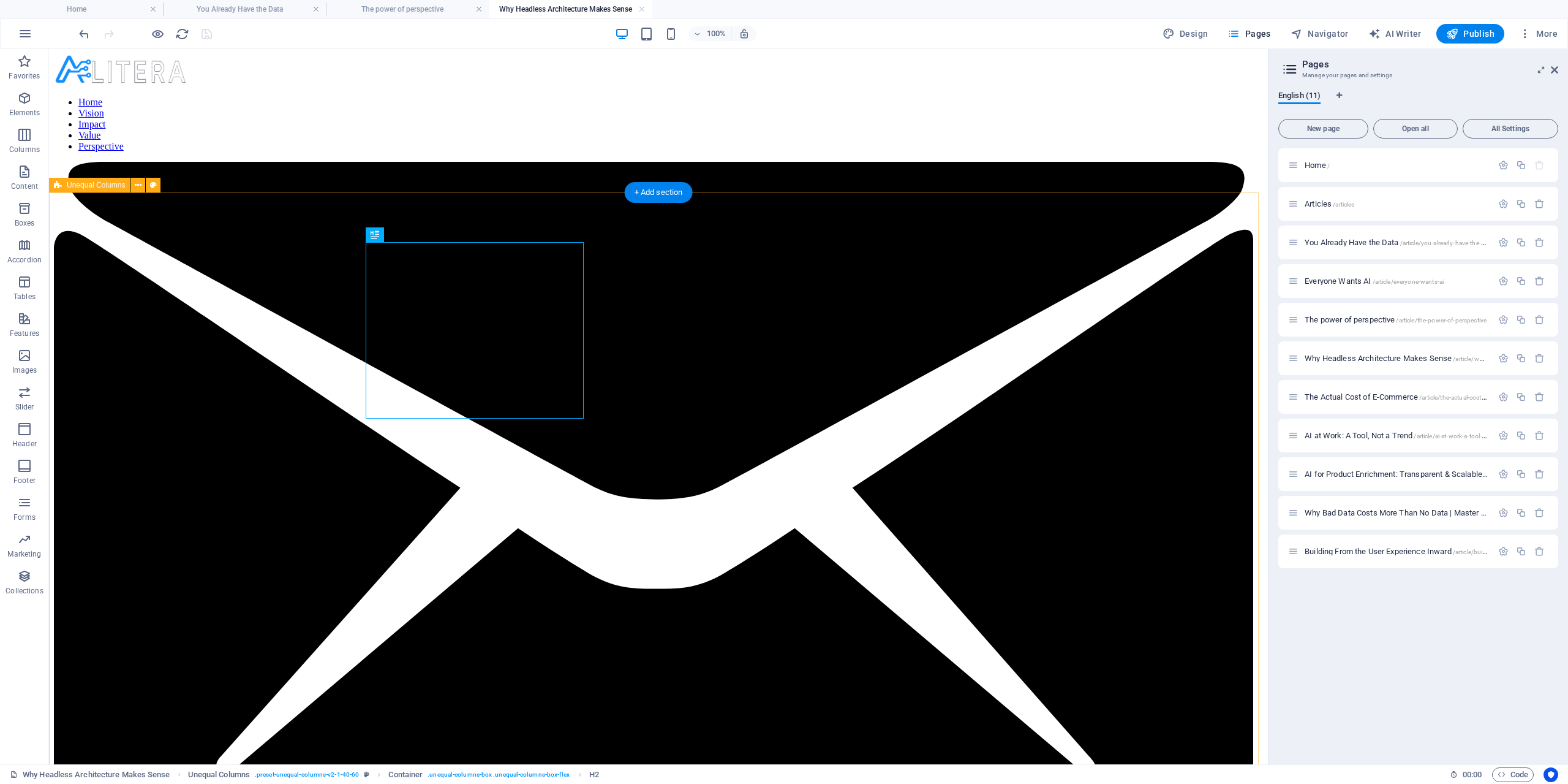
scroll to position [0, 0]
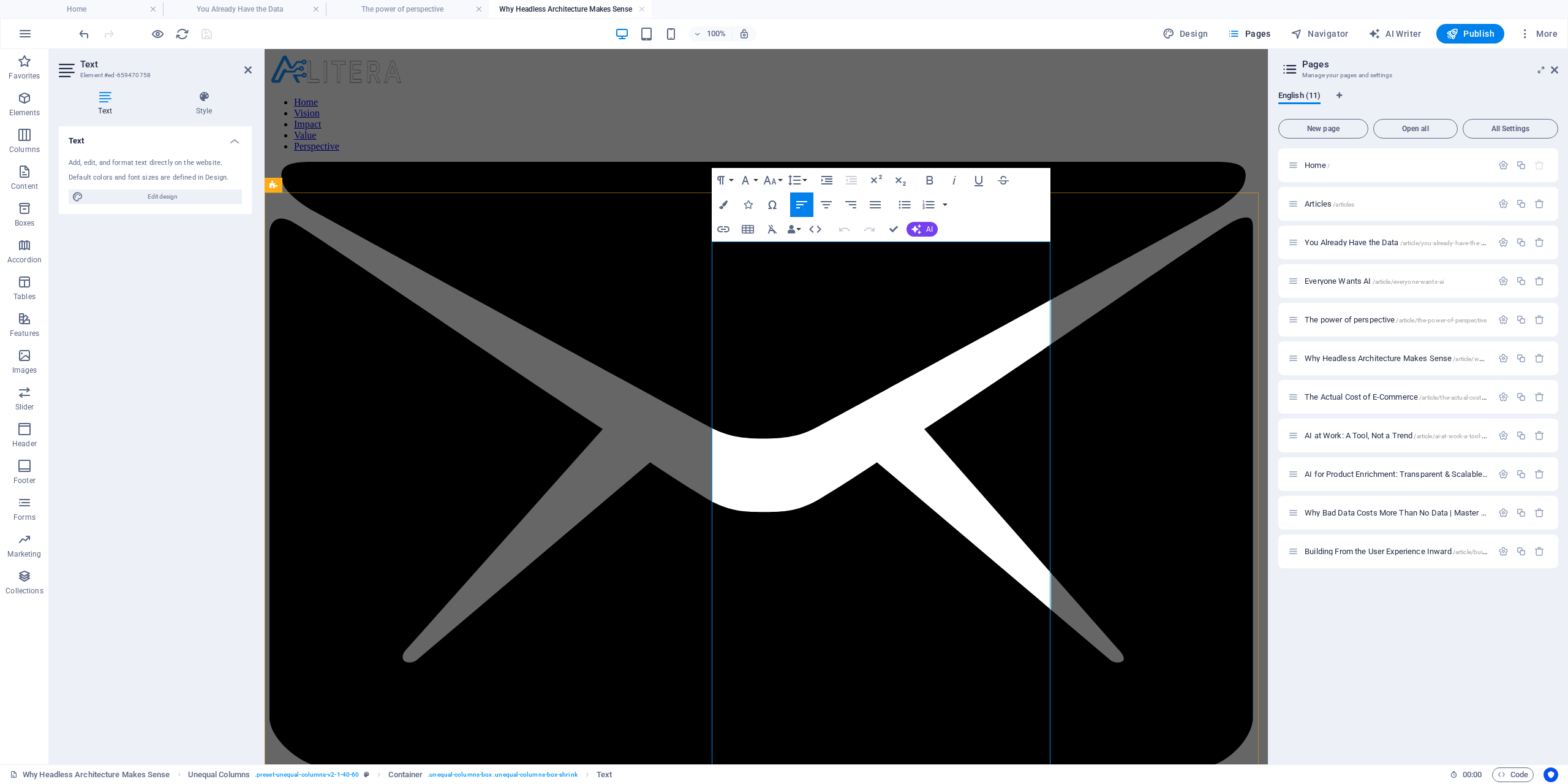
drag, startPoint x: 949, startPoint y: 248, endPoint x: 950, endPoint y: 266, distance: 18.0
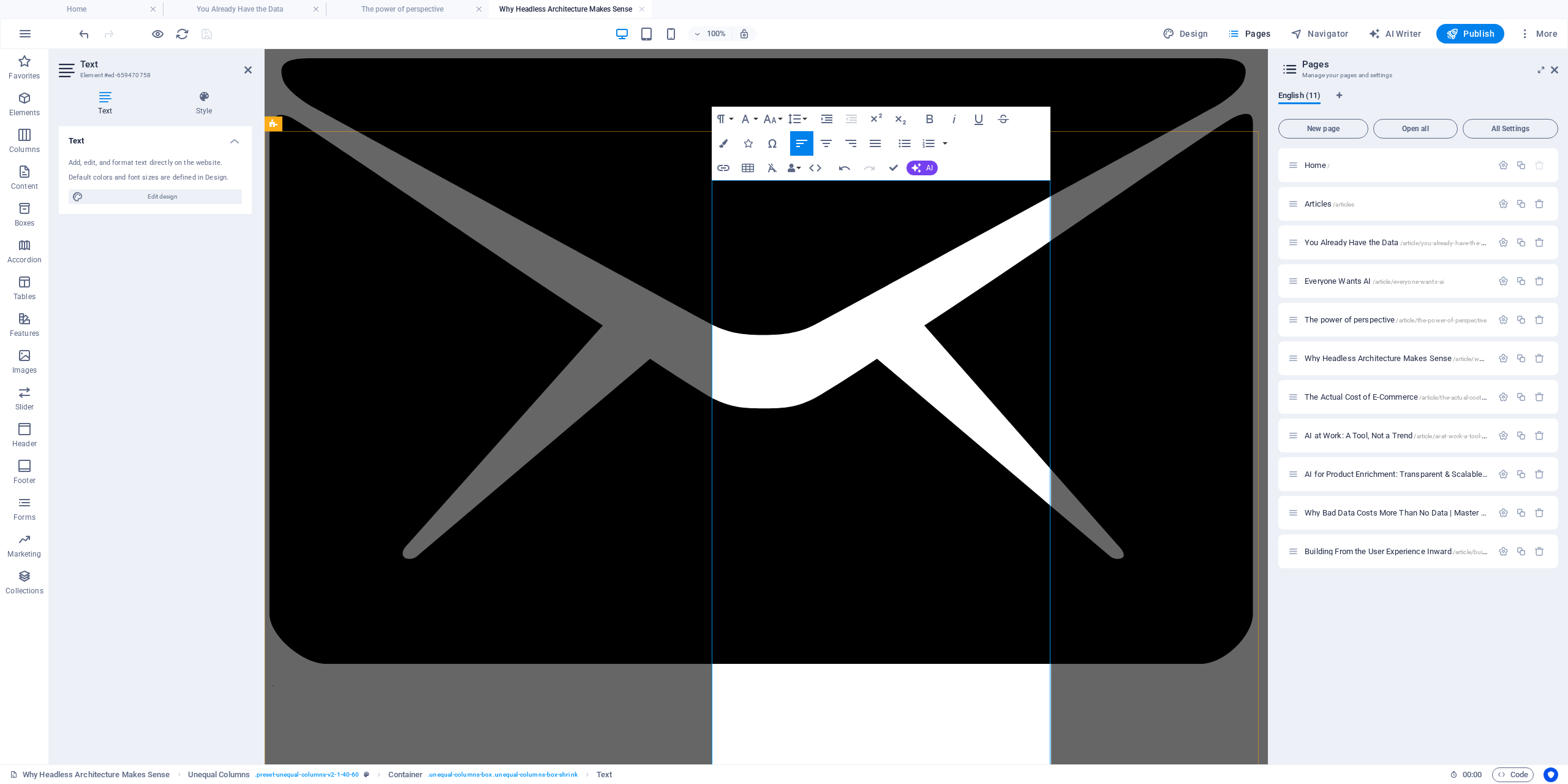
scroll to position [122, 0]
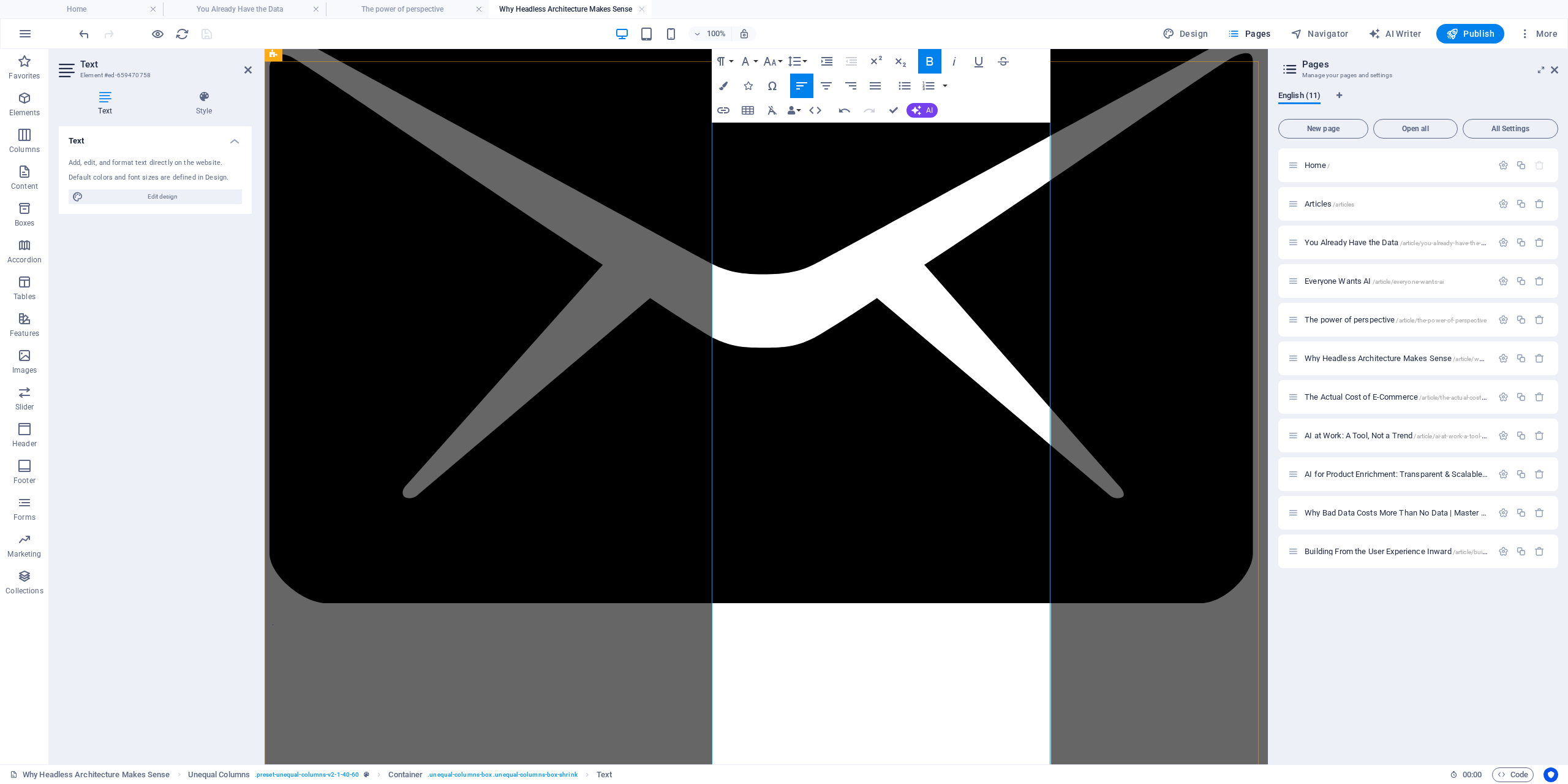
scroll to position [184, 0]
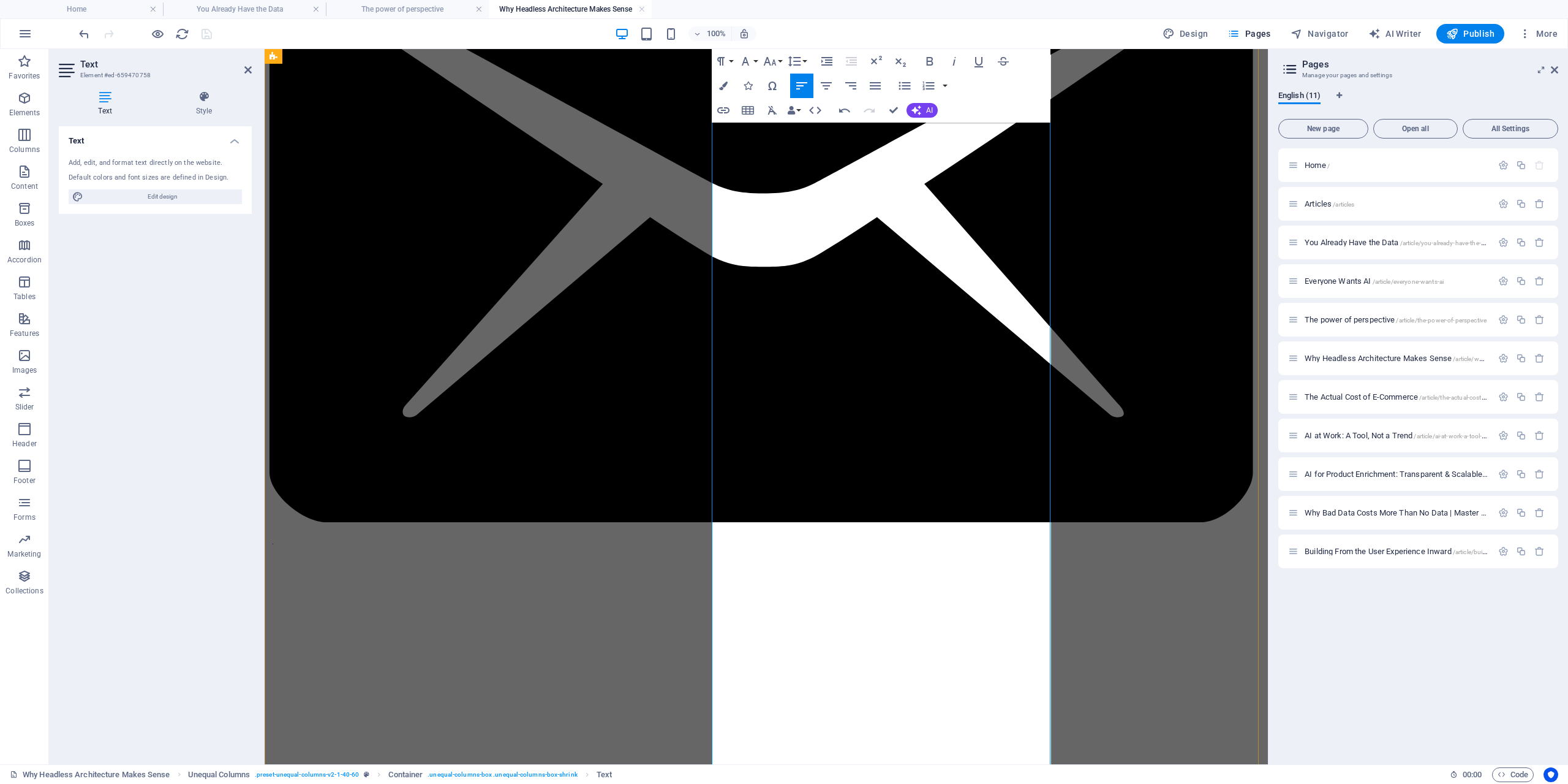
scroll to position [306, 0]
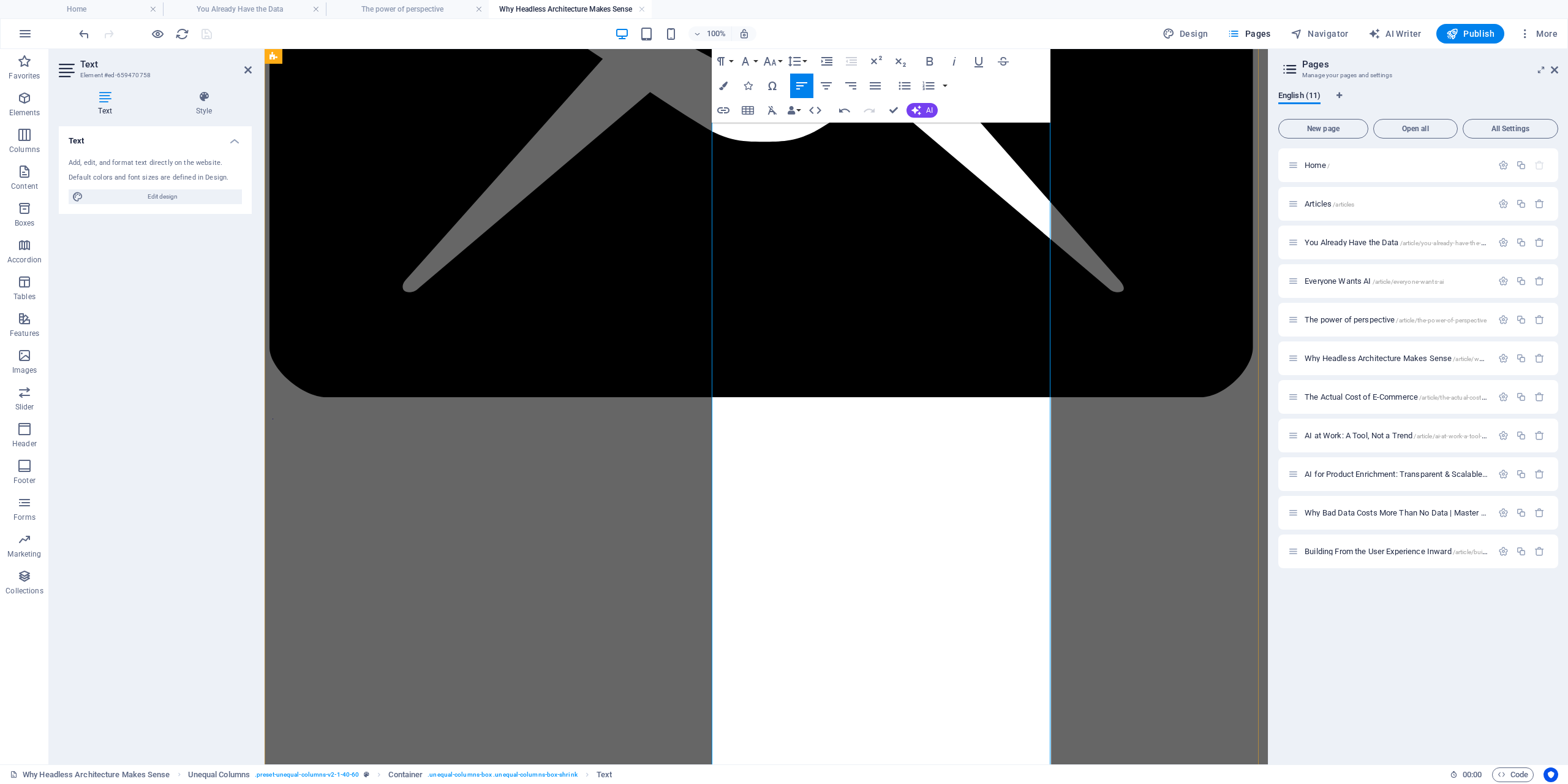
scroll to position [429, 0]
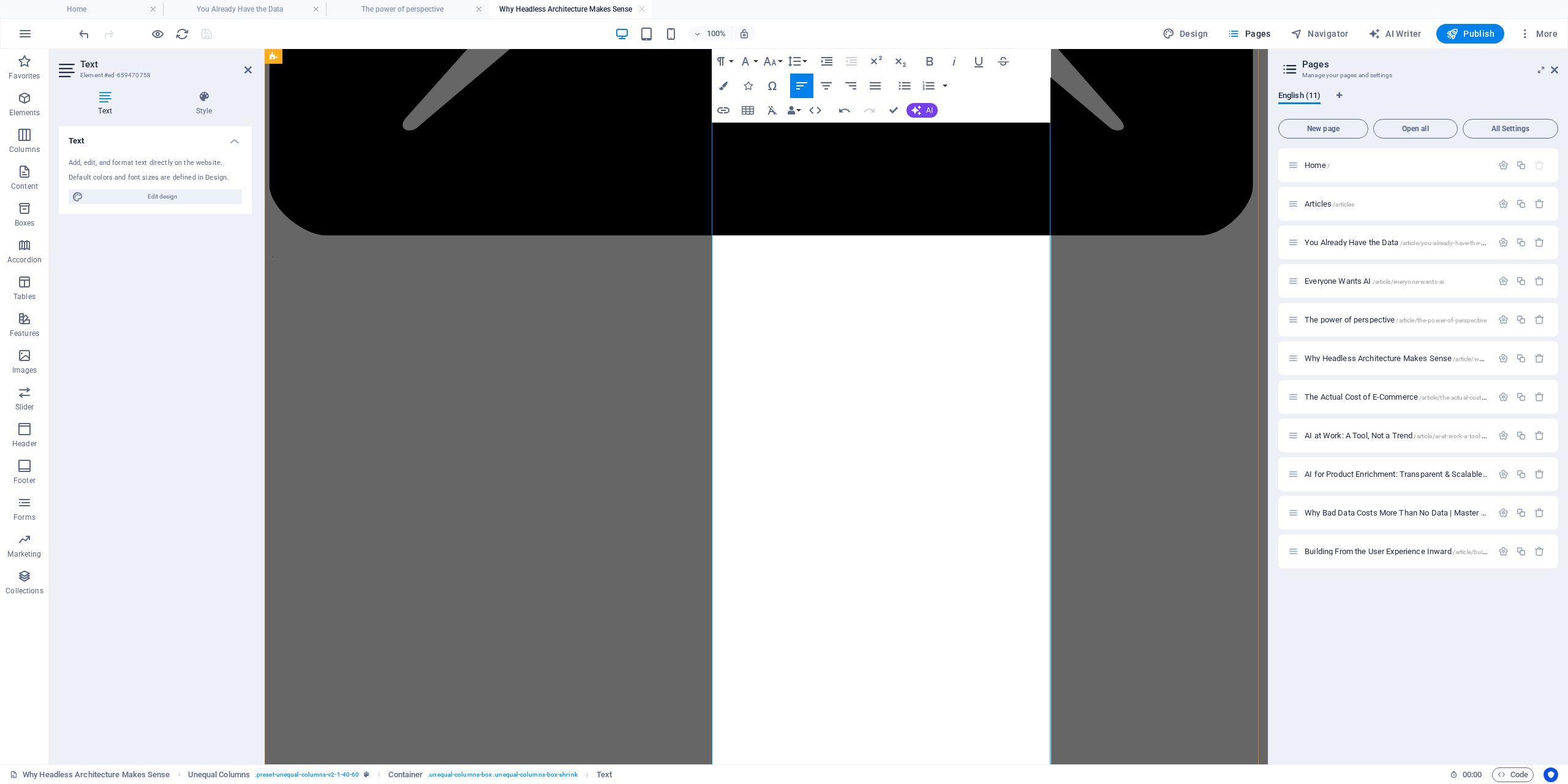
scroll to position [551, 0]
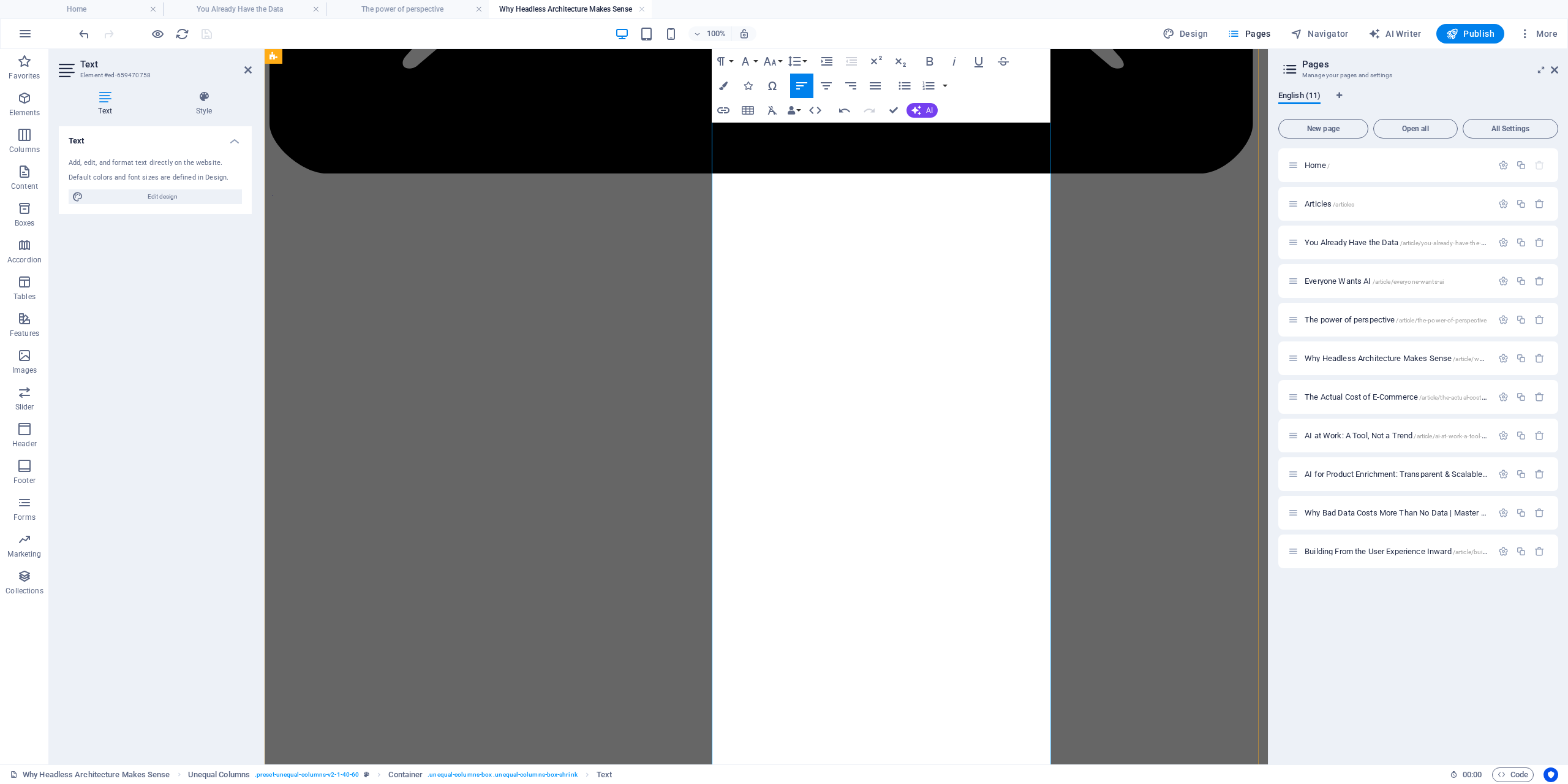
scroll to position [612, 0]
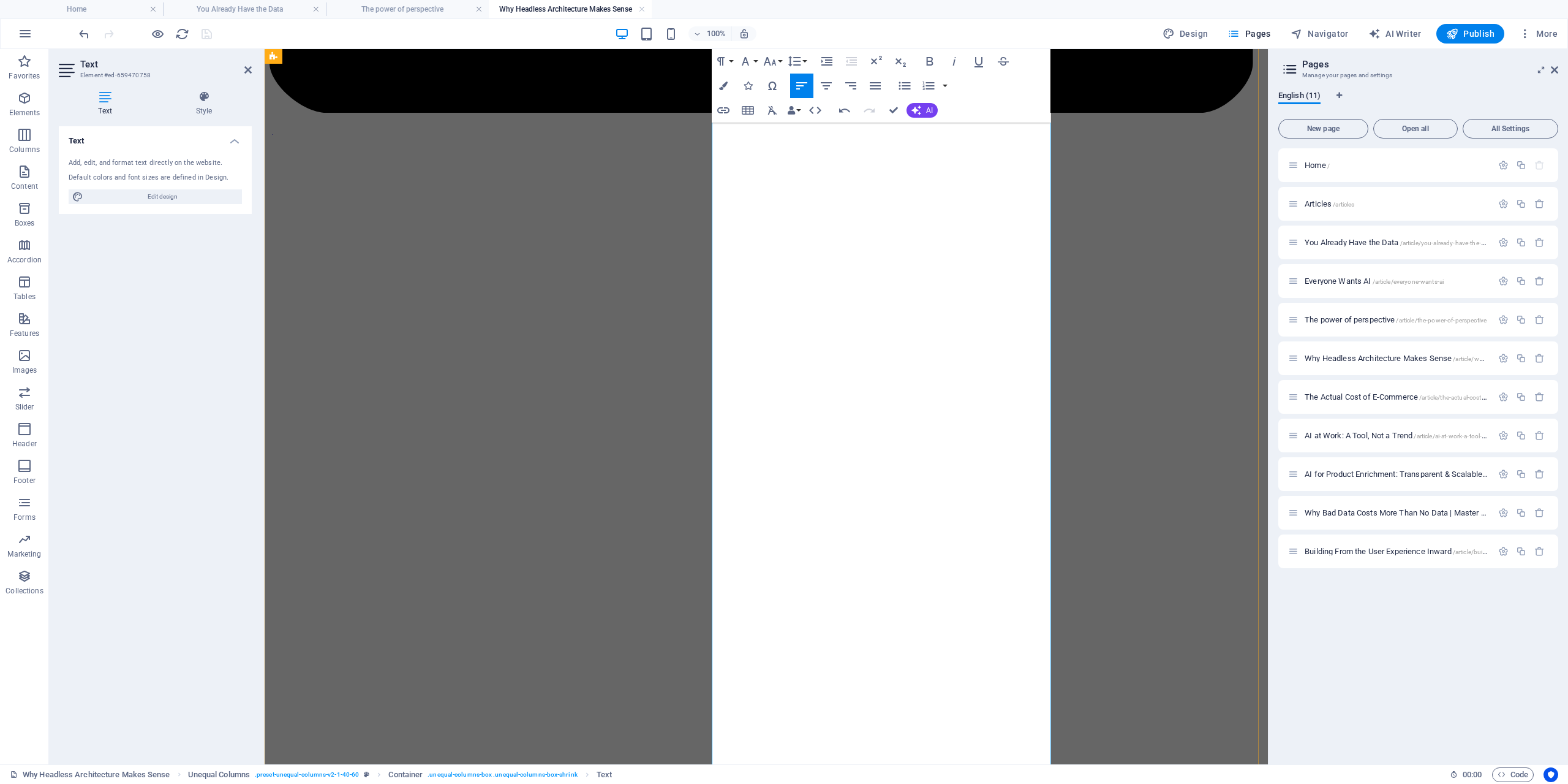
scroll to position [674, 0]
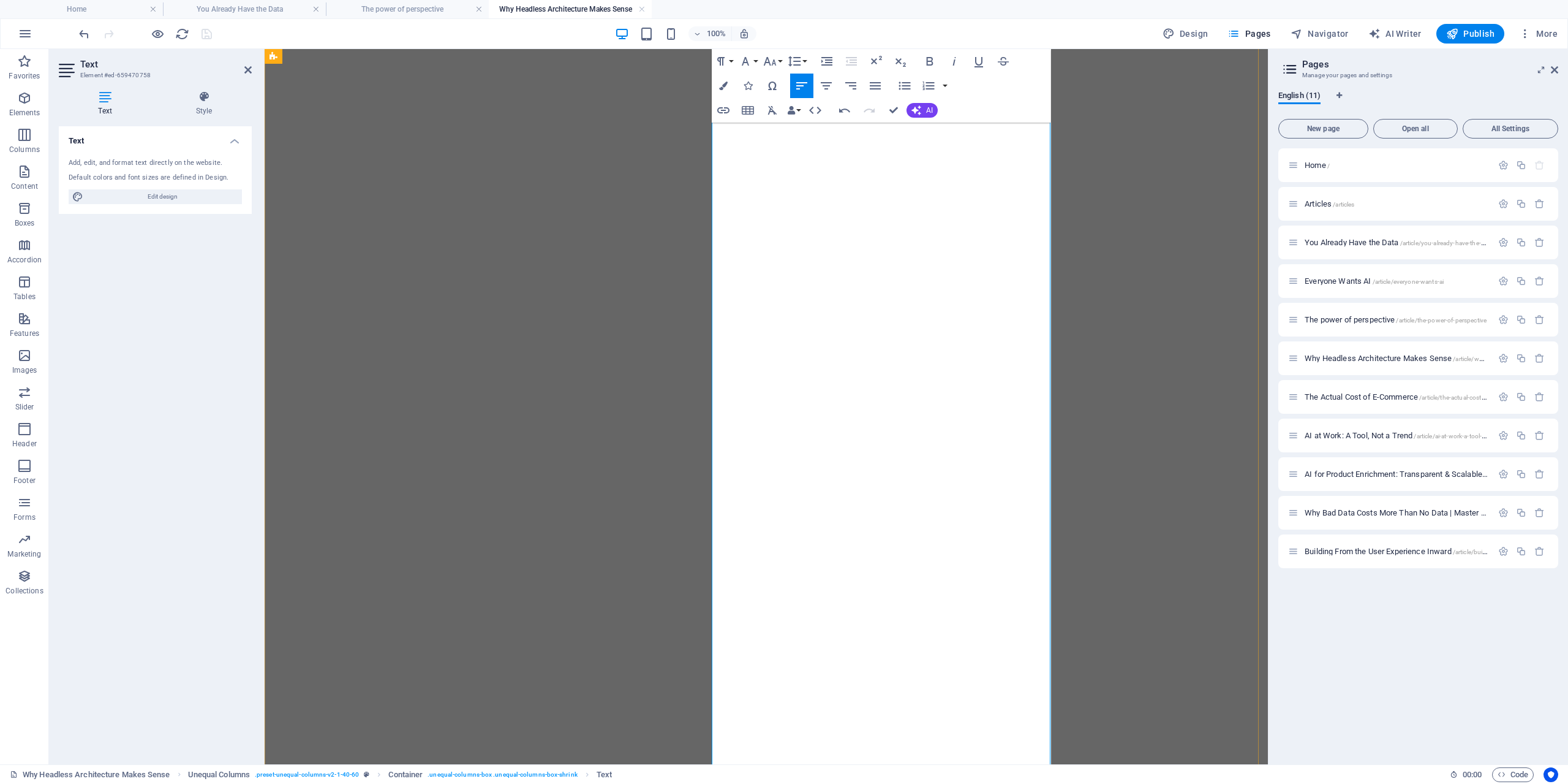
scroll to position [796, 0]
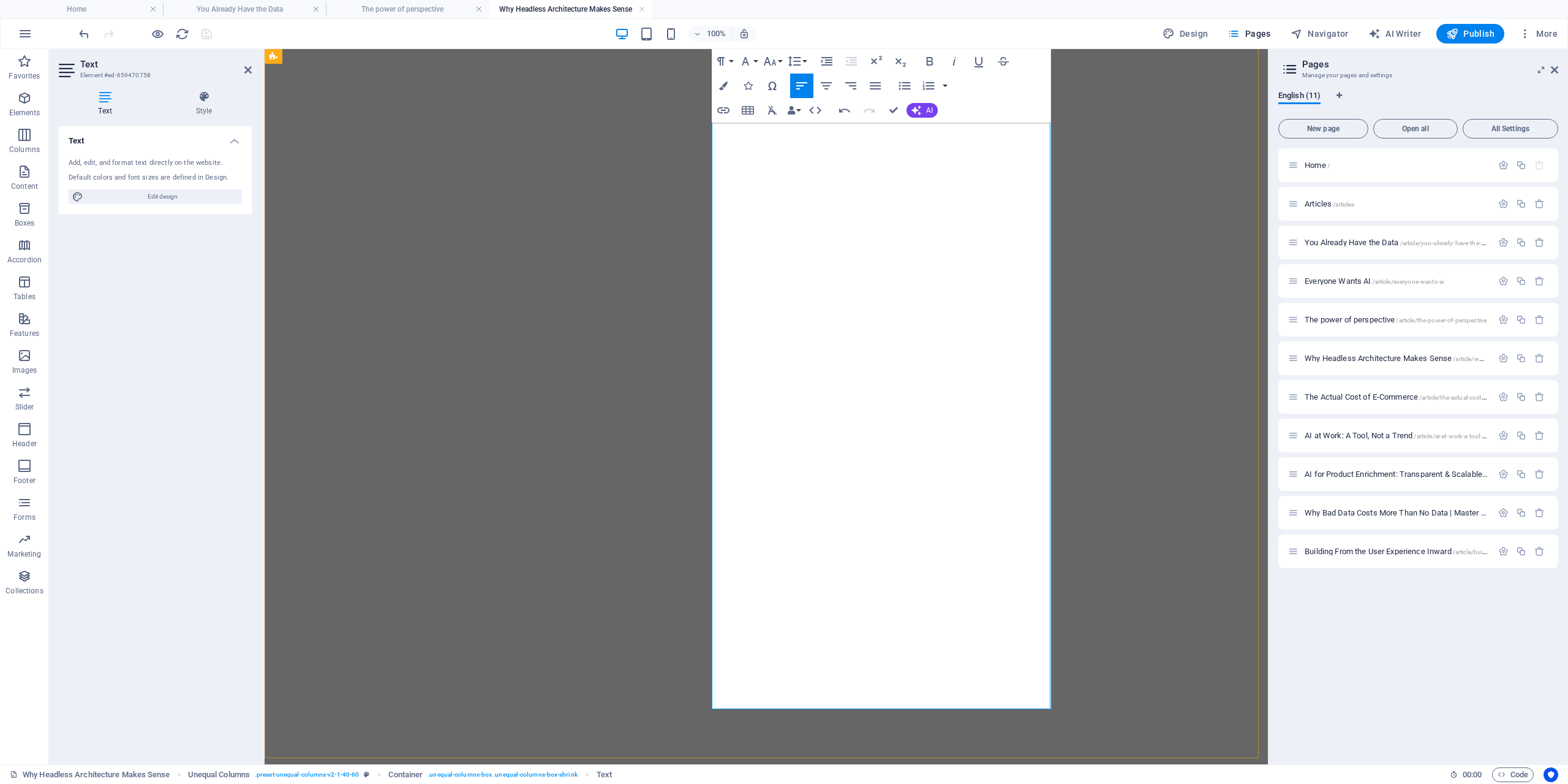
drag, startPoint x: 902, startPoint y: 657, endPoint x: 902, endPoint y: 691, distance: 34.0
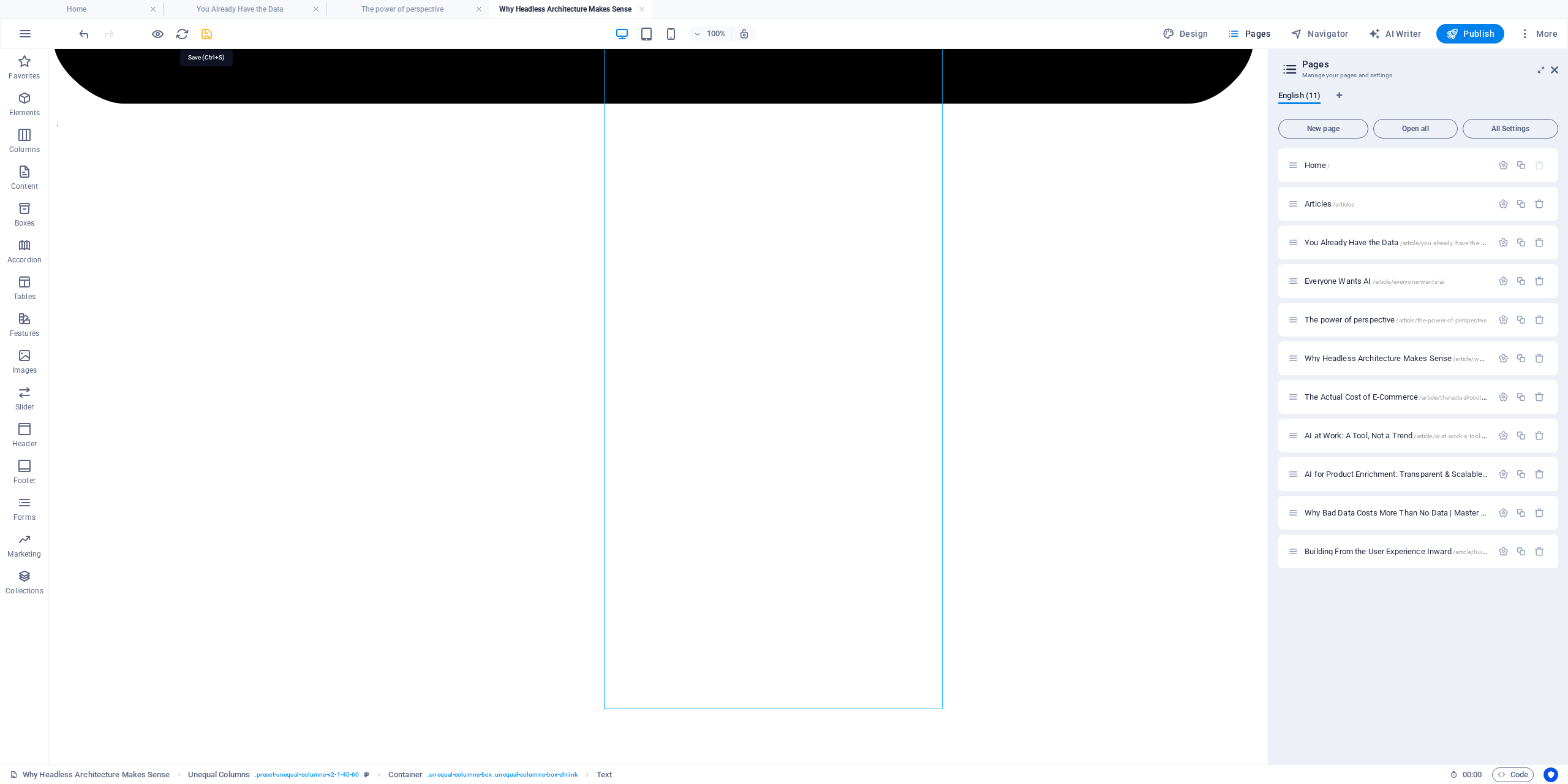
click at [206, 36] on icon "save" at bounding box center [207, 34] width 14 height 14
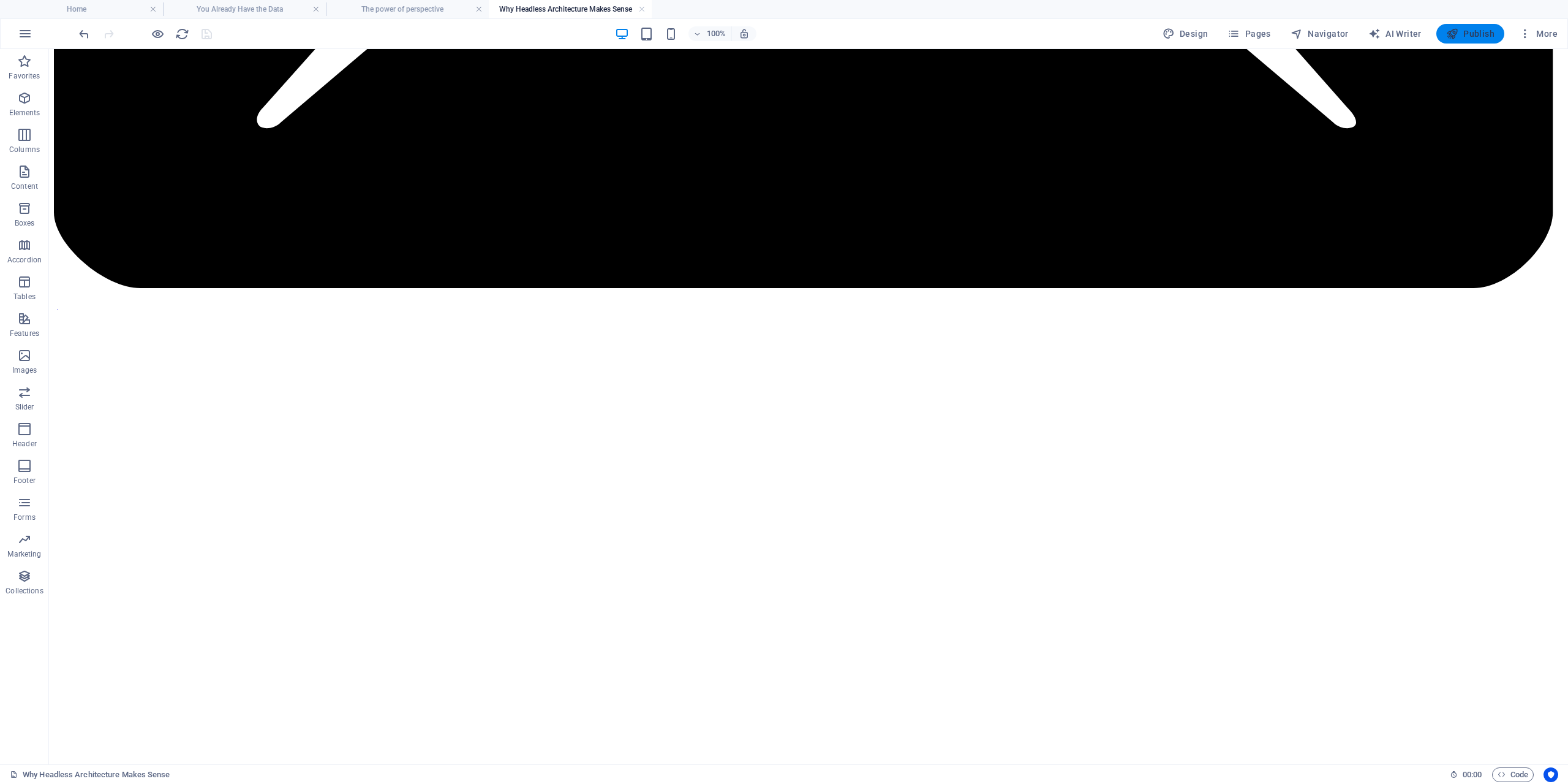
click at [1476, 31] on span "Publish" at bounding box center [1470, 34] width 48 height 12
